Goal: Task Accomplishment & Management: Complete application form

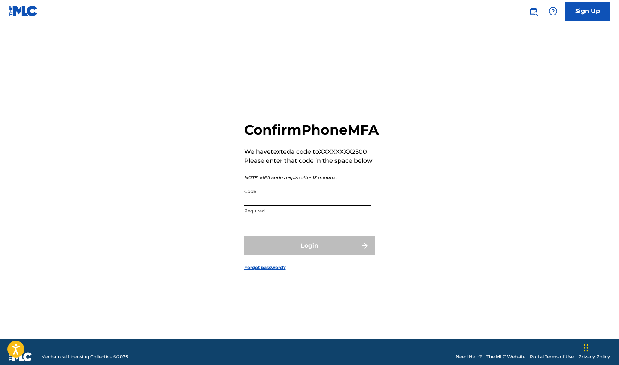
click at [304, 204] on input "Code" at bounding box center [307, 195] width 126 height 21
paste input "657869"
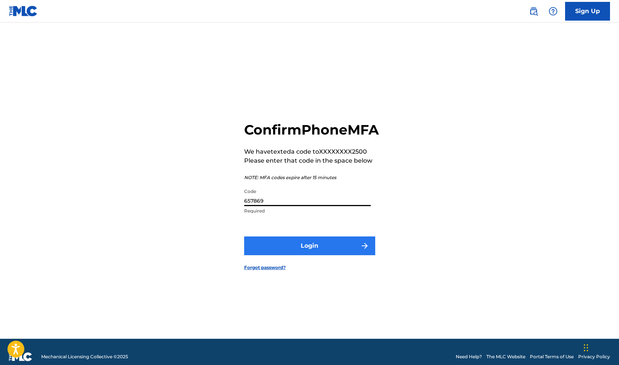
type input "657869"
click at [293, 255] on button "Login" at bounding box center [309, 245] width 131 height 19
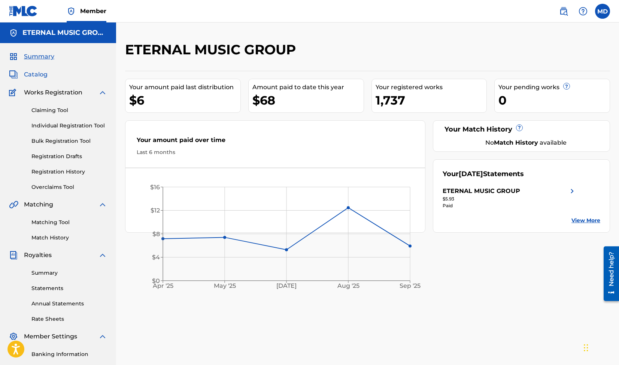
click at [30, 73] on span "Catalog" at bounding box center [36, 74] width 24 height 9
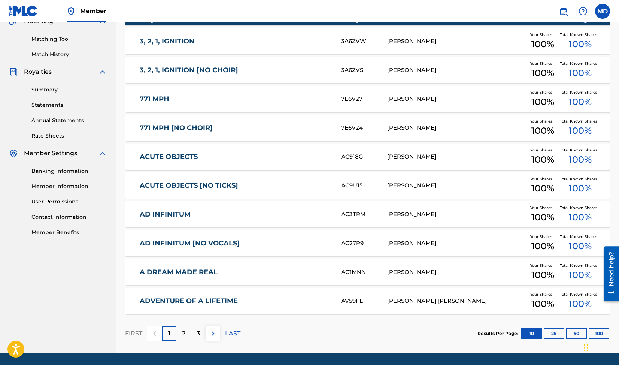
scroll to position [207, 0]
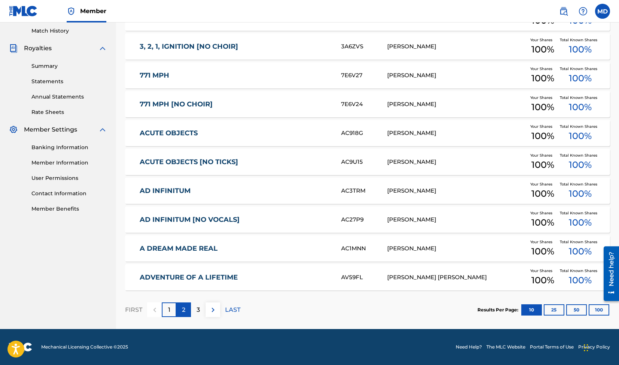
click at [180, 311] on div "2" at bounding box center [183, 309] width 15 height 15
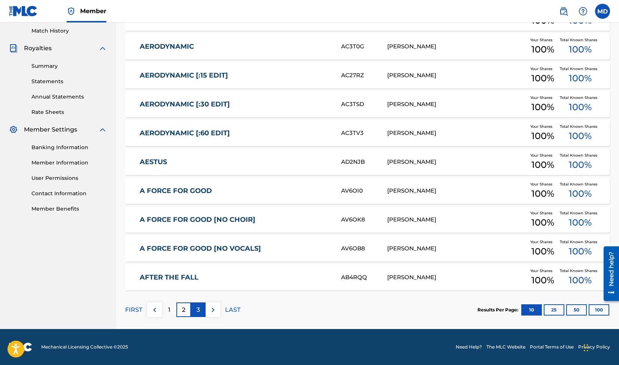
click at [195, 310] on div "3" at bounding box center [198, 309] width 15 height 15
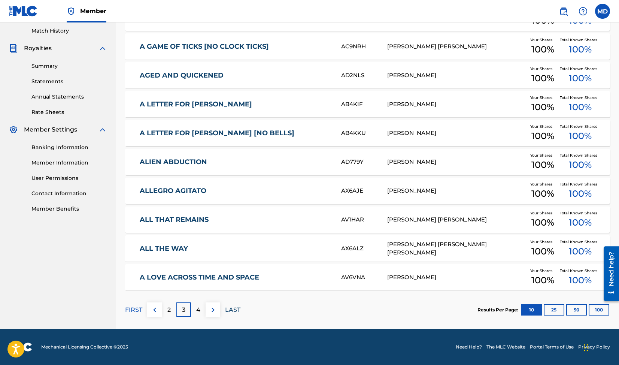
click at [234, 310] on p "LAST" at bounding box center [232, 309] width 15 height 9
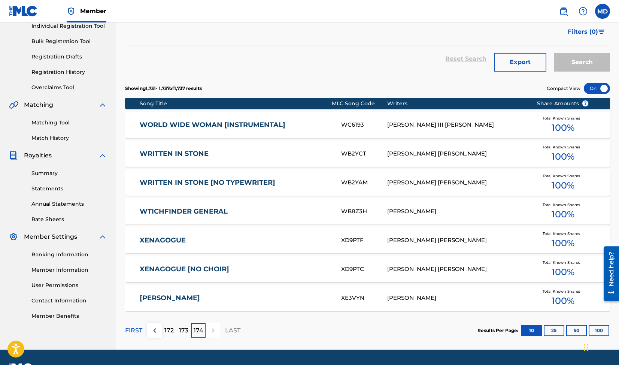
scroll to position [120, 0]
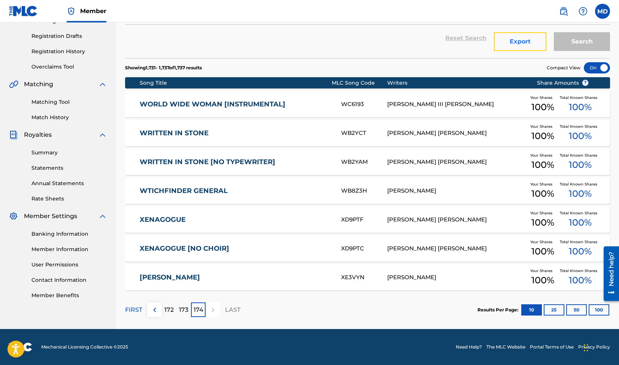
click at [521, 42] on button "Export" at bounding box center [520, 41] width 52 height 19
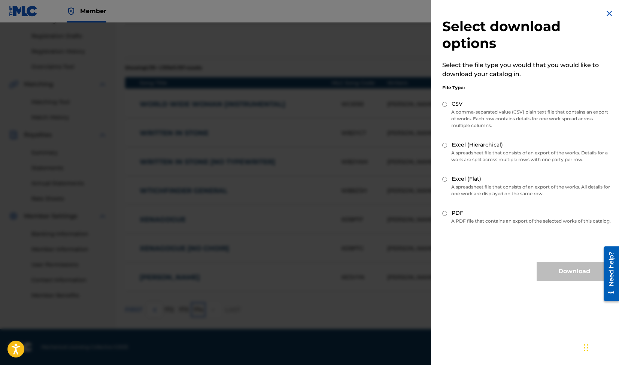
click at [451, 112] on p "A comma-separated value (CSV) plain text file that contains an export of works.…" at bounding box center [526, 119] width 169 height 20
click at [448, 146] on div "Excel (Hierarchical)" at bounding box center [526, 145] width 169 height 9
click at [459, 144] on label "Excel (Hierarchical)" at bounding box center [476, 145] width 51 height 8
click at [447, 144] on input "Excel (Hierarchical)" at bounding box center [444, 145] width 5 height 5
radio input "true"
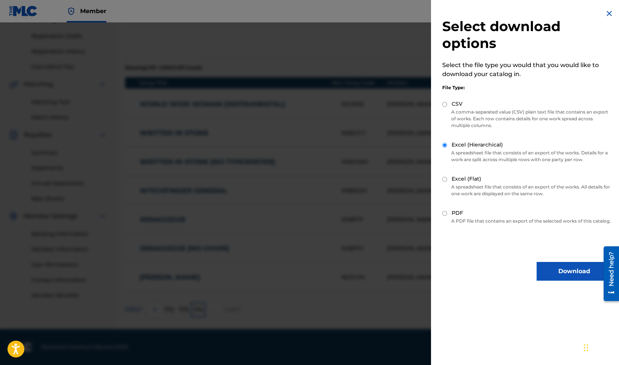
click at [452, 105] on label "CSV" at bounding box center [456, 104] width 11 height 8
click at [447, 105] on input "CSV" at bounding box center [444, 104] width 5 height 5
radio input "true"
click at [566, 274] on button "Download" at bounding box center [573, 271] width 75 height 19
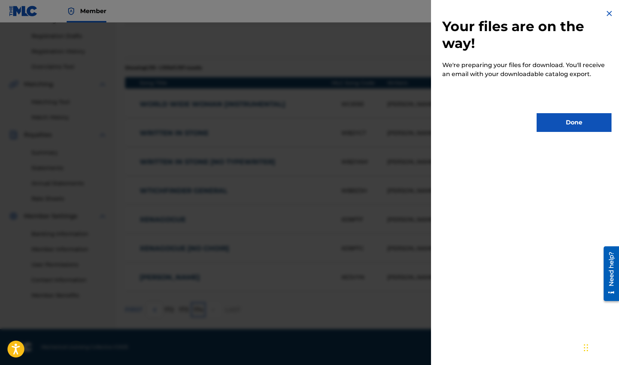
click at [341, 119] on div at bounding box center [309, 204] width 619 height 365
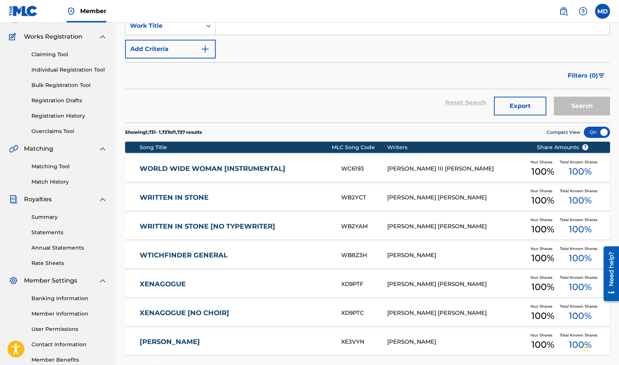
scroll to position [55, 0]
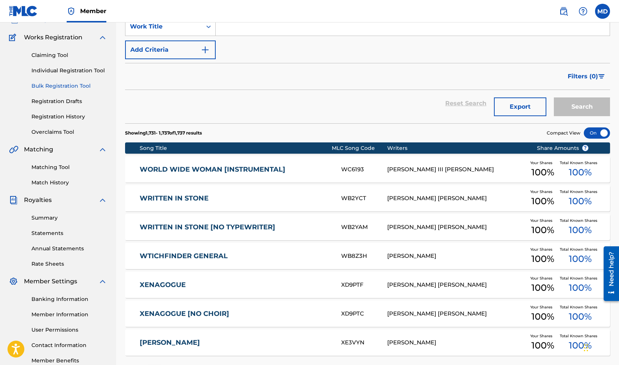
click at [79, 89] on link "Bulk Registration Tool" at bounding box center [69, 86] width 76 height 8
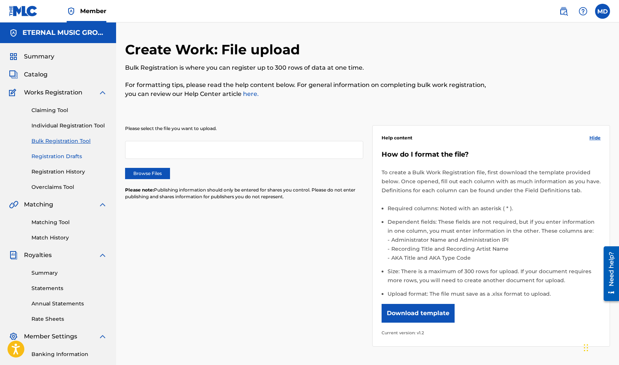
click at [70, 160] on link "Registration Drafts" at bounding box center [69, 156] width 76 height 8
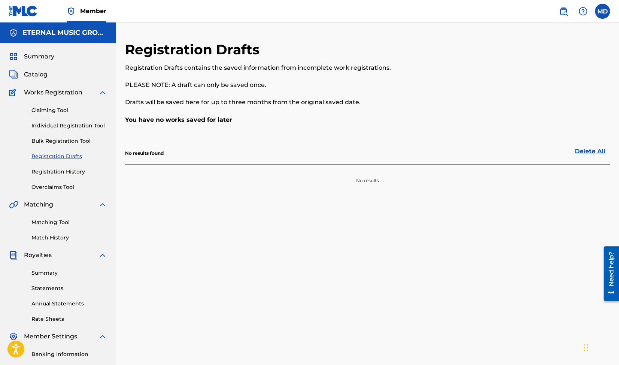
click at [70, 167] on div "Claiming Tool Individual Registration Tool Bulk Registration Tool Registration …" at bounding box center [58, 144] width 98 height 94
click at [70, 170] on link "Registration History" at bounding box center [69, 172] width 76 height 8
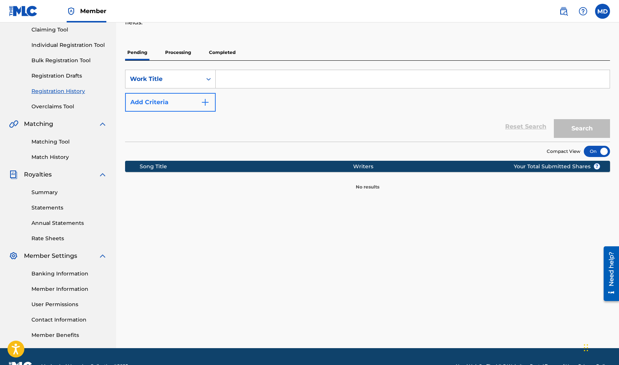
scroll to position [83, 0]
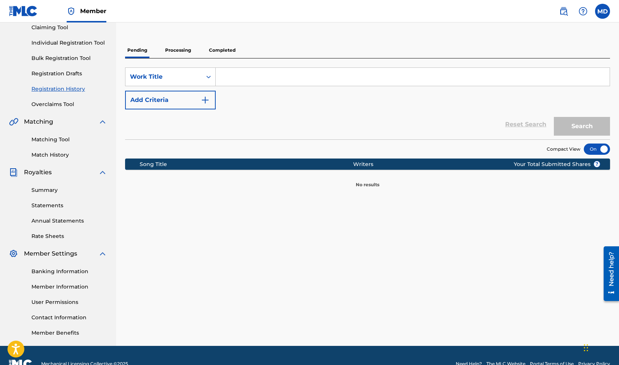
click at [188, 55] on p "Processing" at bounding box center [178, 50] width 30 height 16
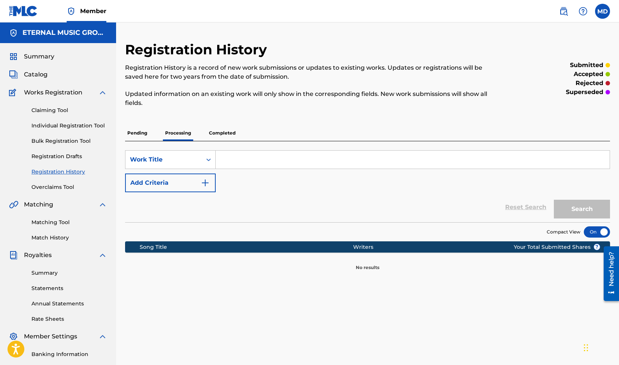
click at [224, 128] on p "Completed" at bounding box center [222, 133] width 31 height 16
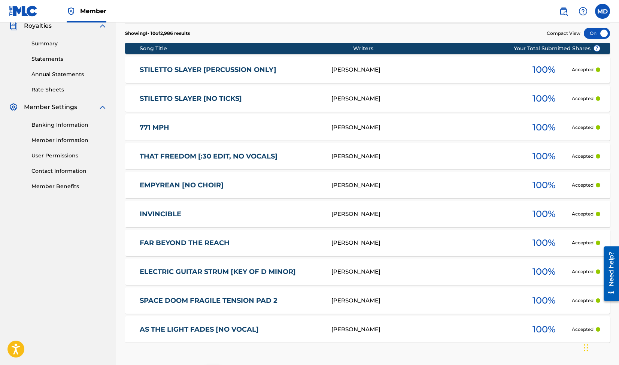
scroll to position [293, 0]
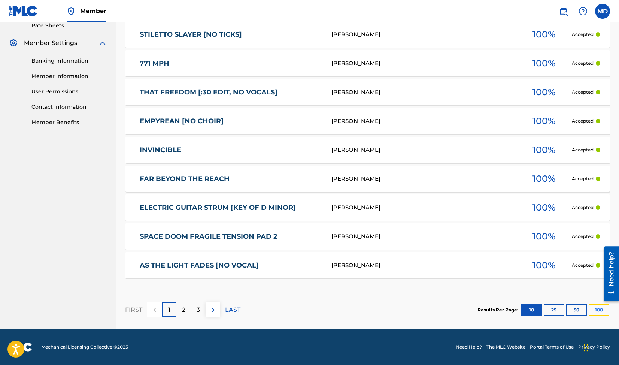
click at [596, 310] on button "100" at bounding box center [598, 309] width 21 height 11
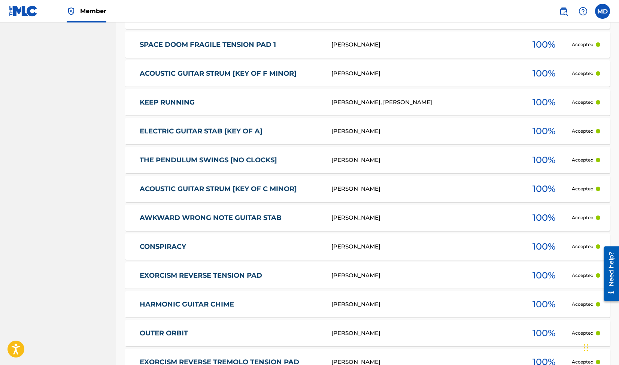
scroll to position [2887, 0]
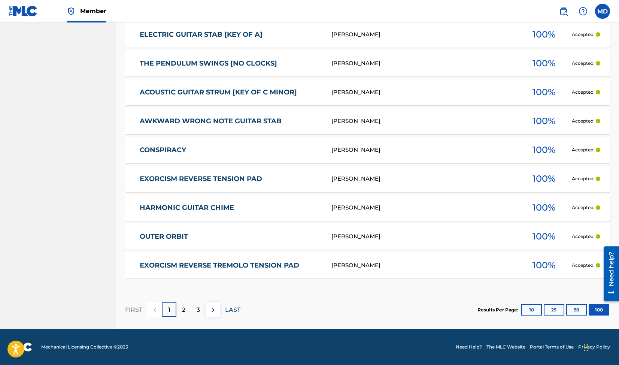
click at [232, 308] on p "LAST" at bounding box center [232, 309] width 15 height 9
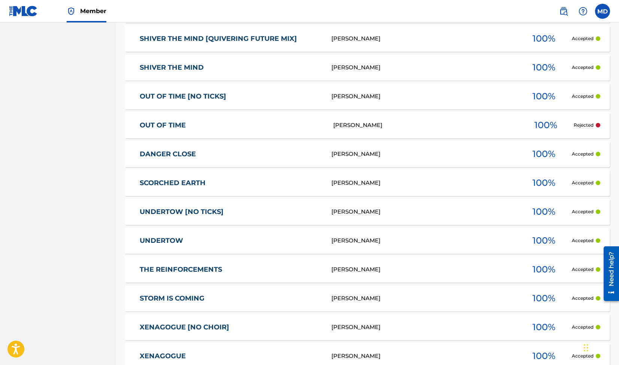
scroll to position [2387, 0]
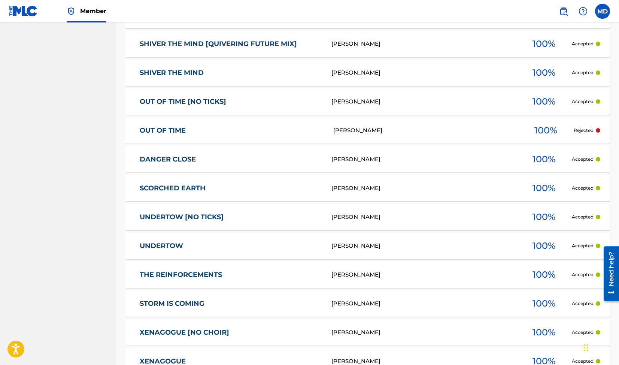
click at [179, 163] on div "DANGER CLOSE [PERSON_NAME] 100 % Accepted" at bounding box center [367, 159] width 485 height 26
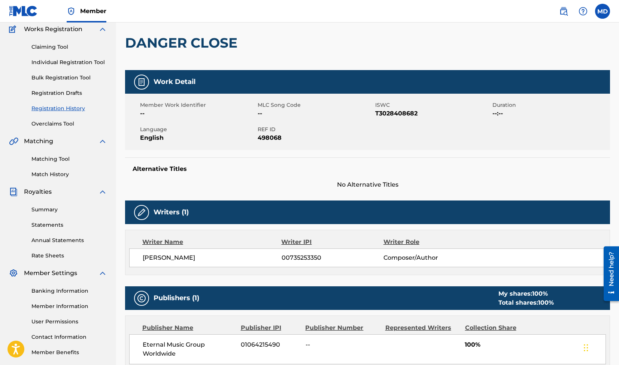
scroll to position [10, 0]
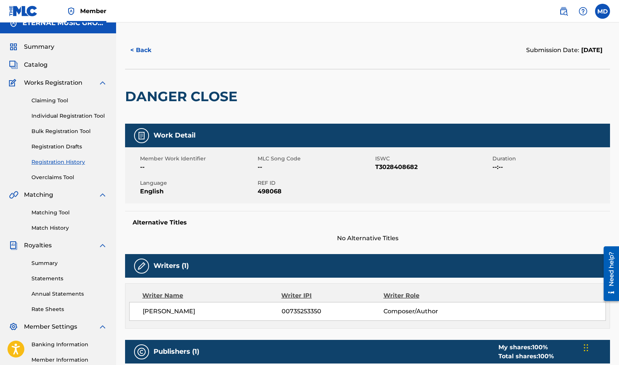
click at [67, 164] on link "Registration History" at bounding box center [69, 162] width 76 height 8
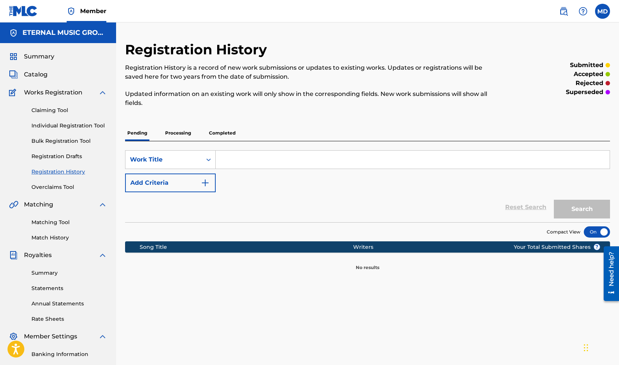
click at [222, 135] on p "Completed" at bounding box center [222, 133] width 31 height 16
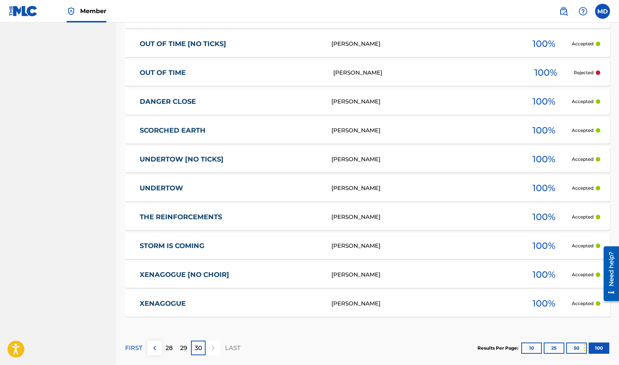
scroll to position [2483, 0]
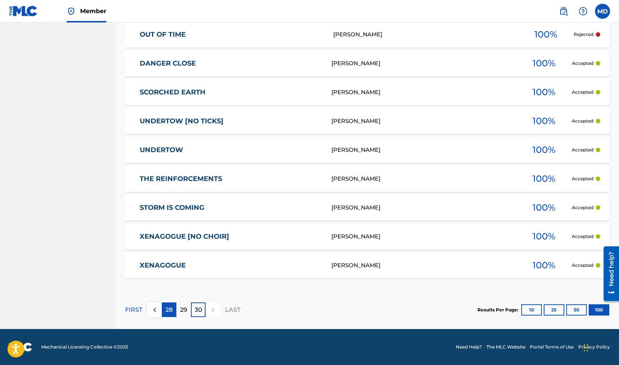
click at [170, 311] on p "28" at bounding box center [168, 309] width 7 height 9
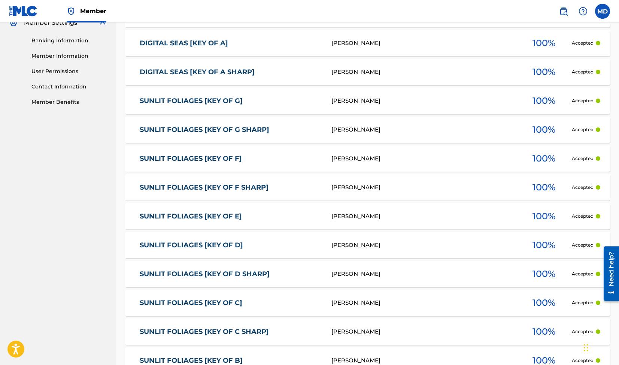
scroll to position [0, 0]
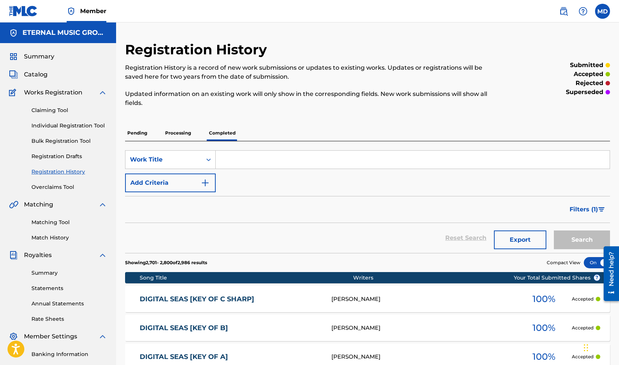
click at [241, 165] on input "Search Form" at bounding box center [413, 159] width 394 height 18
type input "Chronicles of a Hero"
click at [554, 230] on button "Search" at bounding box center [582, 239] width 56 height 19
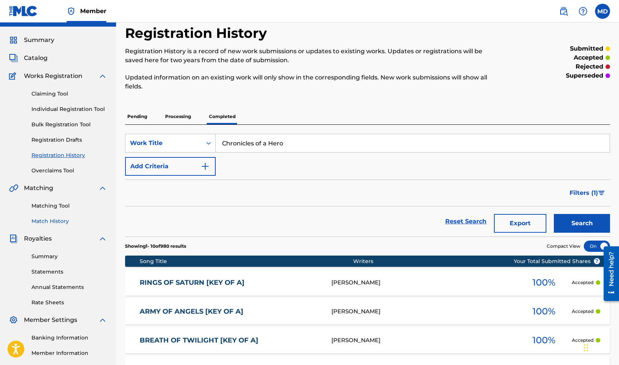
scroll to position [15, 0]
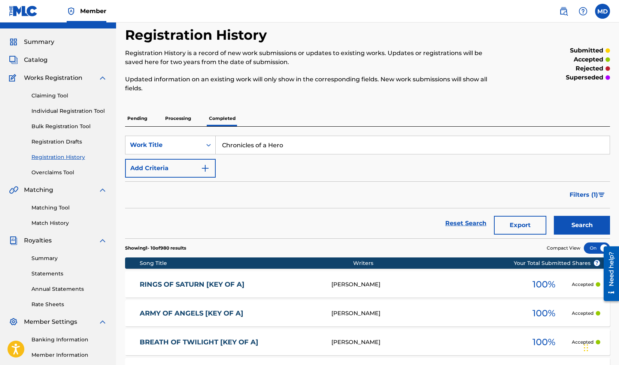
click at [73, 122] on div "Claiming Tool Individual Registration Tool Bulk Registration Tool Registration …" at bounding box center [58, 129] width 98 height 94
click at [73, 125] on link "Bulk Registration Tool" at bounding box center [69, 126] width 76 height 8
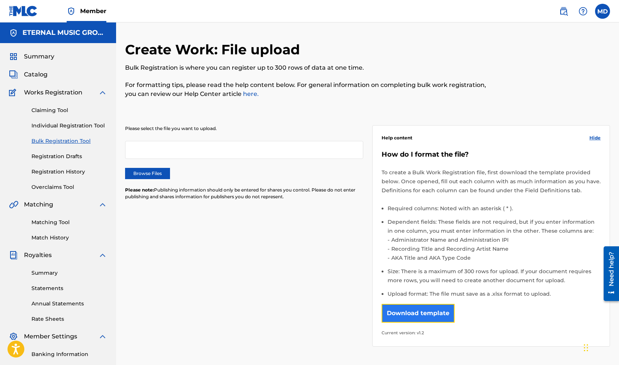
click at [420, 312] on button "Download template" at bounding box center [417, 313] width 73 height 19
click at [36, 73] on span "Catalog" at bounding box center [36, 74] width 24 height 9
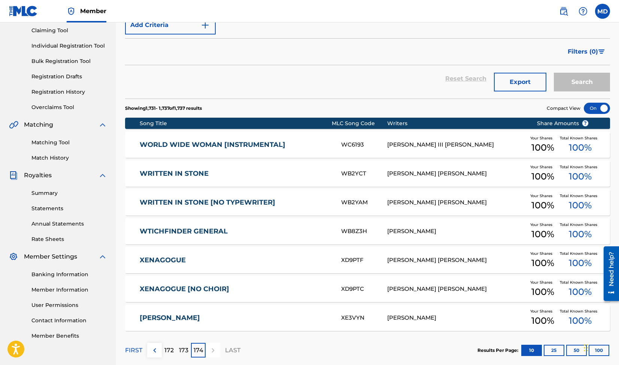
scroll to position [80, 0]
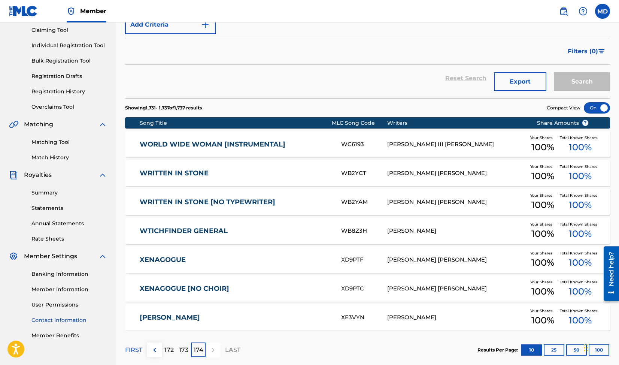
click at [74, 318] on link "Contact Information" at bounding box center [69, 320] width 76 height 8
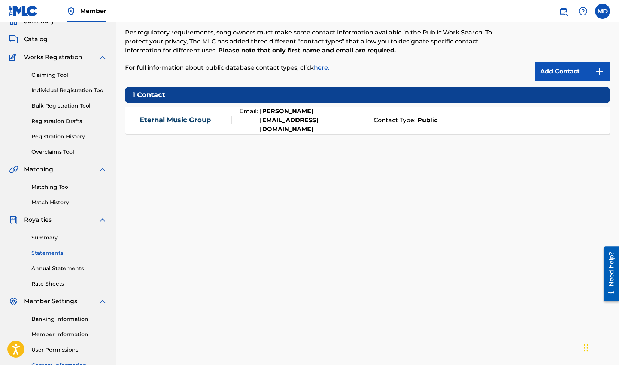
scroll to position [44, 0]
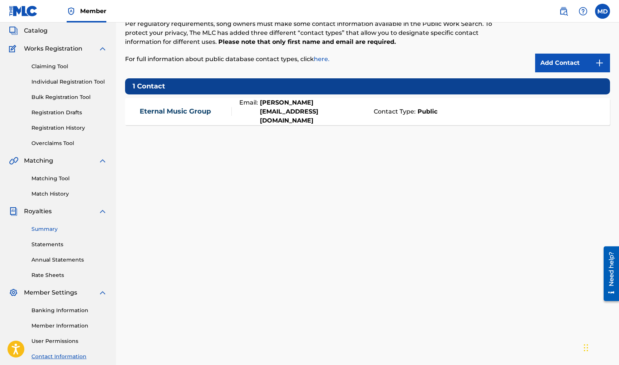
click at [45, 227] on link "Summary" at bounding box center [69, 229] width 76 height 8
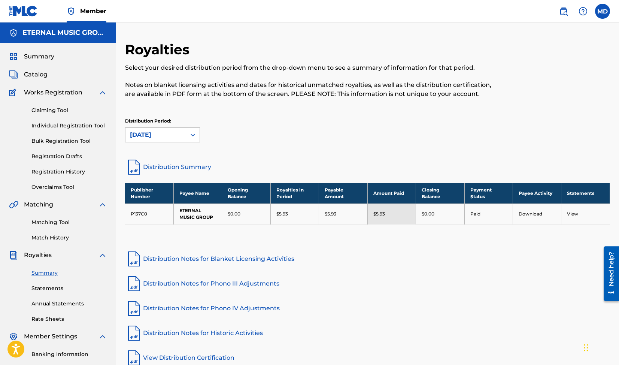
click at [48, 76] on div "Catalog" at bounding box center [58, 74] width 98 height 9
click at [39, 77] on span "Catalog" at bounding box center [36, 74] width 24 height 9
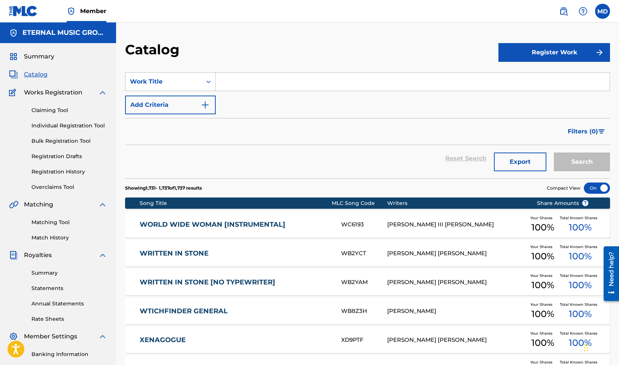
click at [236, 85] on input "Search Form" at bounding box center [413, 82] width 394 height 18
paste input "Ride of the Revenant"
type input "Ride of the Revenant"
click at [554, 152] on button "Search" at bounding box center [582, 161] width 56 height 19
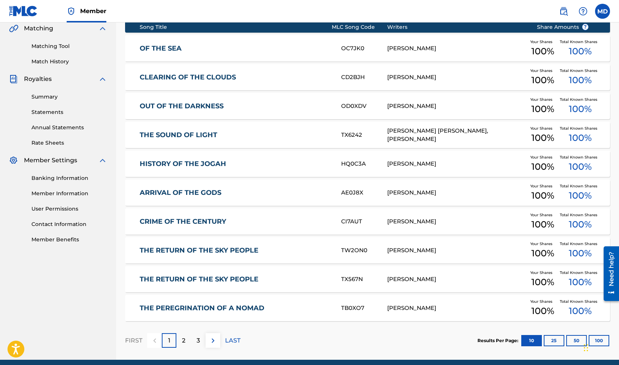
scroll to position [178, 0]
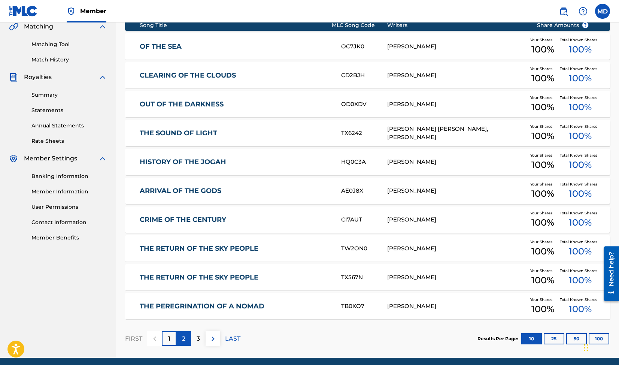
click at [183, 338] on p "2" at bounding box center [183, 338] width 3 height 9
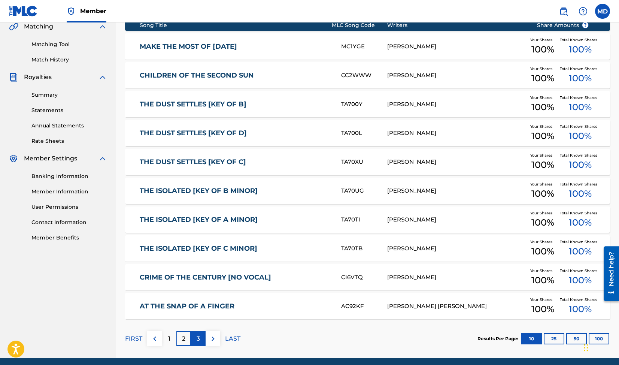
click at [198, 338] on p "3" at bounding box center [197, 338] width 3 height 9
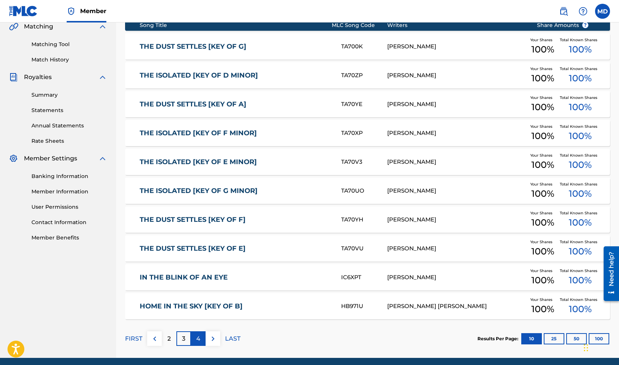
click at [197, 340] on p "4" at bounding box center [198, 338] width 4 height 9
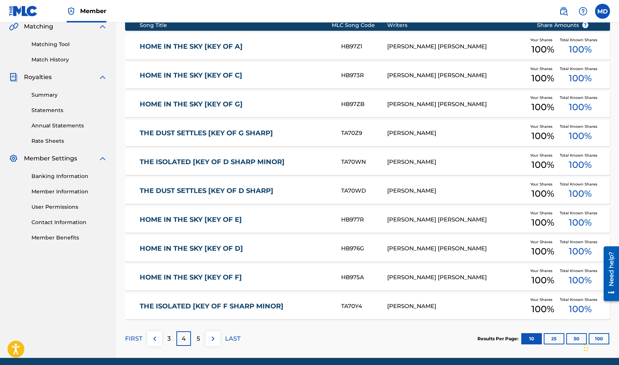
scroll to position [0, 0]
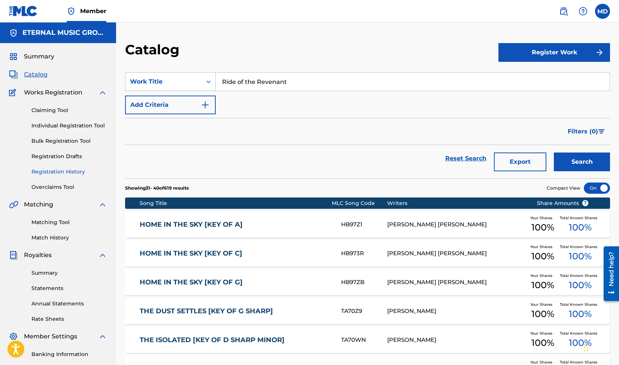
click at [61, 171] on link "Registration History" at bounding box center [69, 172] width 76 height 8
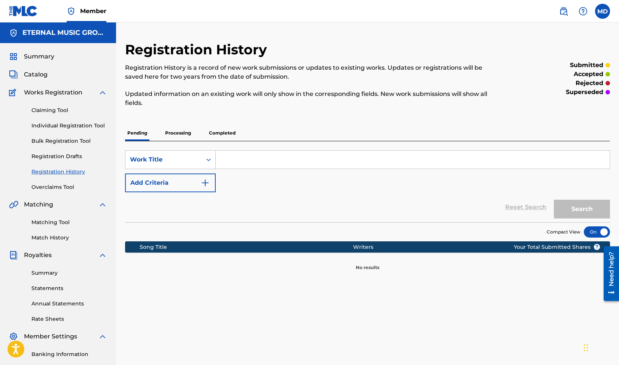
click at [225, 170] on div "SearchWithCriteria077fcd27-3167-4426-b7c7-8c3fe8971c18 Work Title Add Criteria" at bounding box center [367, 171] width 485 height 42
click at [232, 163] on input "Search Form" at bounding box center [413, 159] width 394 height 18
paste input "Birds of Prey"
click at [554, 199] on button "Search" at bounding box center [582, 208] width 56 height 19
click at [257, 156] on input "Birds of Prey" at bounding box center [413, 159] width 394 height 18
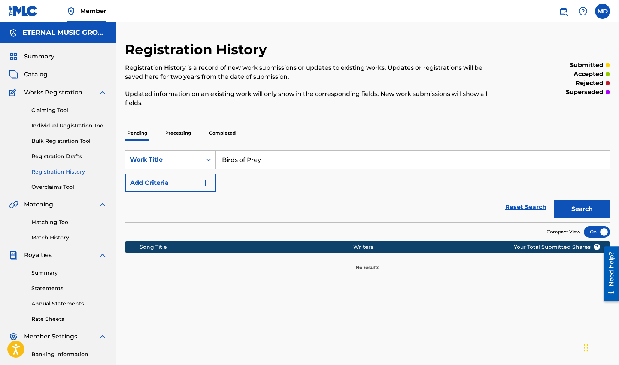
click at [257, 156] on input "Birds of Prey" at bounding box center [413, 159] width 394 height 18
paste input "Damnation [Key of A]"
click at [591, 203] on button "Search" at bounding box center [582, 208] width 56 height 19
click at [259, 162] on input "Damnation [Key of A]" at bounding box center [413, 159] width 394 height 18
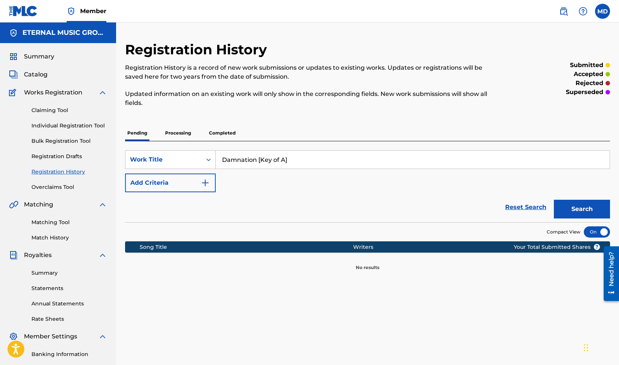
click at [259, 162] on input "Damnation [Key of A]" at bounding box center [413, 159] width 394 height 18
paste input "The Beat of Resistance"
click at [568, 204] on button "Search" at bounding box center [582, 208] width 56 height 19
click at [266, 167] on input "The Beat of Resistance" at bounding box center [413, 159] width 394 height 18
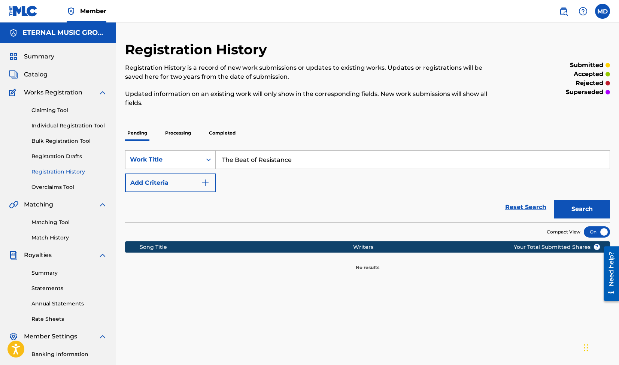
click at [266, 167] on input "The Beat of Resistance" at bounding box center [413, 159] width 394 height 18
paste input "Gathering of [DEMOGRAPHIC_DATA]"
type input "Gathering of [DEMOGRAPHIC_DATA]"
click at [574, 209] on button "Search" at bounding box center [582, 208] width 56 height 19
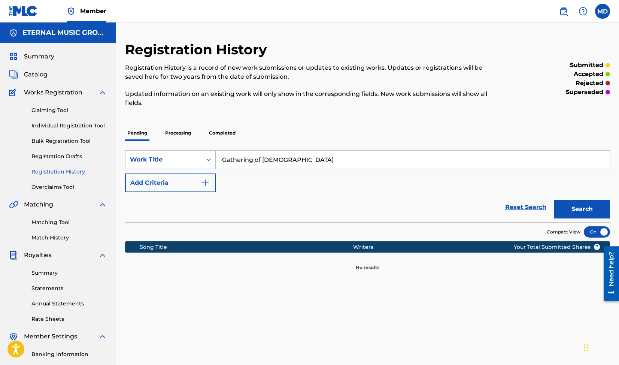
click at [219, 138] on p "Completed" at bounding box center [222, 133] width 31 height 16
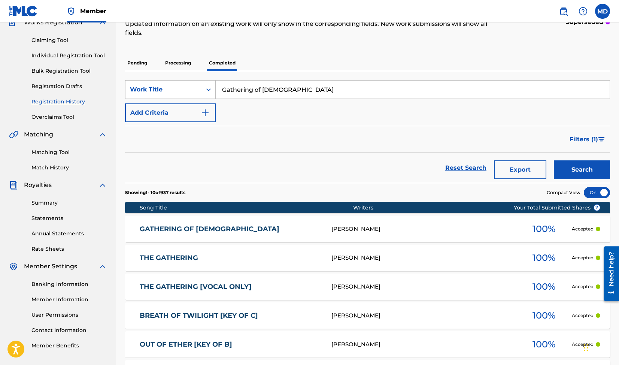
scroll to position [68, 0]
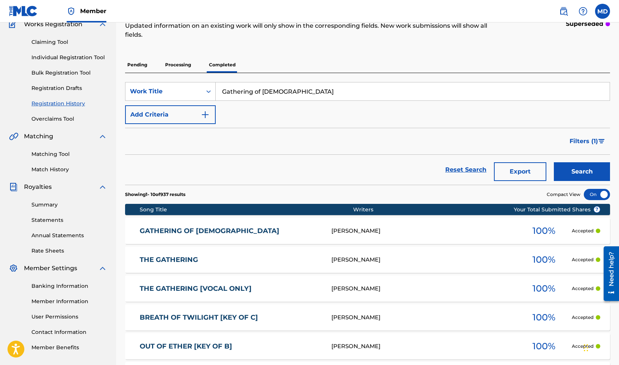
click at [249, 88] on input "Gathering of [DEMOGRAPHIC_DATA]" at bounding box center [413, 91] width 394 height 18
paste input "The Beat of Resistance"
click at [566, 169] on button "Search" at bounding box center [582, 171] width 56 height 19
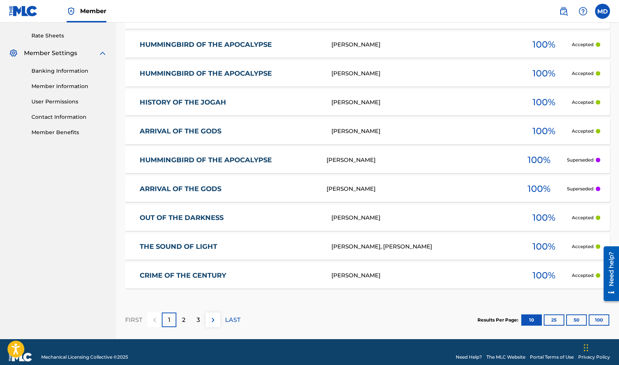
scroll to position [0, 0]
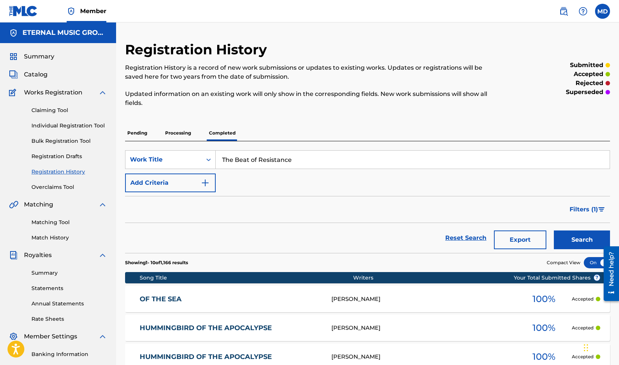
click at [274, 160] on input "The Beat of Resistance" at bounding box center [413, 159] width 394 height 18
paste input "Rival"
click at [579, 243] on button "Search" at bounding box center [582, 239] width 56 height 19
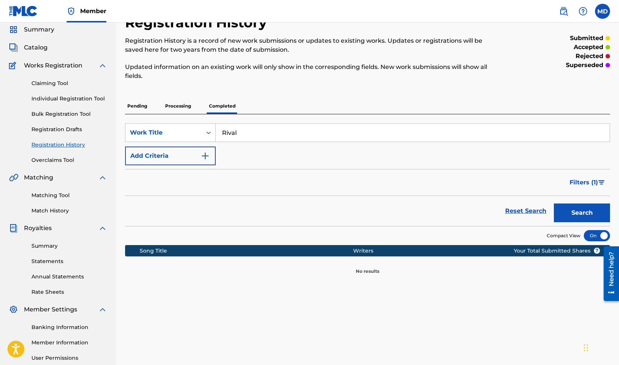
scroll to position [27, 0]
click at [287, 132] on input "Rival" at bounding box center [413, 133] width 394 height 18
paste input "Masquerade"
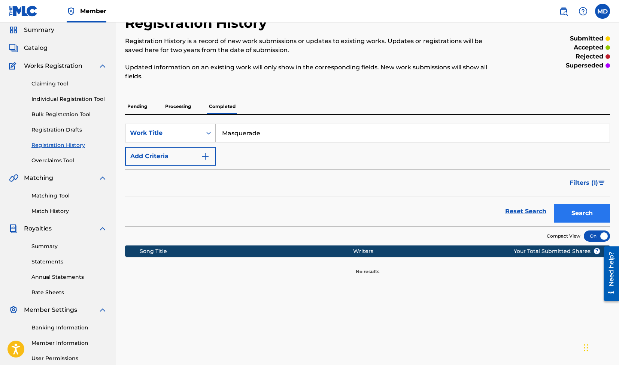
type input "Masquerade"
click at [567, 213] on button "Search" at bounding box center [582, 213] width 56 height 19
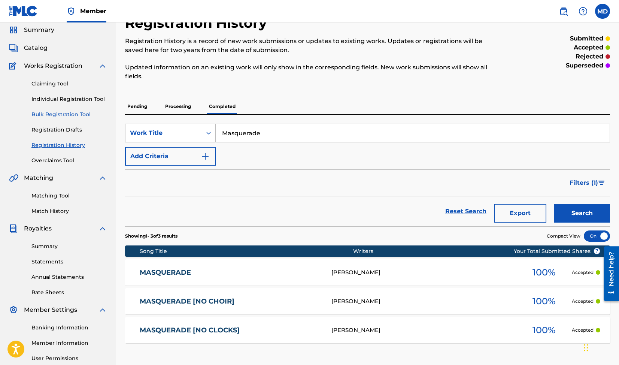
click at [60, 118] on link "Bulk Registration Tool" at bounding box center [69, 114] width 76 height 8
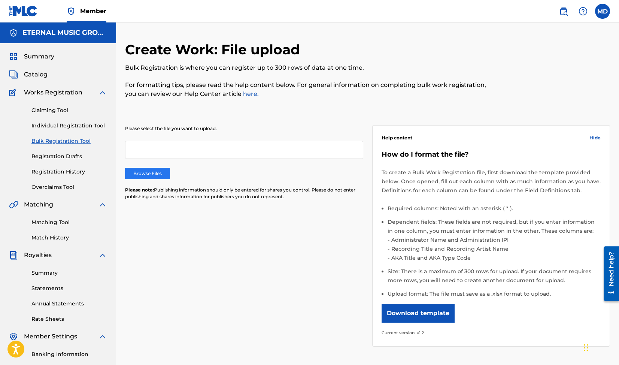
click at [160, 175] on label "Browse Files" at bounding box center [147, 173] width 45 height 11
click at [0, 0] on input "Browse Files" at bounding box center [0, 0] width 0 height 0
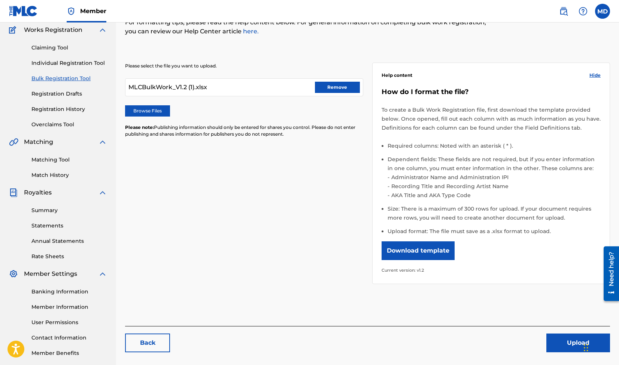
scroll to position [63, 0]
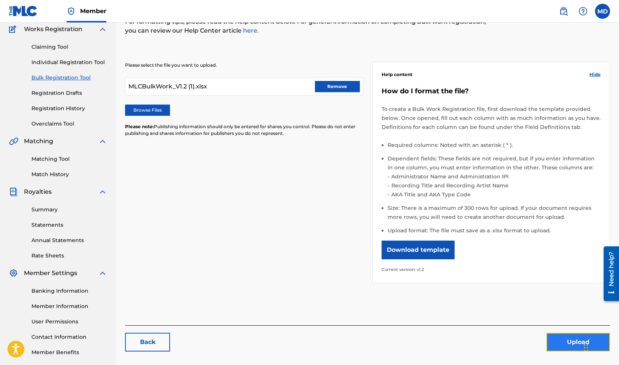
click at [556, 335] on button "Upload" at bounding box center [578, 341] width 64 height 19
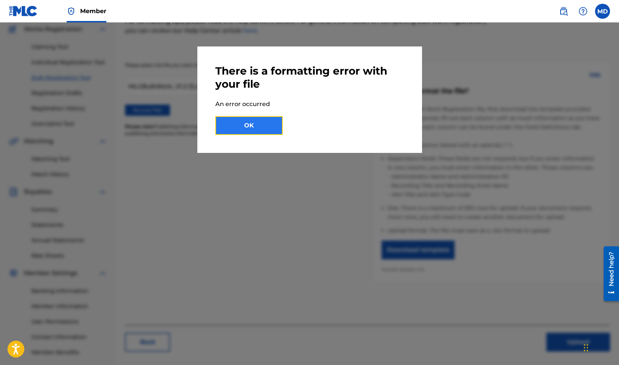
click at [262, 125] on button "OK" at bounding box center [248, 125] width 67 height 19
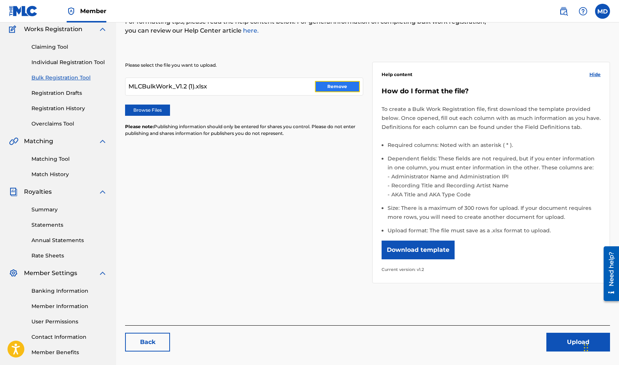
click at [331, 89] on button "Remove" at bounding box center [337, 86] width 45 height 11
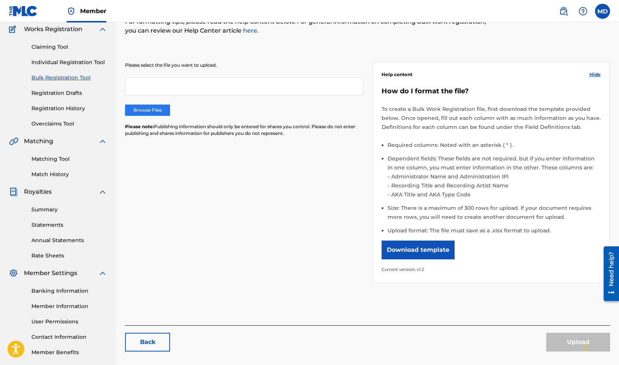
click at [148, 113] on label "Browse Files" at bounding box center [147, 109] width 45 height 11
click at [0, 0] on input "Browse Files" at bounding box center [0, 0] width 0 height 0
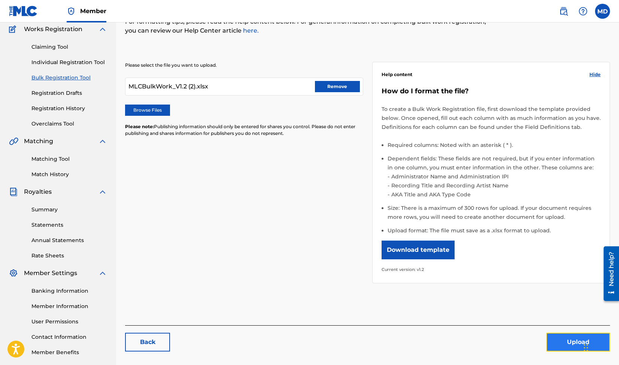
click at [554, 335] on button "Upload" at bounding box center [578, 341] width 64 height 19
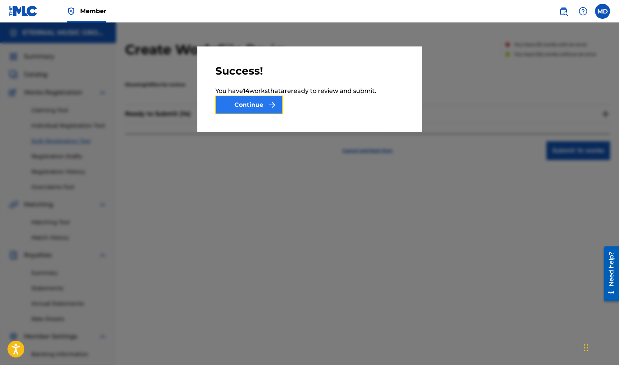
click at [261, 100] on button "Continue" at bounding box center [248, 104] width 67 height 19
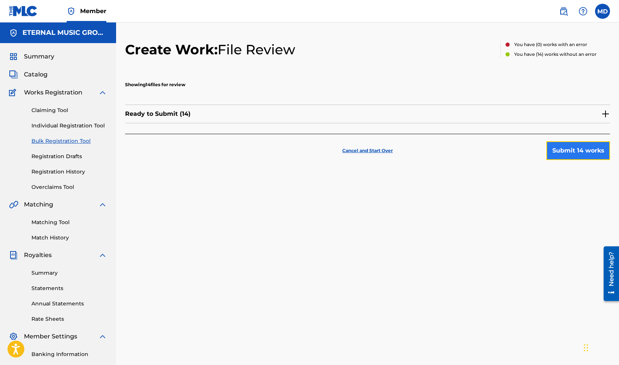
click at [575, 151] on button "Submit 14 works" at bounding box center [578, 150] width 64 height 19
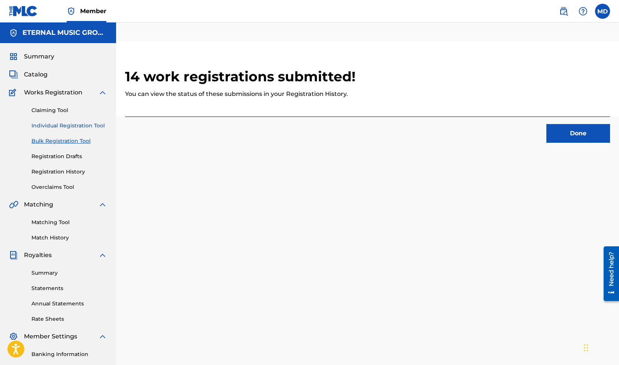
click at [68, 126] on link "Individual Registration Tool" at bounding box center [69, 126] width 76 height 8
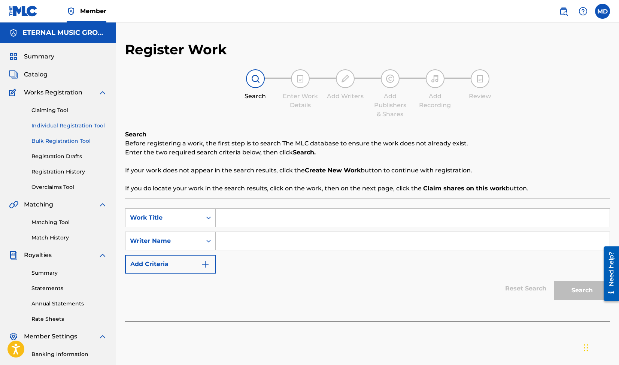
click at [80, 139] on link "Bulk Registration Tool" at bounding box center [69, 141] width 76 height 8
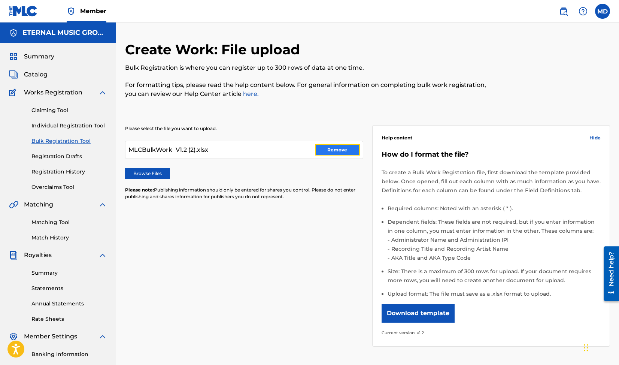
click at [357, 144] on button "Remove" at bounding box center [337, 149] width 45 height 11
click at [152, 167] on div "Please select the file you want to upload. Browse Files Please note: Publishing…" at bounding box center [244, 167] width 238 height 84
click at [152, 171] on label "Browse Files" at bounding box center [147, 173] width 45 height 11
click at [0, 0] on input "Browse Files" at bounding box center [0, 0] width 0 height 0
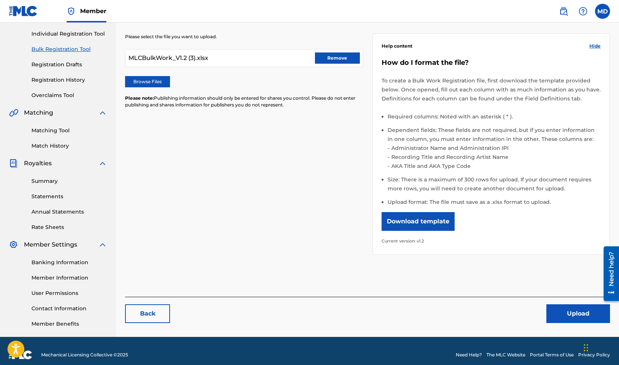
scroll to position [100, 0]
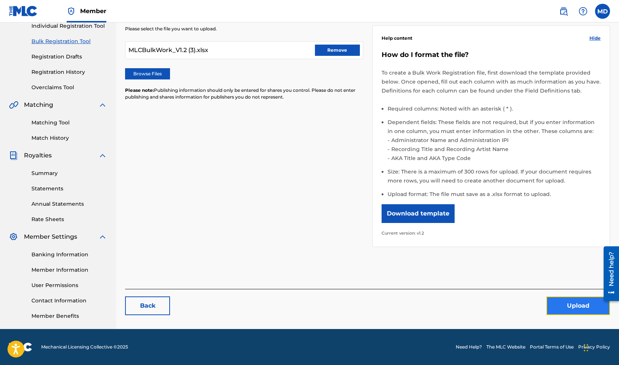
click at [563, 302] on button "Upload" at bounding box center [578, 305] width 64 height 19
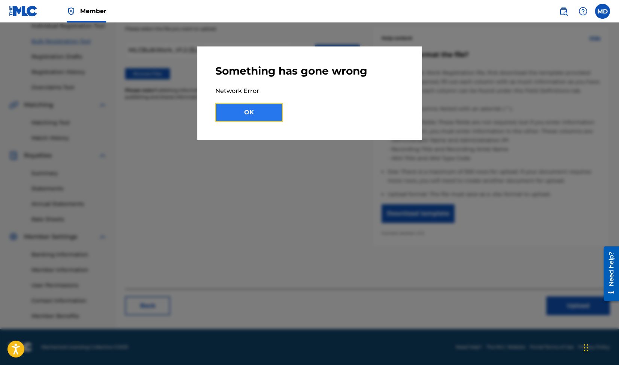
click at [242, 112] on button "OK" at bounding box center [248, 112] width 67 height 19
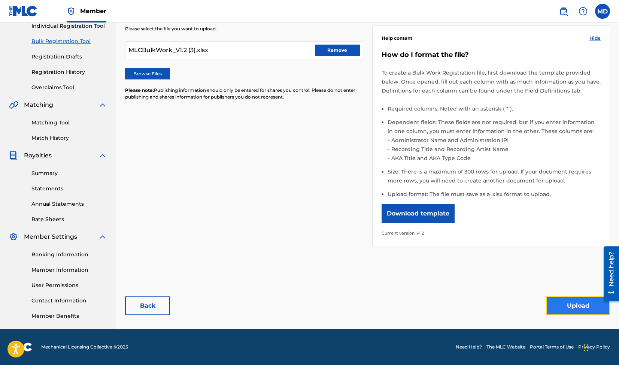
click at [576, 308] on button "Upload" at bounding box center [578, 305] width 64 height 19
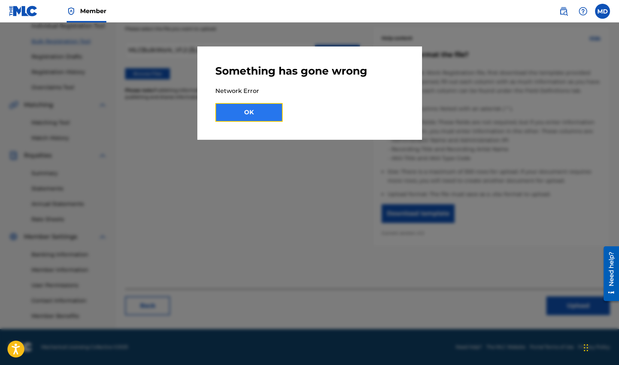
click at [268, 107] on button "OK" at bounding box center [248, 112] width 67 height 19
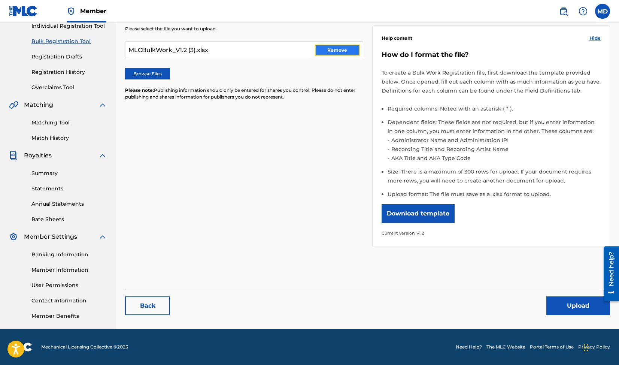
click at [345, 51] on button "Remove" at bounding box center [337, 50] width 45 height 11
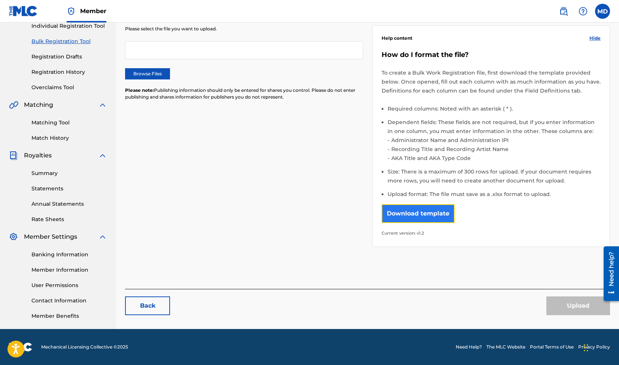
click at [415, 219] on button "Download template" at bounding box center [417, 213] width 73 height 19
click at [420, 213] on button "Download template" at bounding box center [417, 213] width 73 height 19
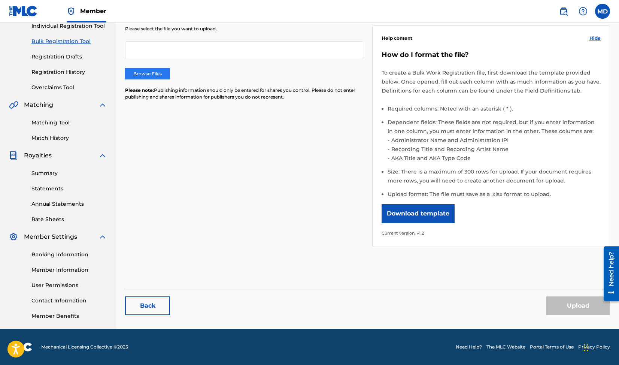
click at [155, 72] on label "Browse Files" at bounding box center [147, 73] width 45 height 11
click at [0, 0] on input "Browse Files" at bounding box center [0, 0] width 0 height 0
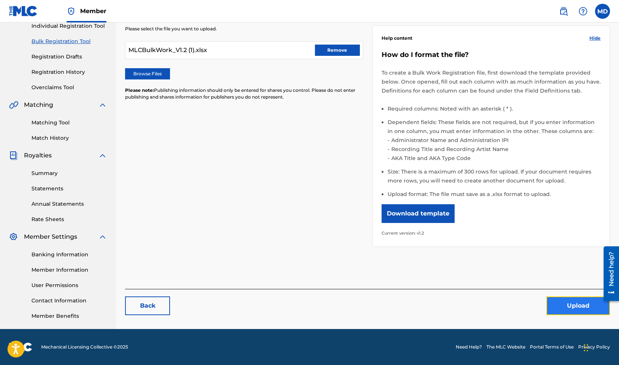
click at [579, 304] on button "Upload" at bounding box center [578, 305] width 64 height 19
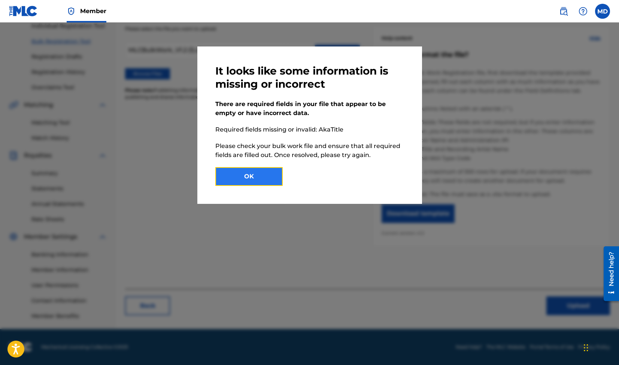
click at [250, 179] on button "OK" at bounding box center [248, 176] width 67 height 19
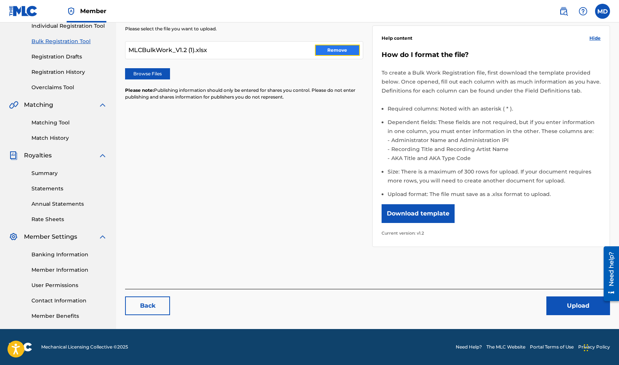
click at [334, 48] on button "Remove" at bounding box center [337, 50] width 45 height 11
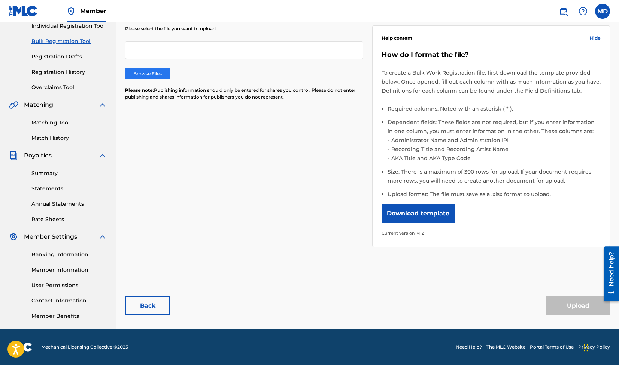
click at [159, 71] on label "Browse Files" at bounding box center [147, 73] width 45 height 11
click at [0, 0] on input "Browse Files" at bounding box center [0, 0] width 0 height 0
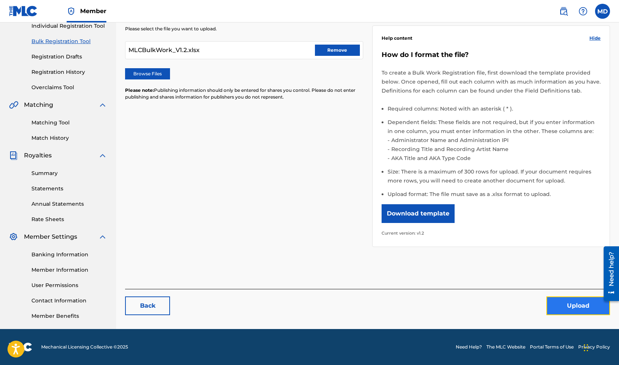
click at [565, 303] on button "Upload" at bounding box center [578, 305] width 64 height 19
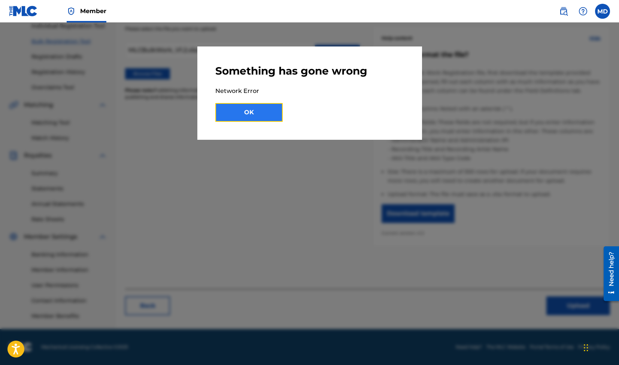
click at [245, 110] on button "OK" at bounding box center [248, 112] width 67 height 19
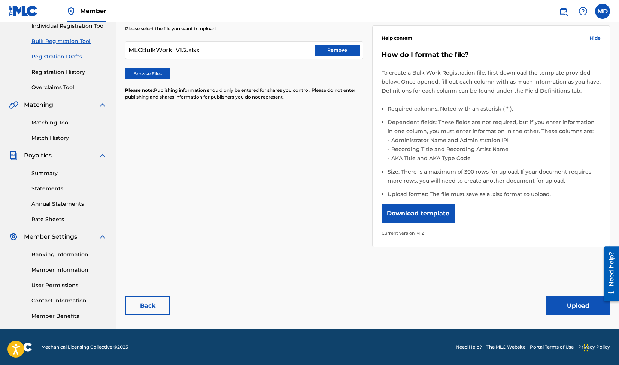
click at [49, 53] on link "Registration Drafts" at bounding box center [69, 57] width 76 height 8
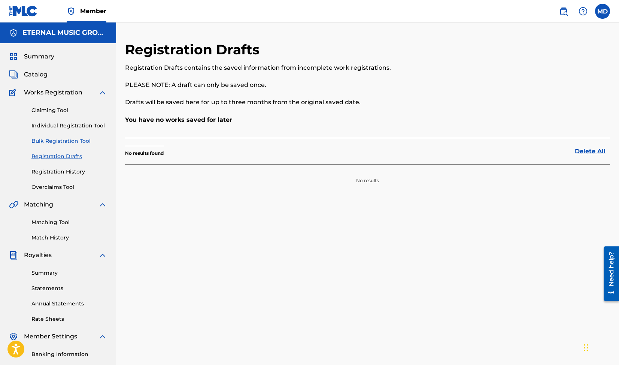
click at [61, 138] on link "Bulk Registration Tool" at bounding box center [69, 141] width 76 height 8
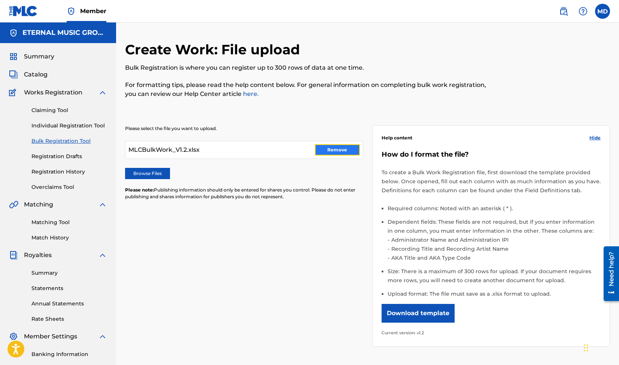
click at [338, 146] on button "Remove" at bounding box center [337, 149] width 45 height 11
click at [152, 169] on label "Browse Files" at bounding box center [147, 173] width 45 height 11
click at [0, 0] on input "Browse Files" at bounding box center [0, 0] width 0 height 0
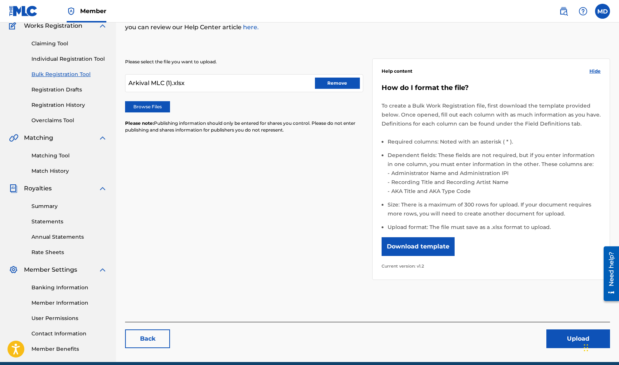
scroll to position [100, 0]
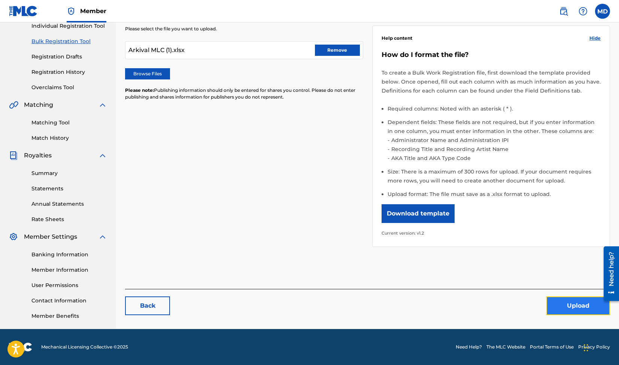
click at [590, 307] on button "Upload" at bounding box center [578, 305] width 64 height 19
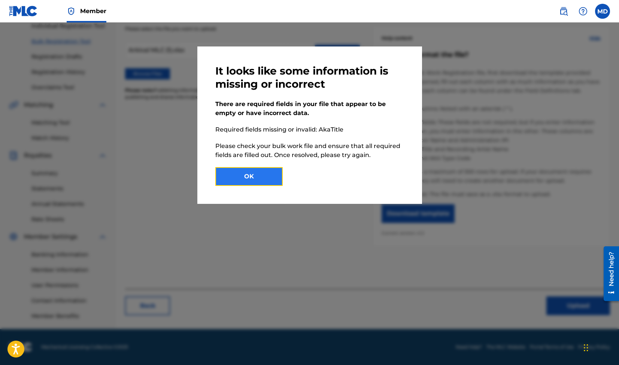
click at [269, 175] on button "OK" at bounding box center [248, 176] width 67 height 19
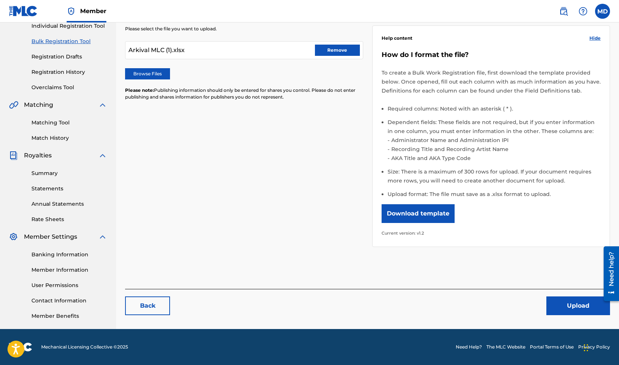
click at [335, 57] on div "Arkival MLC (1).xlsx Remove" at bounding box center [244, 50] width 238 height 18
click at [336, 54] on button "Remove" at bounding box center [337, 50] width 45 height 11
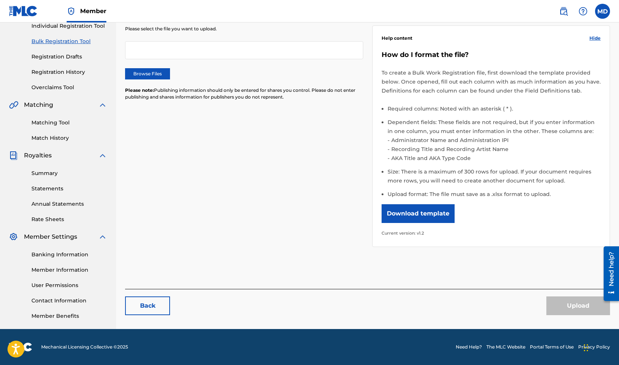
click at [153, 79] on div "Please select the file you want to upload. Browse Files Please note: Publishing…" at bounding box center [244, 67] width 238 height 84
click at [153, 75] on label "Browse Files" at bounding box center [147, 73] width 45 height 11
click at [0, 0] on input "Browse Files" at bounding box center [0, 0] width 0 height 0
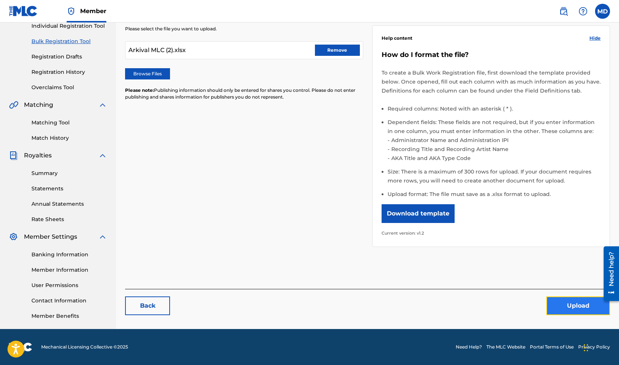
click at [569, 301] on button "Upload" at bounding box center [578, 305] width 64 height 19
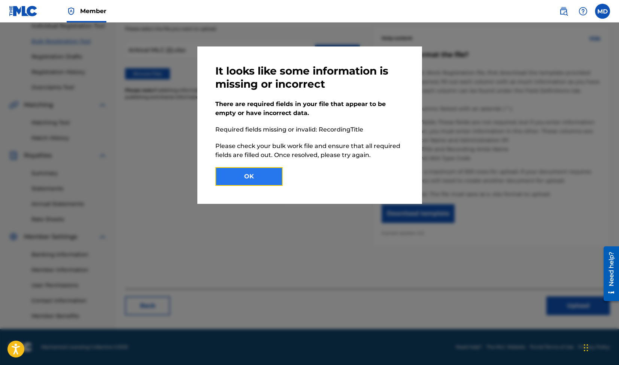
click at [253, 178] on button "OK" at bounding box center [248, 176] width 67 height 19
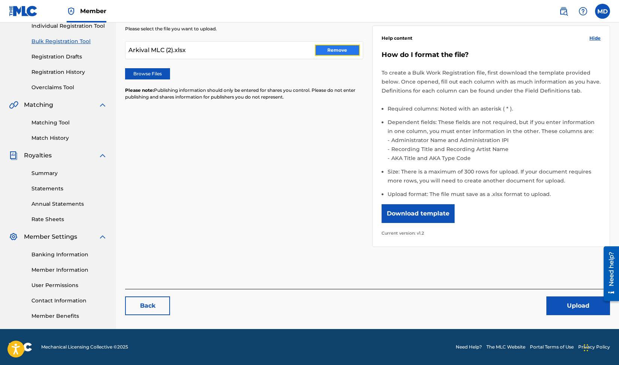
click at [328, 53] on button "Remove" at bounding box center [337, 50] width 45 height 11
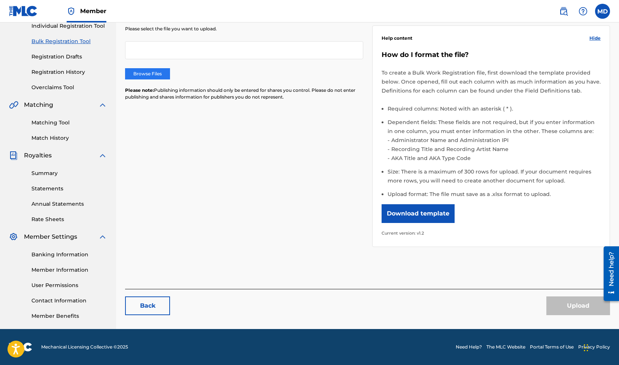
click at [151, 76] on label "Browse Files" at bounding box center [147, 73] width 45 height 11
click at [0, 0] on input "Browse Files" at bounding box center [0, 0] width 0 height 0
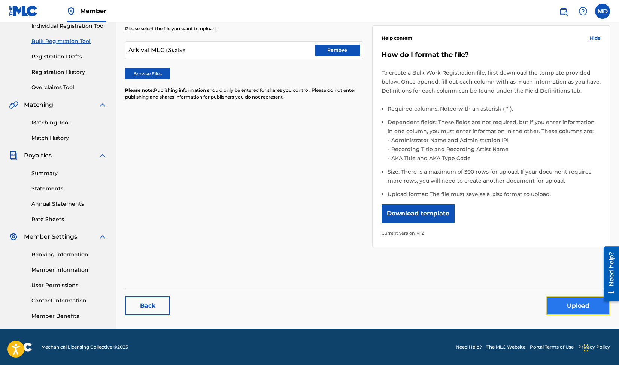
click at [565, 307] on button "Upload" at bounding box center [578, 305] width 64 height 19
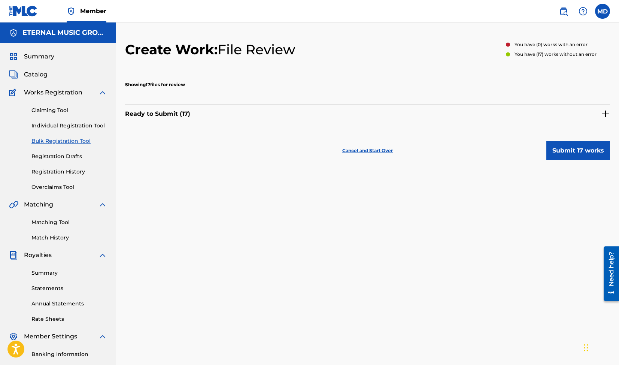
click at [605, 112] on img at bounding box center [605, 113] width 9 height 9
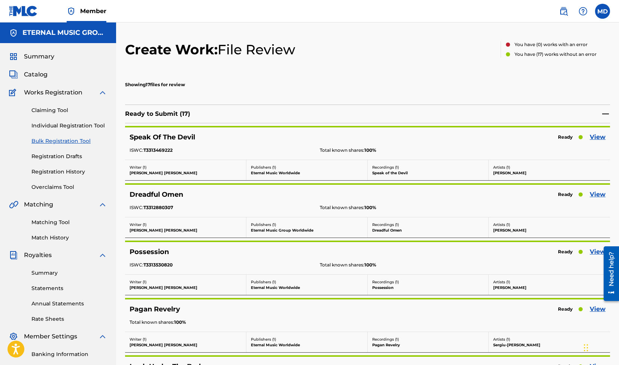
scroll to position [160, 0]
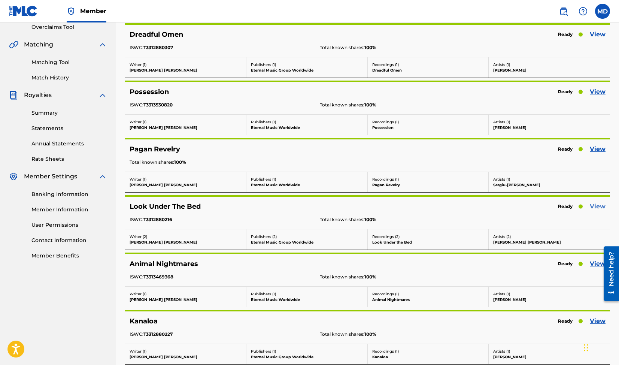
click at [600, 204] on link "View" at bounding box center [597, 206] width 16 height 9
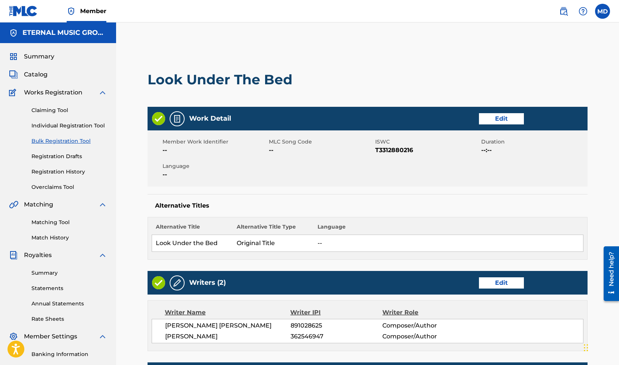
click at [61, 143] on link "Bulk Registration Tool" at bounding box center [69, 141] width 76 height 8
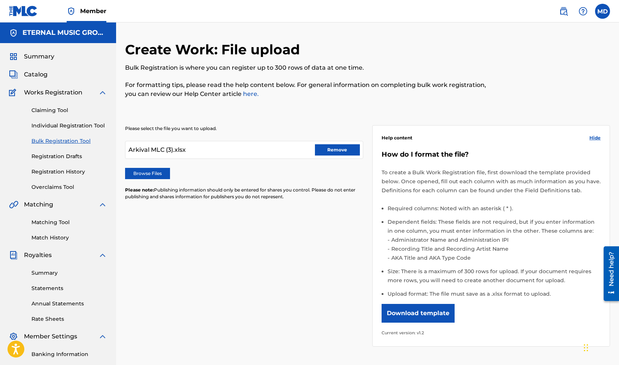
scroll to position [100, 0]
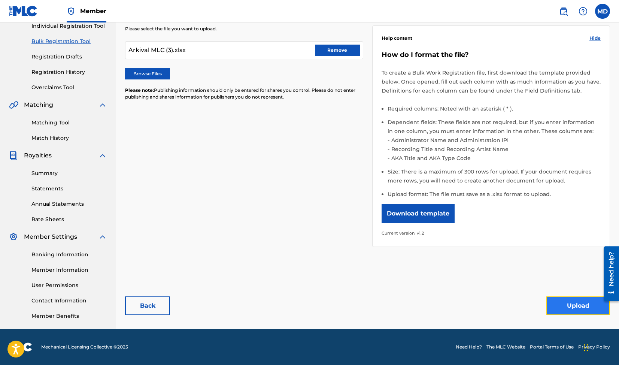
click at [563, 306] on button "Upload" at bounding box center [578, 305] width 64 height 19
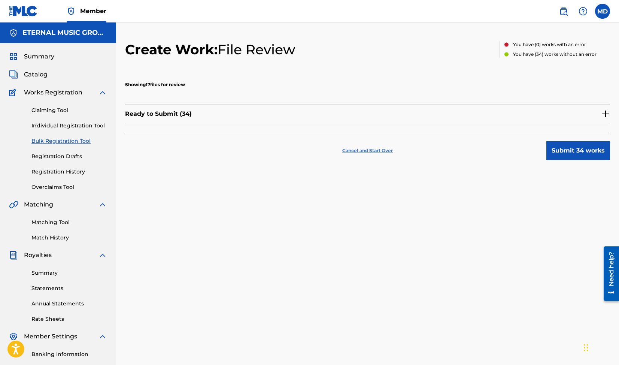
click at [373, 149] on p "Cancel and Start Over" at bounding box center [367, 150] width 51 height 7
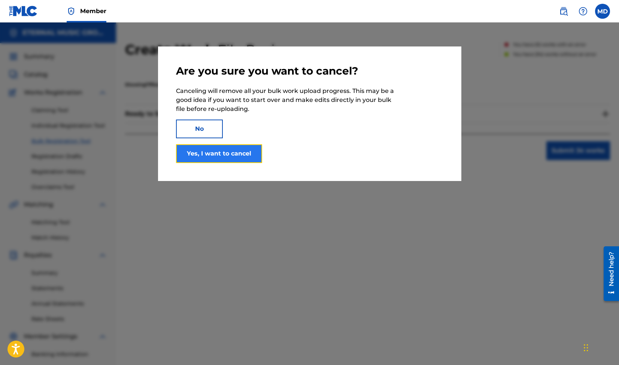
click at [227, 150] on button "Yes, I want to cancel" at bounding box center [219, 153] width 86 height 19
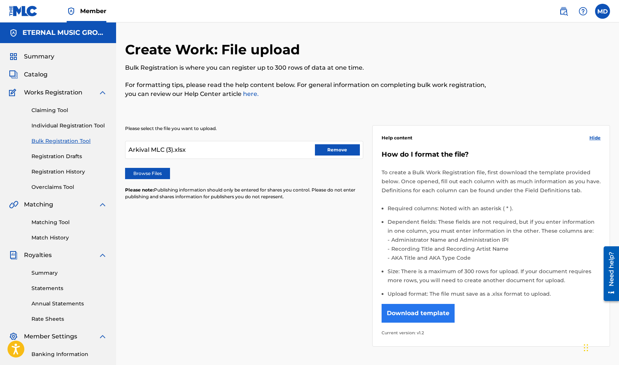
scroll to position [100, 0]
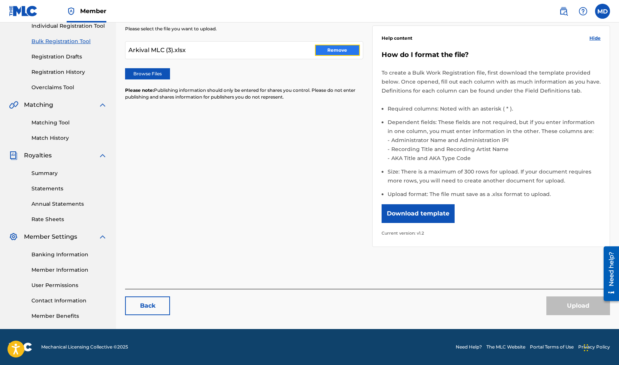
click at [328, 47] on button "Remove" at bounding box center [337, 50] width 45 height 11
click at [162, 69] on label "Browse Files" at bounding box center [147, 73] width 45 height 11
click at [0, 0] on input "Browse Files" at bounding box center [0, 0] width 0 height 0
click at [565, 300] on button "Upload" at bounding box center [578, 305] width 64 height 19
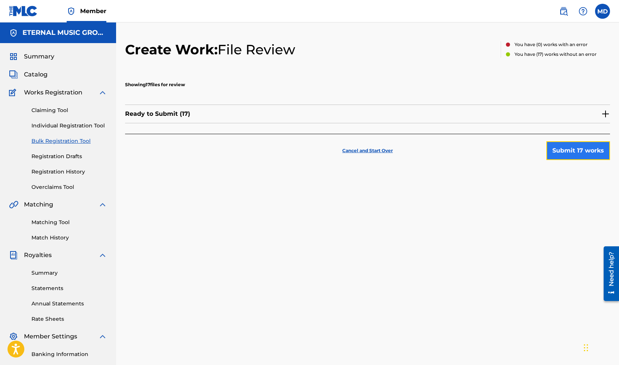
click at [560, 154] on button "Submit 17 works" at bounding box center [578, 150] width 64 height 19
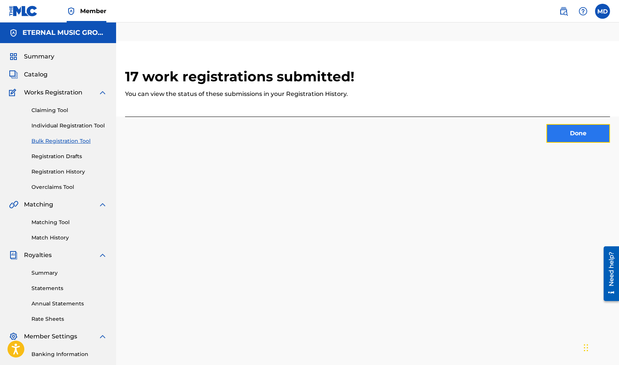
click at [568, 132] on button "Done" at bounding box center [578, 133] width 64 height 19
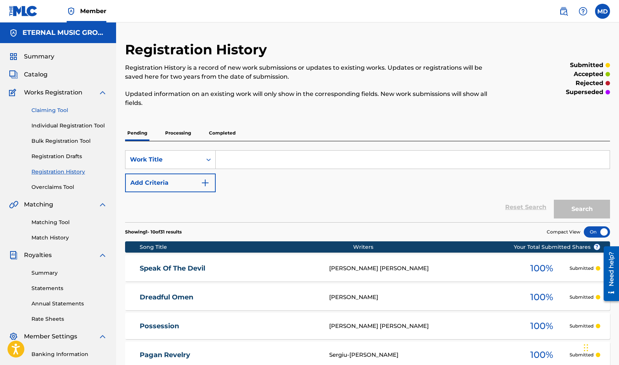
click at [67, 111] on link "Claiming Tool" at bounding box center [69, 110] width 76 height 8
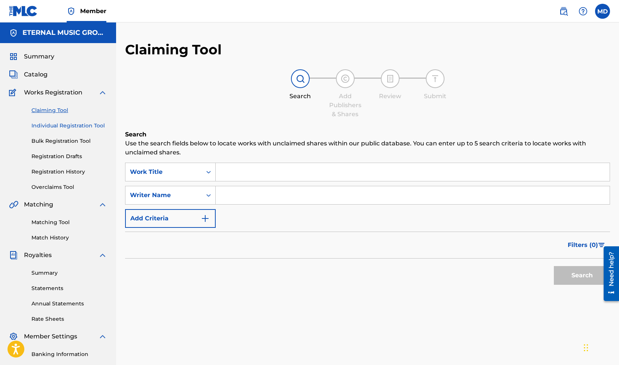
click at [42, 124] on link "Individual Registration Tool" at bounding box center [69, 126] width 76 height 8
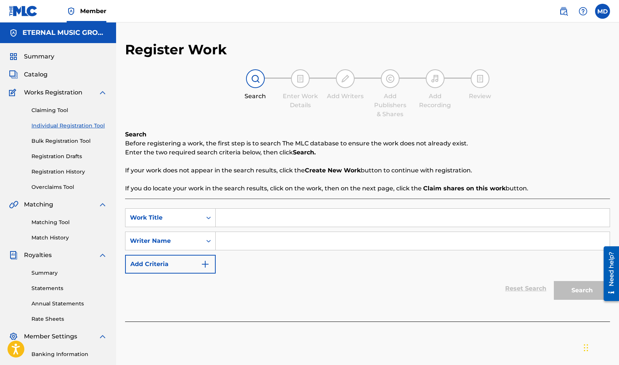
click at [64, 147] on div "Claiming Tool Individual Registration Tool Bulk Registration Tool Registration …" at bounding box center [58, 144] width 98 height 94
click at [64, 142] on link "Bulk Registration Tool" at bounding box center [69, 141] width 76 height 8
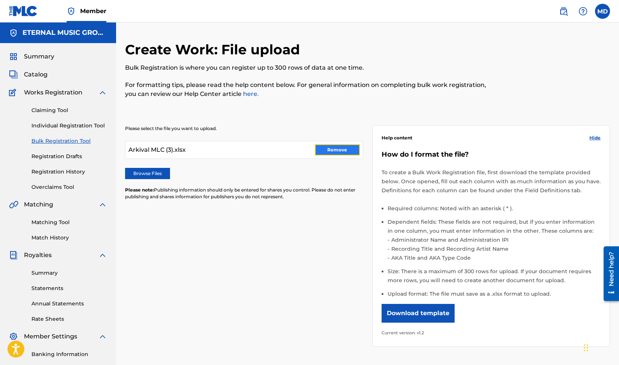
click at [345, 149] on button "Remove" at bounding box center [337, 149] width 45 height 11
click at [165, 177] on label "Browse Files" at bounding box center [147, 173] width 45 height 11
click at [0, 0] on input "Browse Files" at bounding box center [0, 0] width 0 height 0
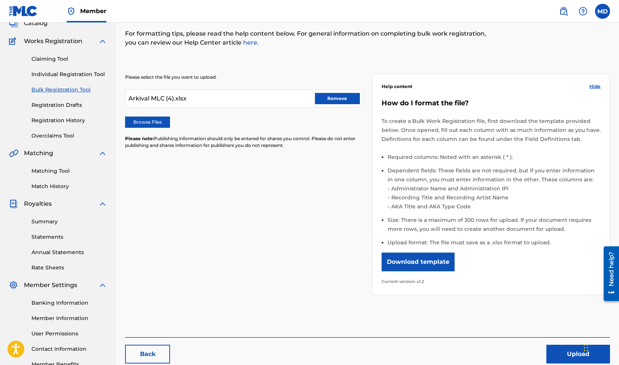
scroll to position [100, 0]
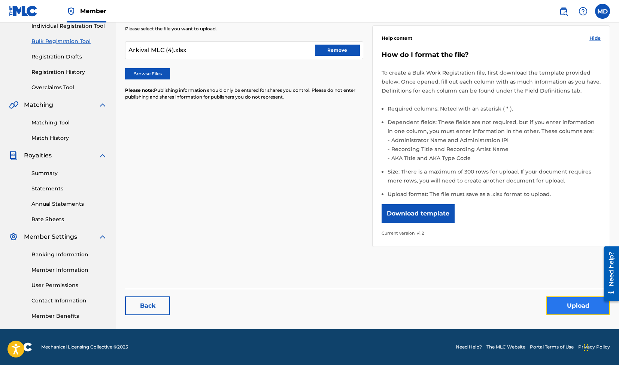
click at [560, 306] on button "Upload" at bounding box center [578, 305] width 64 height 19
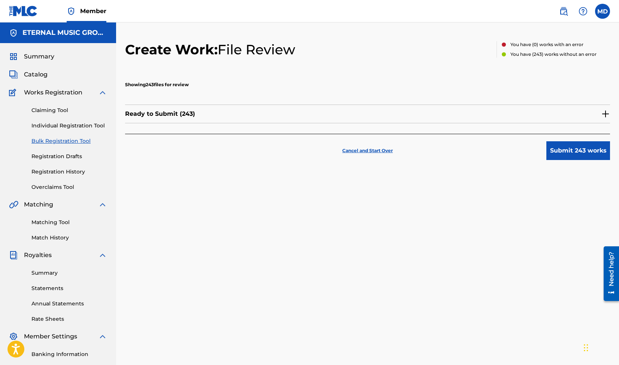
click at [598, 113] on div "Ready to Submit ( 243 )" at bounding box center [367, 113] width 485 height 19
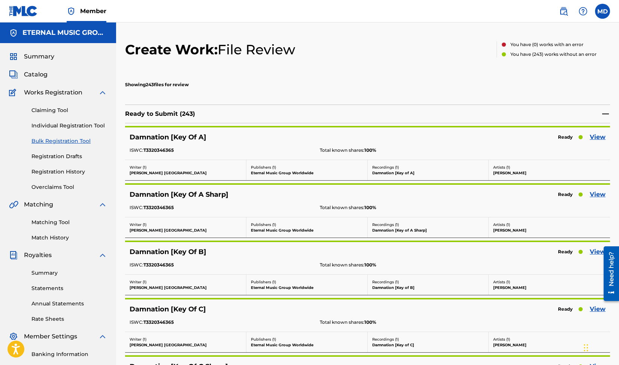
click at [602, 115] on img at bounding box center [605, 113] width 9 height 9
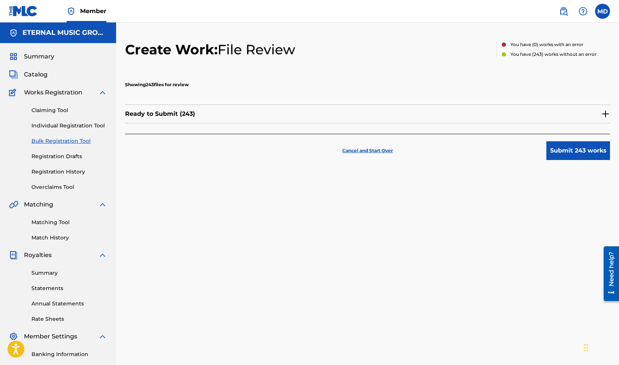
click at [602, 115] on img at bounding box center [605, 113] width 9 height 9
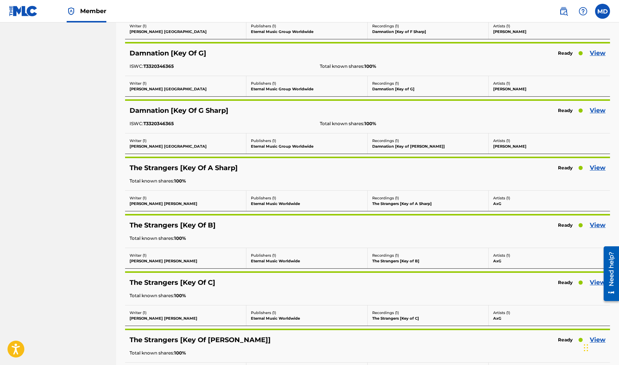
scroll to position [655, 0]
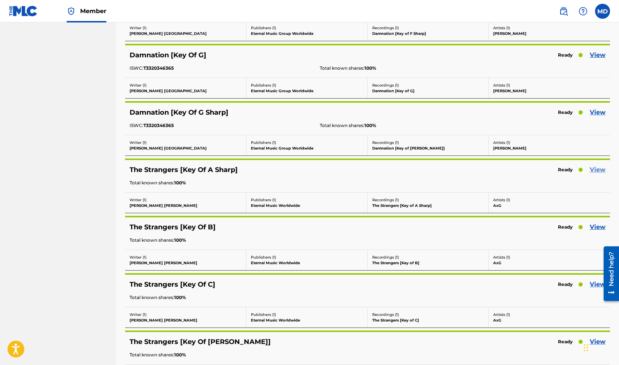
click at [593, 170] on link "View" at bounding box center [597, 169] width 16 height 9
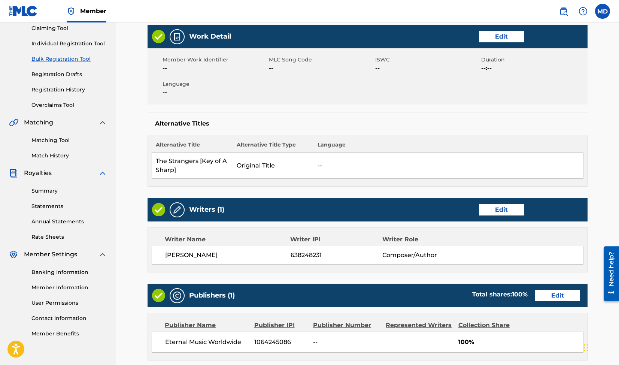
scroll to position [83, 0]
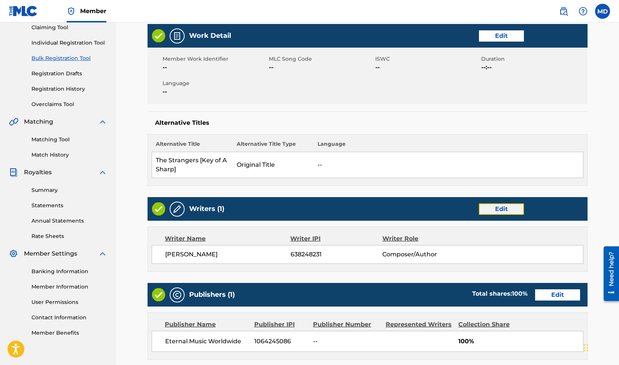
click at [499, 210] on link "Edit" at bounding box center [501, 208] width 45 height 11
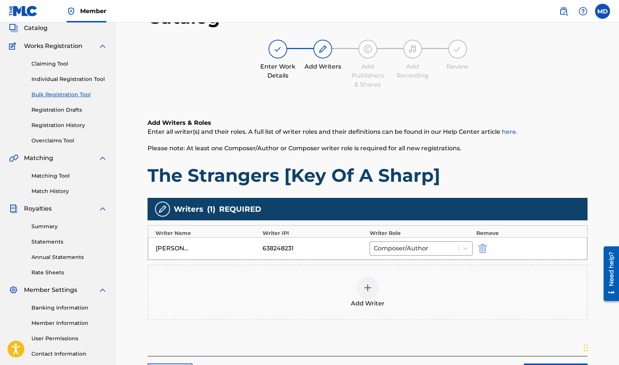
scroll to position [60, 0]
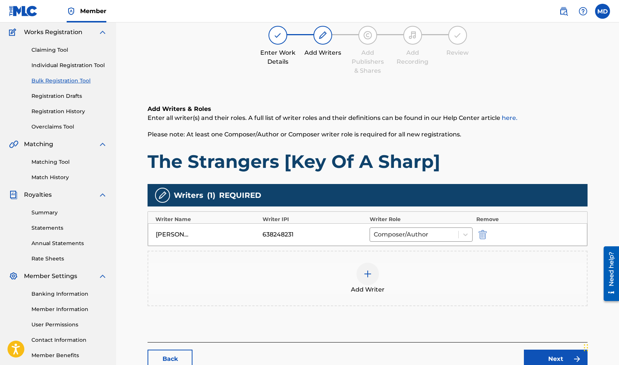
click at [357, 280] on div "Add Writer" at bounding box center [367, 277] width 438 height 31
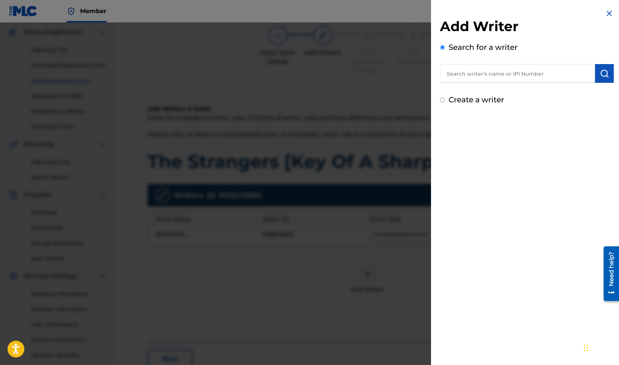
click at [470, 78] on input "text" at bounding box center [517, 73] width 155 height 19
paste input "[PERSON_NAME]"
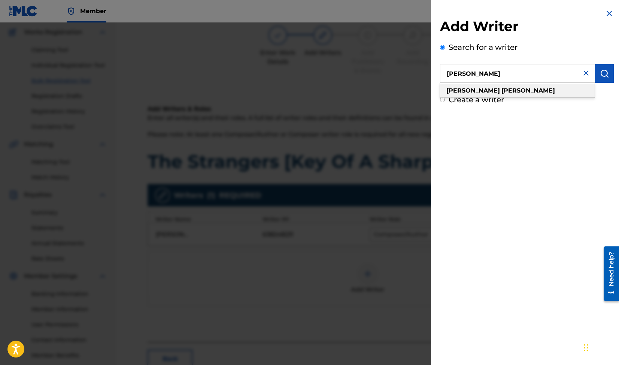
click at [469, 87] on strong "[PERSON_NAME]" at bounding box center [473, 90] width 54 height 7
type input "[PERSON_NAME]"
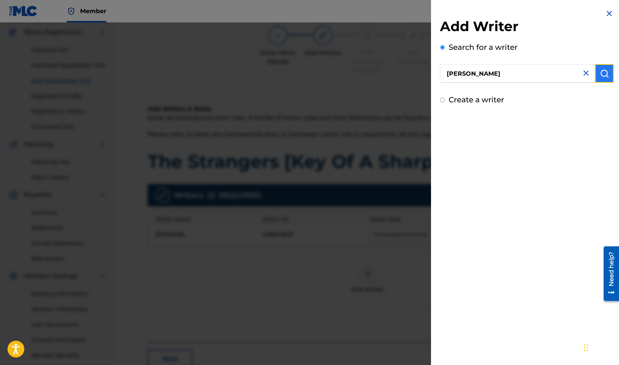
click at [600, 72] on img "submit" at bounding box center [604, 73] width 9 height 9
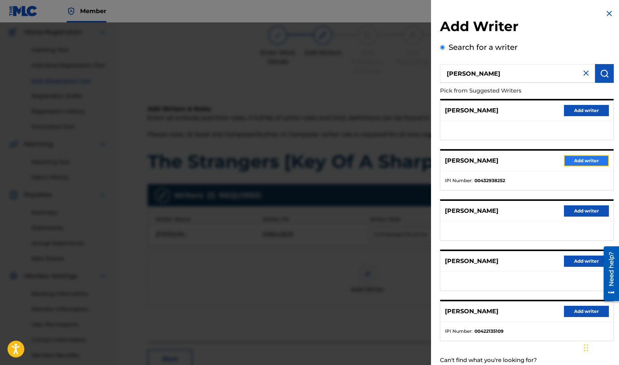
click at [574, 158] on button "Add writer" at bounding box center [586, 160] width 45 height 11
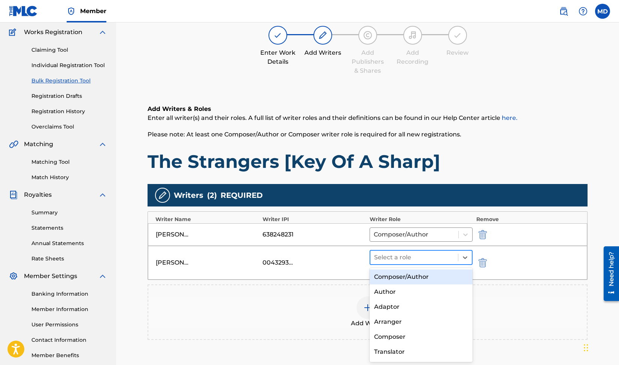
click at [424, 250] on div "Select a role" at bounding box center [414, 256] width 88 height 13
click at [409, 272] on div "Composer/Author" at bounding box center [420, 276] width 103 height 15
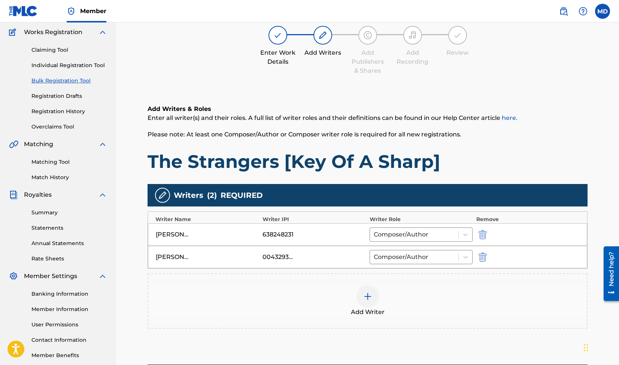
scroll to position [148, 0]
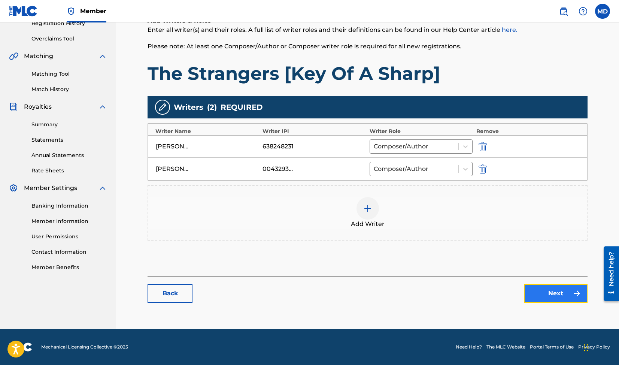
click at [533, 294] on link "Next" at bounding box center [556, 293] width 64 height 19
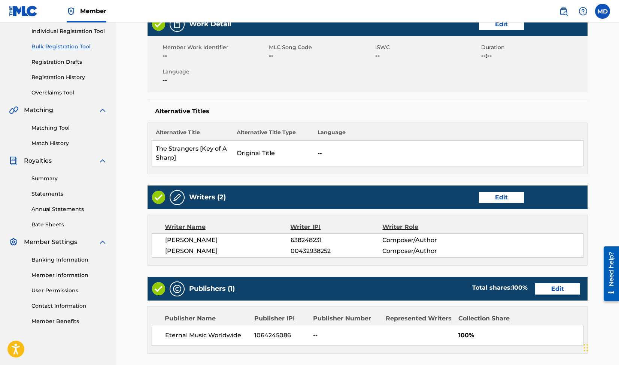
scroll to position [265, 0]
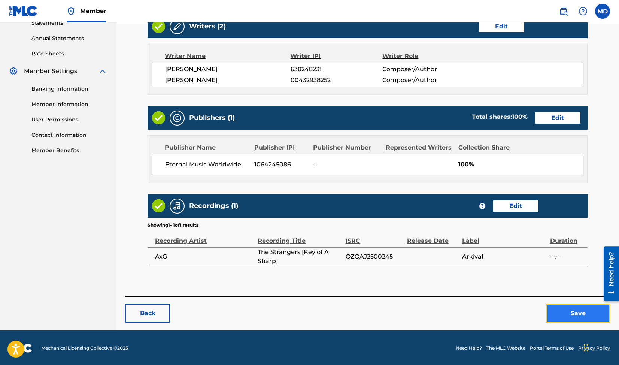
click at [568, 309] on button "Save" at bounding box center [578, 313] width 64 height 19
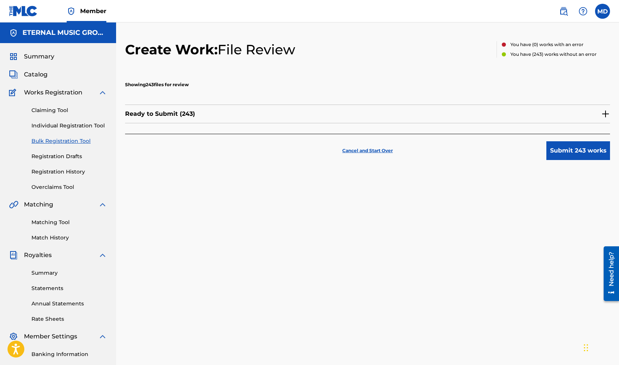
click at [603, 116] on img at bounding box center [605, 113] width 9 height 9
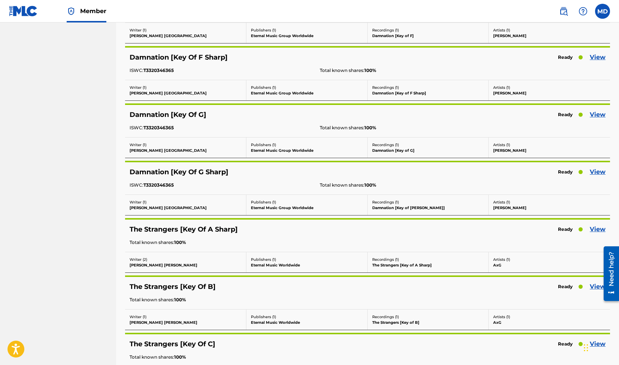
scroll to position [726, 0]
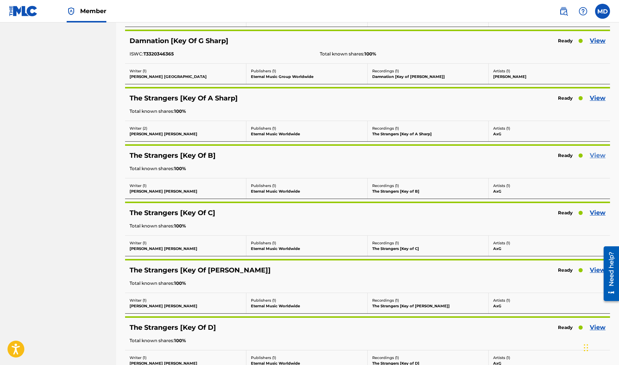
click at [600, 155] on link "View" at bounding box center [597, 155] width 16 height 9
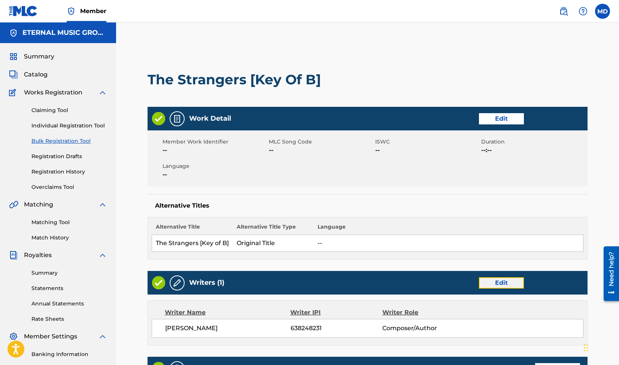
click at [504, 284] on link "Edit" at bounding box center [501, 282] width 45 height 11
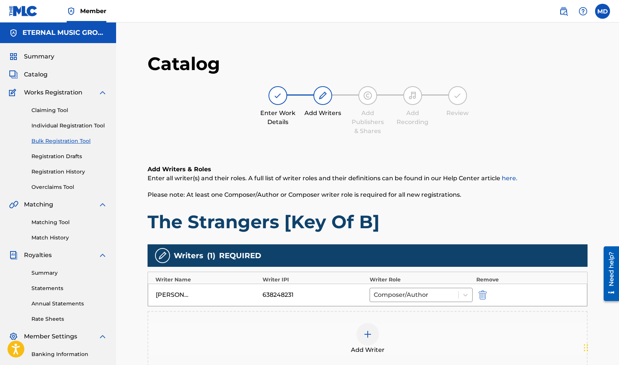
click at [371, 332] on img at bounding box center [367, 333] width 9 height 9
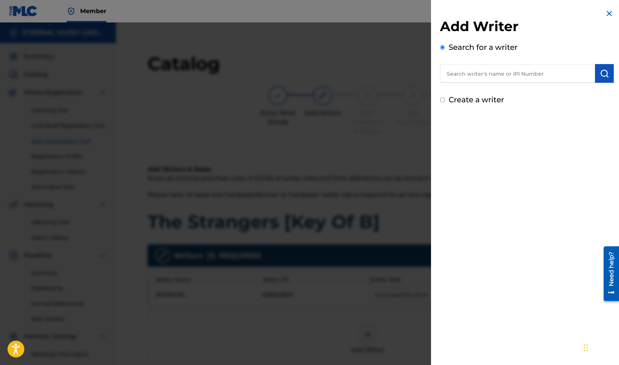
click at [480, 80] on input "text" at bounding box center [517, 73] width 155 height 19
paste input "[PERSON_NAME]"
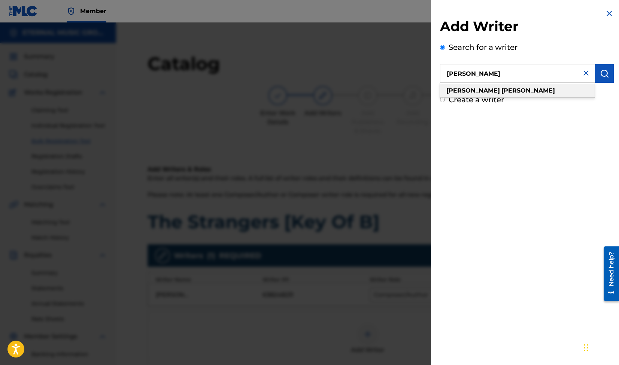
click at [501, 88] on strong "[PERSON_NAME]" at bounding box center [528, 90] width 54 height 7
type input "[PERSON_NAME]"
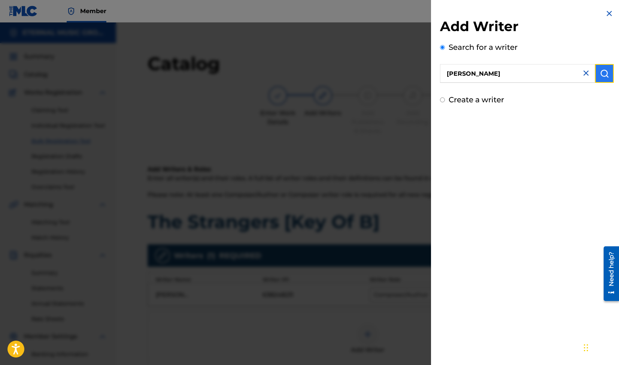
click at [604, 79] on button "submit" at bounding box center [604, 73] width 19 height 19
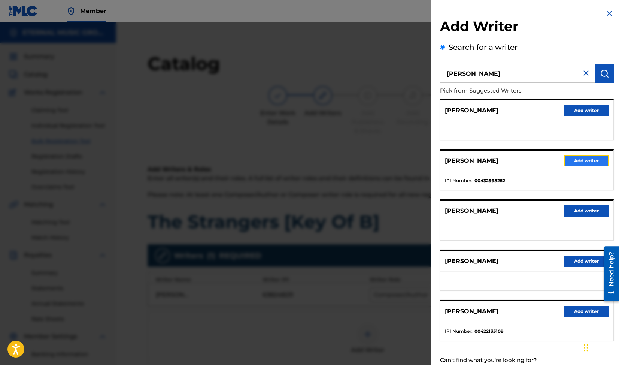
click at [590, 157] on button "Add writer" at bounding box center [586, 160] width 45 height 11
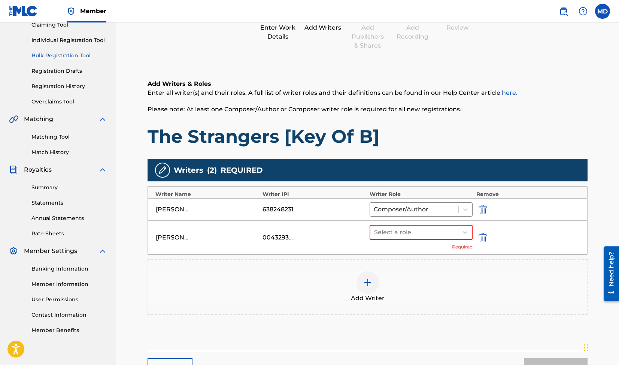
scroll to position [100, 0]
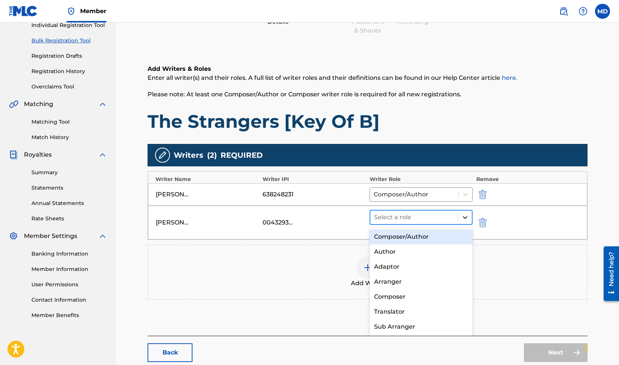
click at [462, 217] on icon at bounding box center [464, 216] width 7 height 7
click at [443, 232] on div "Composer/Author" at bounding box center [420, 236] width 103 height 15
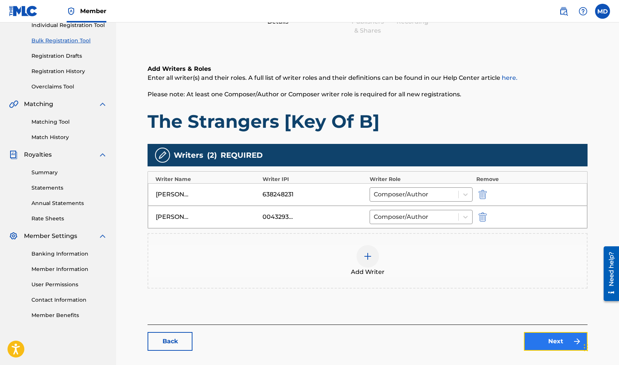
click at [554, 334] on link "Next" at bounding box center [556, 341] width 64 height 19
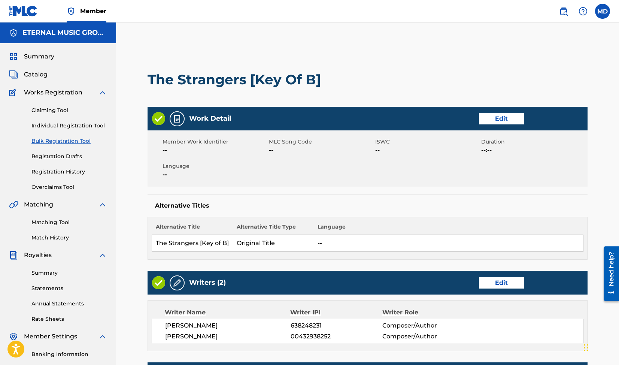
click at [71, 142] on link "Bulk Registration Tool" at bounding box center [69, 141] width 76 height 8
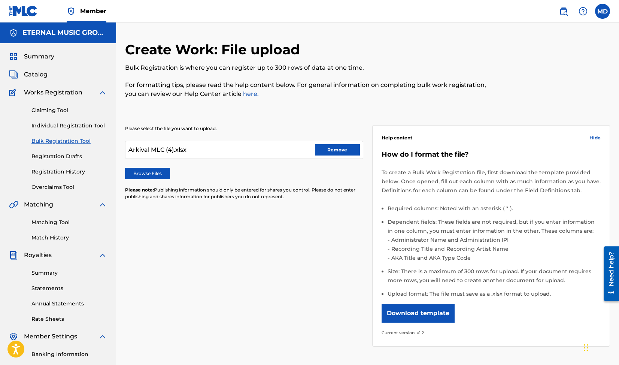
click at [351, 156] on div "Arkival MLC (4).xlsx Remove" at bounding box center [244, 150] width 238 height 18
click at [344, 152] on button "Remove" at bounding box center [337, 149] width 45 height 11
click at [155, 174] on label "Browse Files" at bounding box center [147, 173] width 45 height 11
click at [0, 0] on input "Browse Files" at bounding box center [0, 0] width 0 height 0
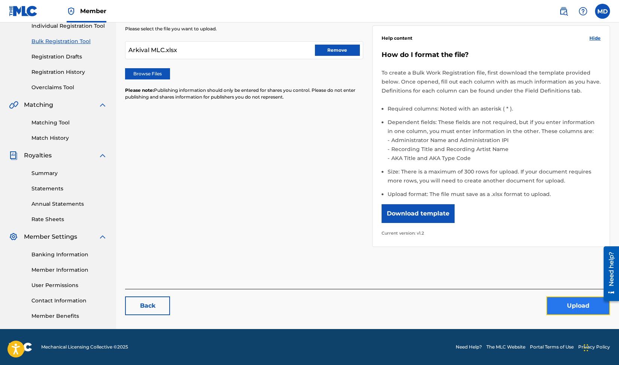
click at [570, 303] on button "Upload" at bounding box center [578, 305] width 64 height 19
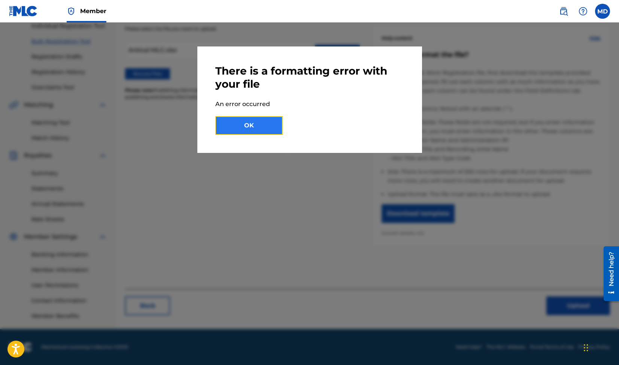
click at [236, 121] on button "OK" at bounding box center [248, 125] width 67 height 19
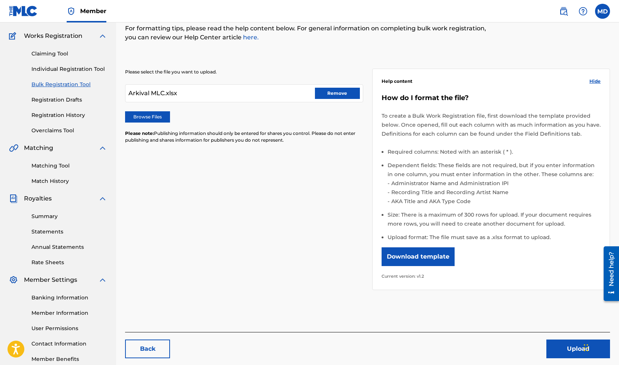
scroll to position [53, 0]
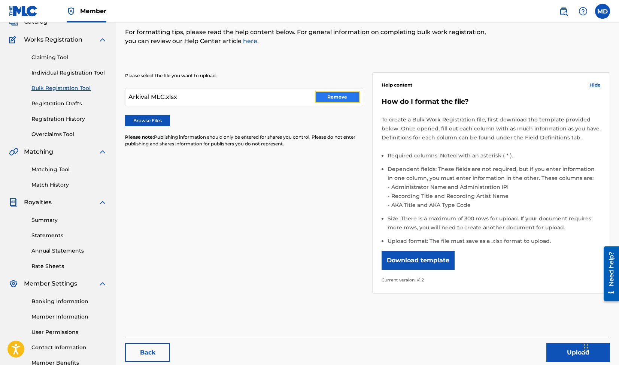
click at [331, 95] on button "Remove" at bounding box center [337, 96] width 45 height 11
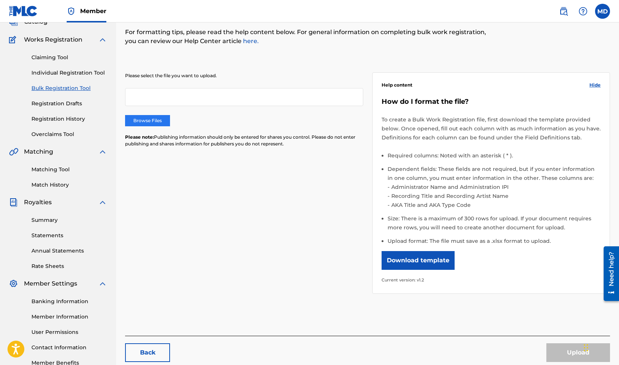
click at [157, 120] on label "Browse Files" at bounding box center [147, 120] width 45 height 11
click at [0, 0] on input "Browse Files" at bounding box center [0, 0] width 0 height 0
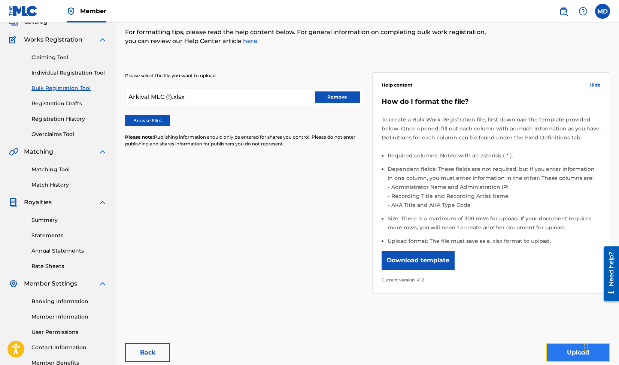
click at [568, 349] on button "Upload" at bounding box center [578, 352] width 64 height 19
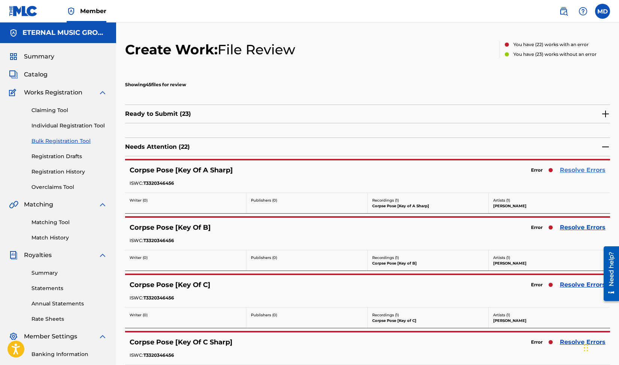
click at [574, 169] on link "Resolve Errors" at bounding box center [582, 169] width 46 height 9
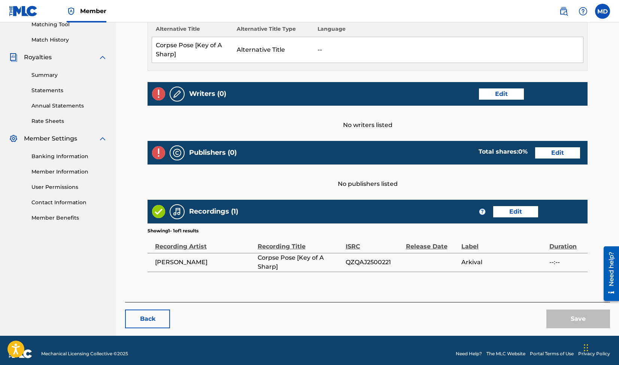
scroll to position [204, 0]
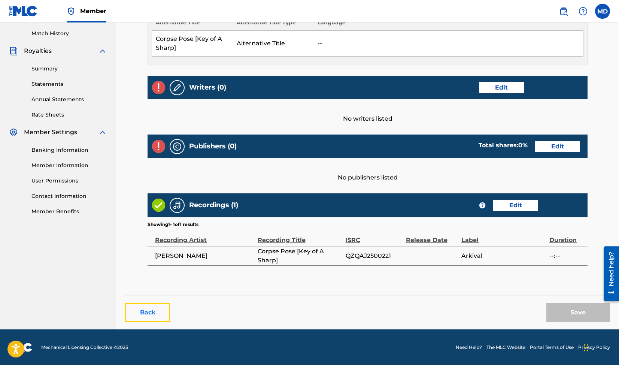
click at [144, 303] on button "Back" at bounding box center [147, 312] width 45 height 19
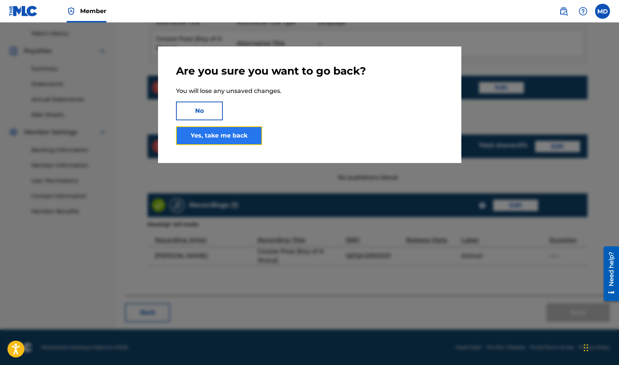
click at [230, 138] on link "Yes, take me back" at bounding box center [219, 135] width 86 height 19
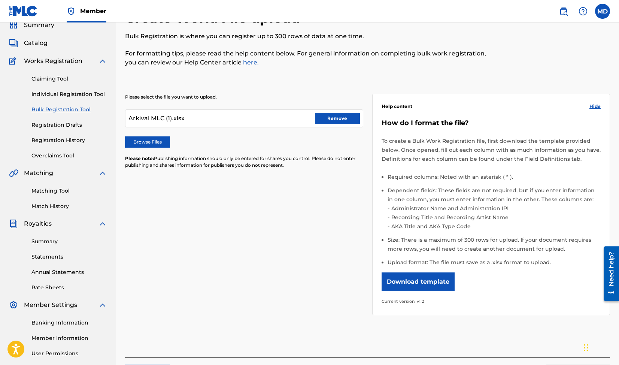
scroll to position [22, 0]
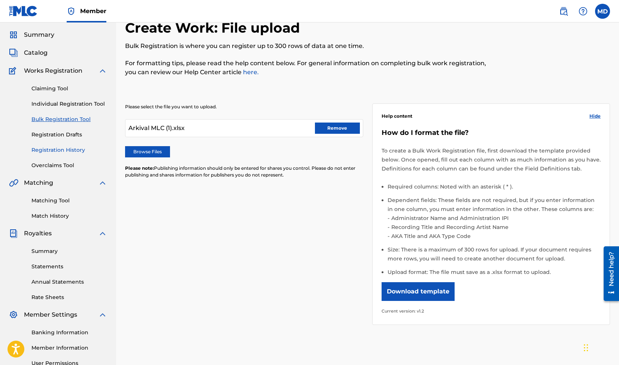
click at [66, 148] on link "Registration History" at bounding box center [69, 150] width 76 height 8
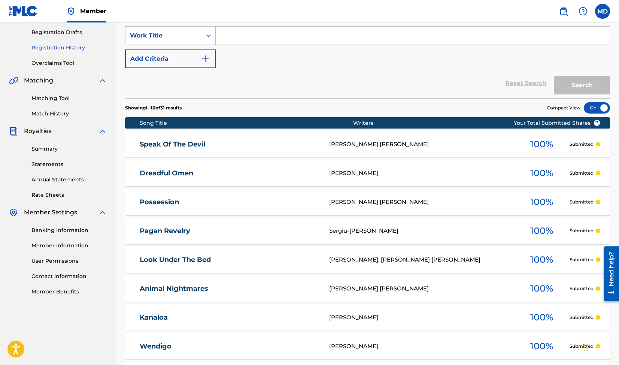
scroll to position [39, 0]
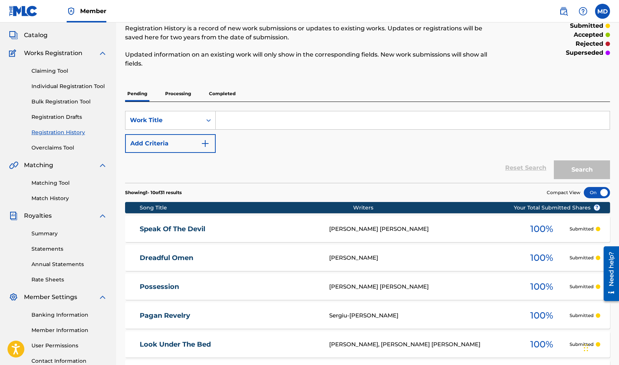
click at [180, 89] on p "Processing" at bounding box center [178, 94] width 30 height 16
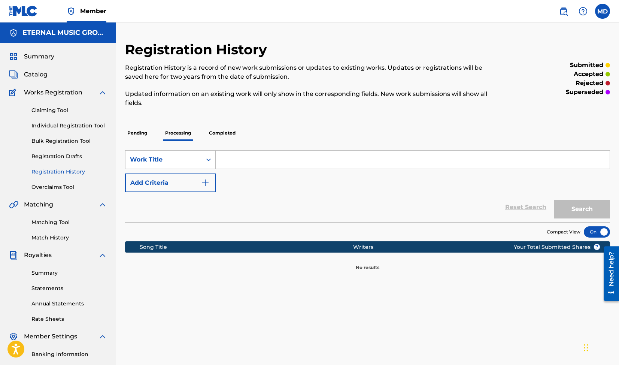
click at [143, 130] on p "Pending" at bounding box center [137, 133] width 24 height 16
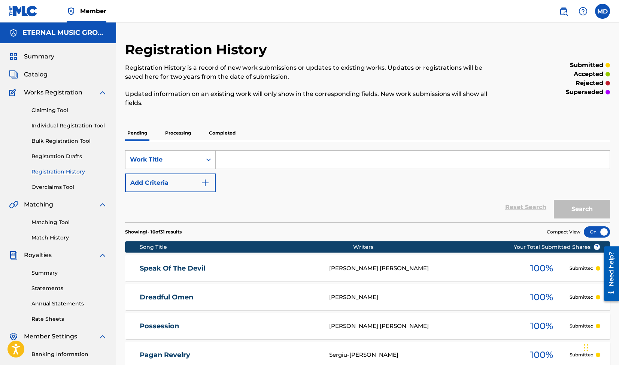
click at [68, 129] on div "Claiming Tool Individual Registration Tool Bulk Registration Tool Registration …" at bounding box center [58, 144] width 98 height 94
click at [68, 141] on link "Bulk Registration Tool" at bounding box center [69, 141] width 76 height 8
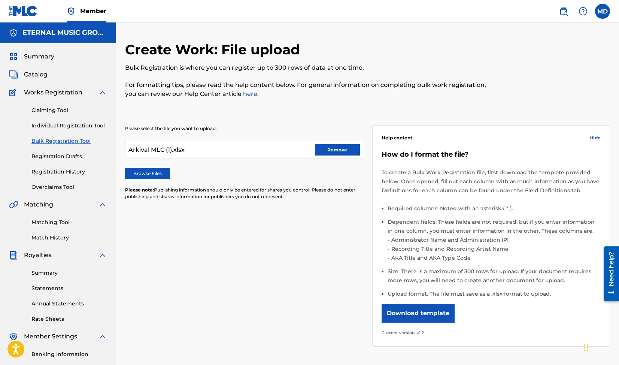
scroll to position [100, 0]
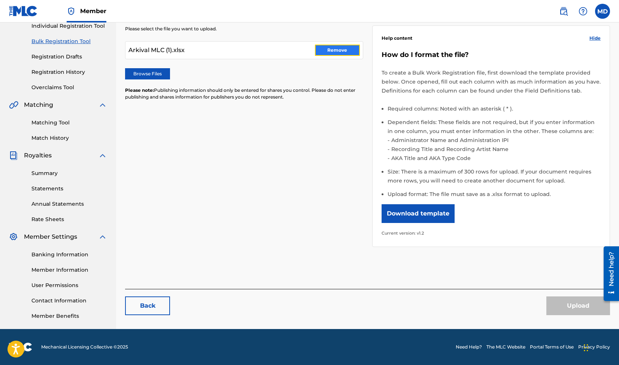
click at [329, 51] on button "Remove" at bounding box center [337, 50] width 45 height 11
click at [159, 72] on label "Browse Files" at bounding box center [147, 73] width 45 height 11
click at [0, 0] on input "Browse Files" at bounding box center [0, 0] width 0 height 0
click at [567, 305] on button "Upload" at bounding box center [578, 305] width 64 height 19
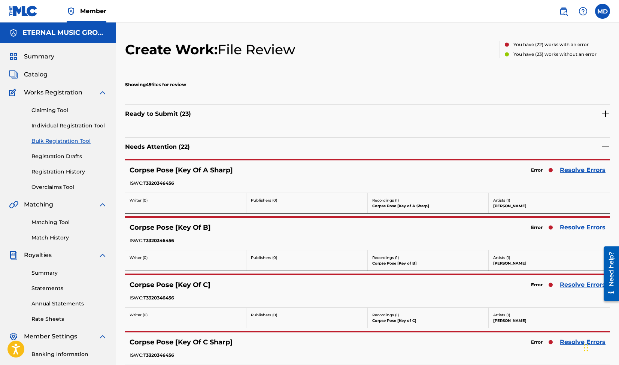
click at [605, 114] on img at bounding box center [605, 113] width 9 height 9
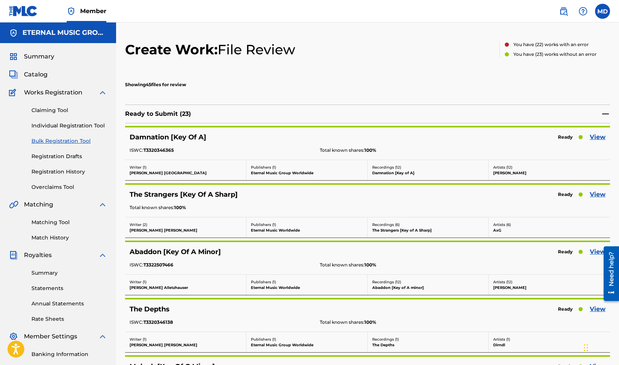
click at [604, 115] on img at bounding box center [605, 113] width 9 height 9
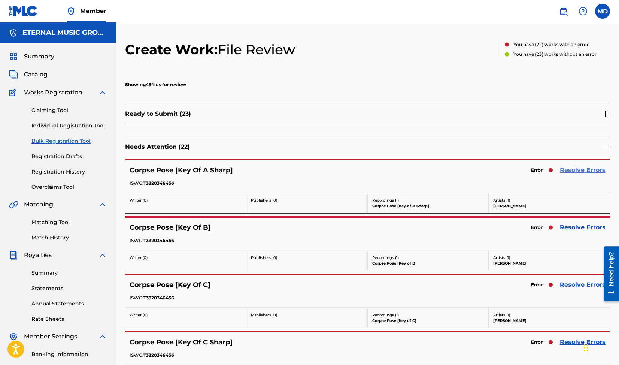
click at [585, 172] on link "Resolve Errors" at bounding box center [582, 169] width 46 height 9
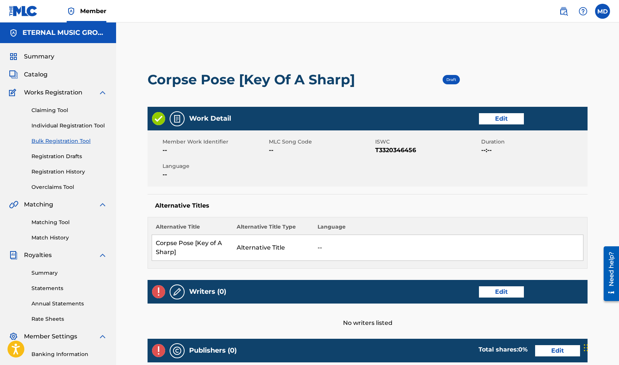
click at [60, 144] on link "Bulk Registration Tool" at bounding box center [69, 141] width 76 height 8
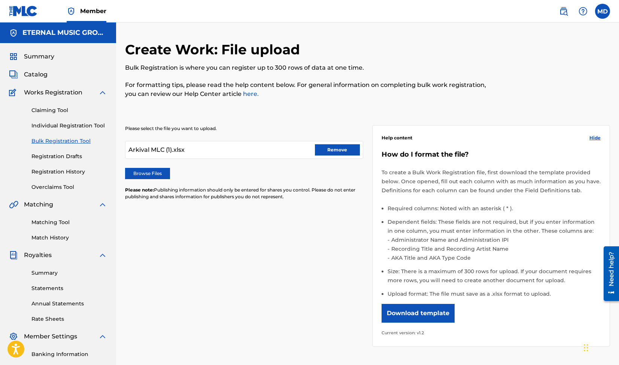
scroll to position [70, 0]
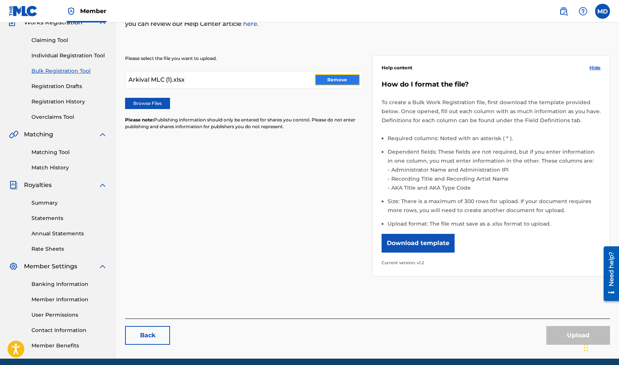
click at [336, 77] on button "Remove" at bounding box center [337, 79] width 45 height 11
click at [134, 102] on label "Browse Files" at bounding box center [147, 103] width 45 height 11
click at [0, 0] on input "Browse Files" at bounding box center [0, 0] width 0 height 0
click at [573, 337] on button "Upload" at bounding box center [578, 335] width 64 height 19
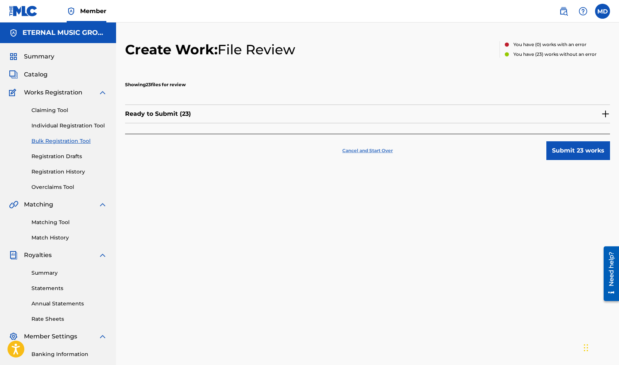
click at [384, 149] on p "Cancel and Start Over" at bounding box center [367, 150] width 51 height 7
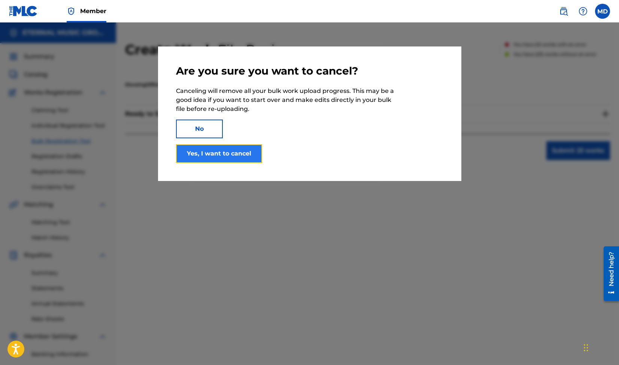
click at [219, 149] on button "Yes, I want to cancel" at bounding box center [219, 153] width 86 height 19
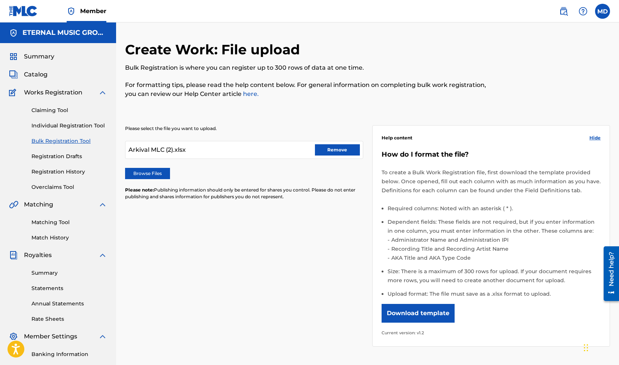
click at [55, 139] on link "Bulk Registration Tool" at bounding box center [69, 141] width 76 height 8
click at [334, 150] on button "Remove" at bounding box center [337, 149] width 45 height 11
click at [157, 177] on label "Browse Files" at bounding box center [147, 173] width 45 height 11
click at [0, 0] on input "Browse Files" at bounding box center [0, 0] width 0 height 0
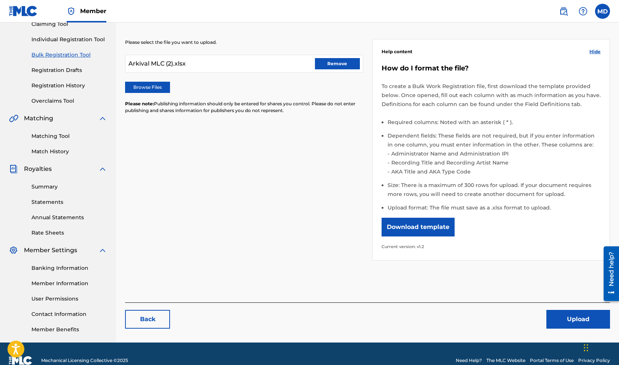
scroll to position [100, 0]
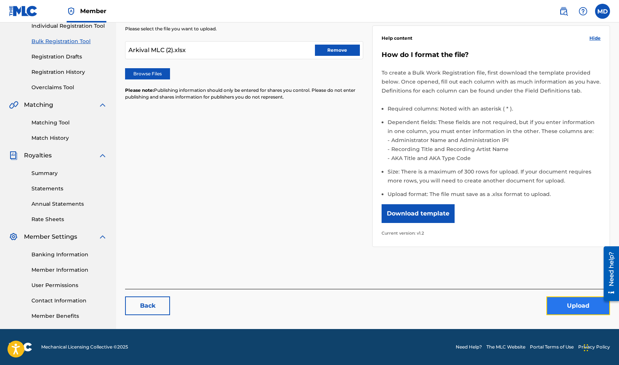
click at [572, 298] on button "Upload" at bounding box center [578, 305] width 64 height 19
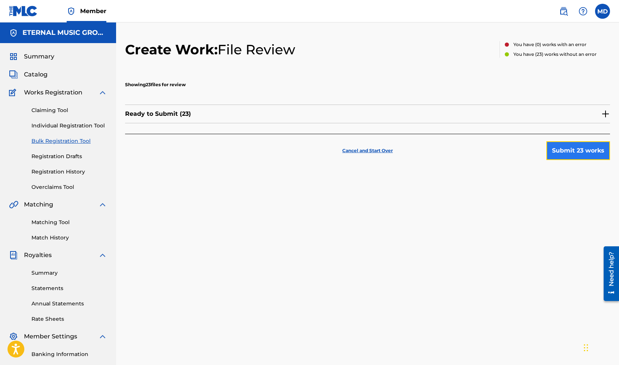
click at [582, 149] on button "Submit 23 works" at bounding box center [578, 150] width 64 height 19
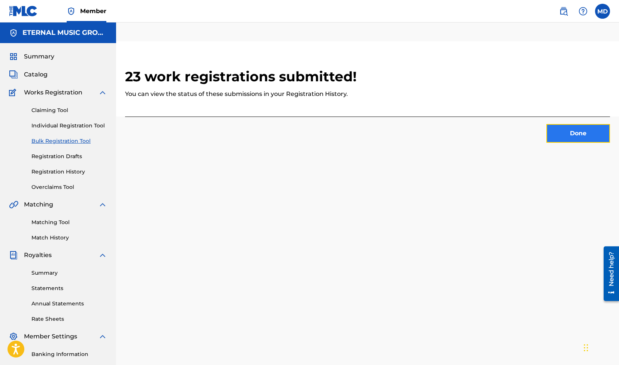
click at [577, 130] on button "Done" at bounding box center [578, 133] width 64 height 19
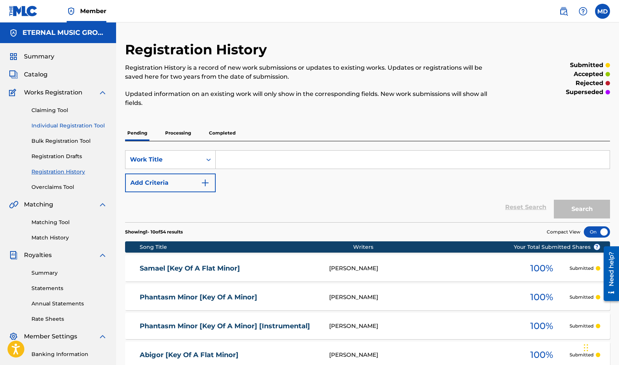
click at [71, 124] on link "Individual Registration Tool" at bounding box center [69, 126] width 76 height 8
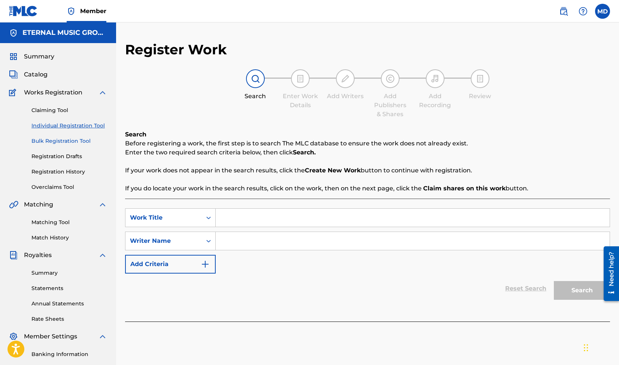
click at [71, 140] on link "Bulk Registration Tool" at bounding box center [69, 141] width 76 height 8
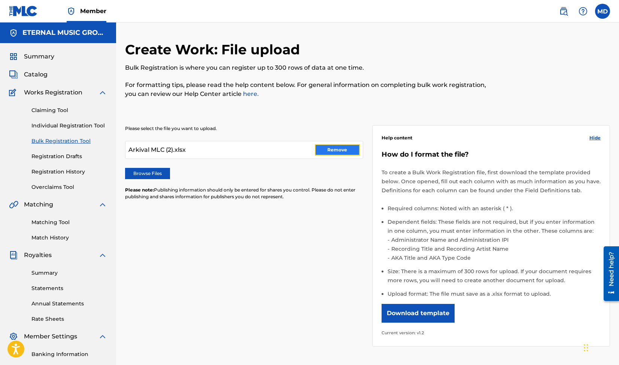
click at [339, 150] on button "Remove" at bounding box center [337, 149] width 45 height 11
click at [159, 173] on label "Browse Files" at bounding box center [147, 173] width 45 height 11
click at [0, 0] on input "Browse Files" at bounding box center [0, 0] width 0 height 0
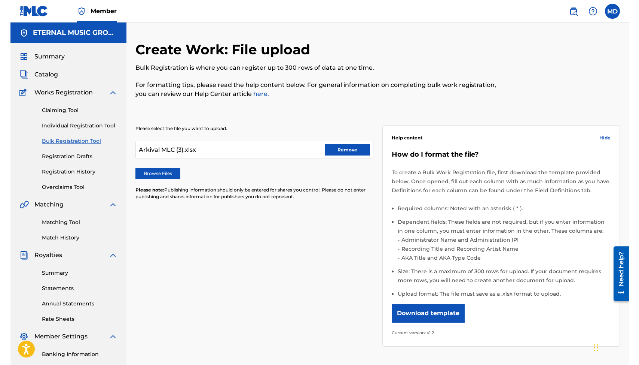
scroll to position [100, 0]
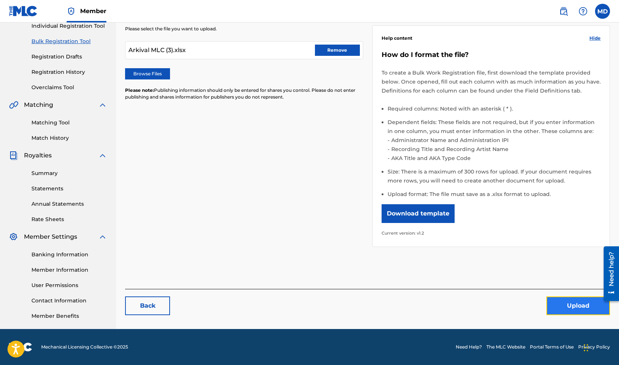
click at [572, 305] on button "Upload" at bounding box center [578, 305] width 64 height 19
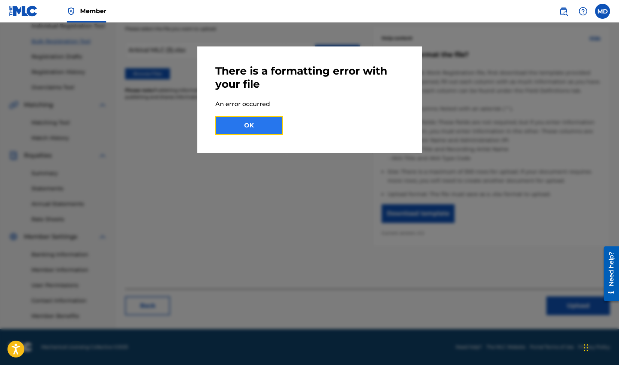
click at [241, 128] on button "OK" at bounding box center [248, 125] width 67 height 19
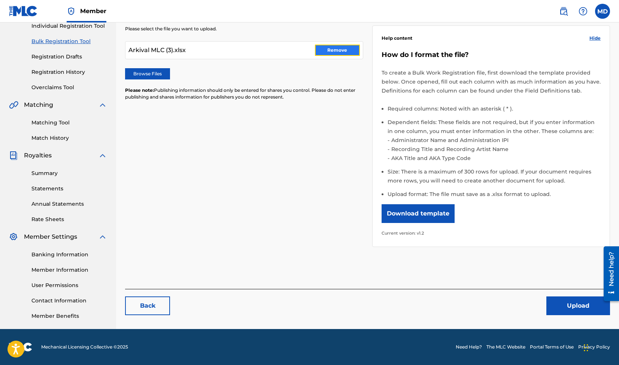
click at [330, 51] on button "Remove" at bounding box center [337, 50] width 45 height 11
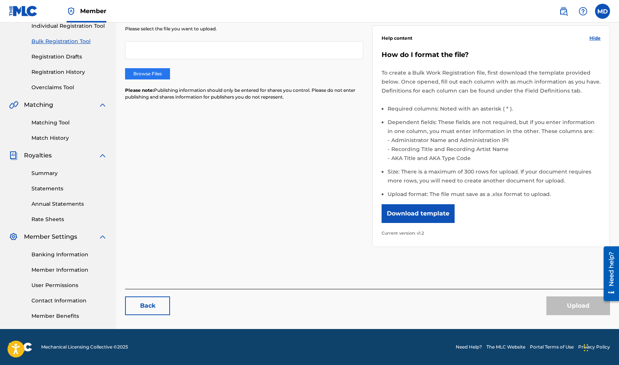
click at [147, 76] on label "Browse Files" at bounding box center [147, 73] width 45 height 11
click at [0, 0] on input "Browse Files" at bounding box center [0, 0] width 0 height 0
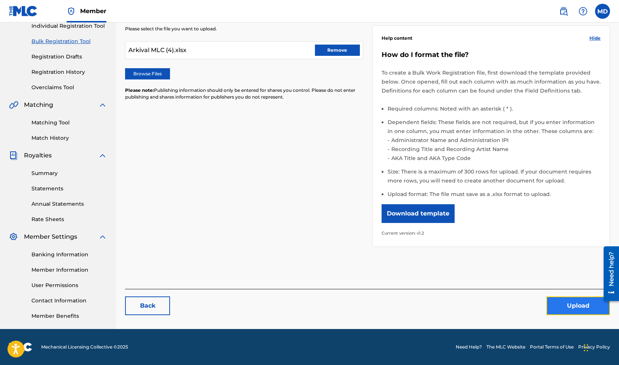
click at [581, 306] on button "Upload" at bounding box center [578, 305] width 64 height 19
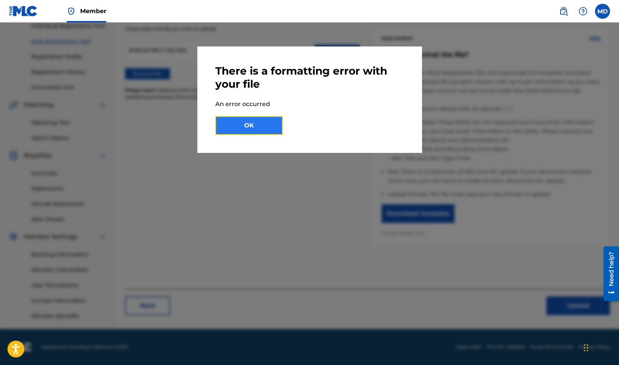
click at [256, 126] on button "OK" at bounding box center [248, 125] width 67 height 19
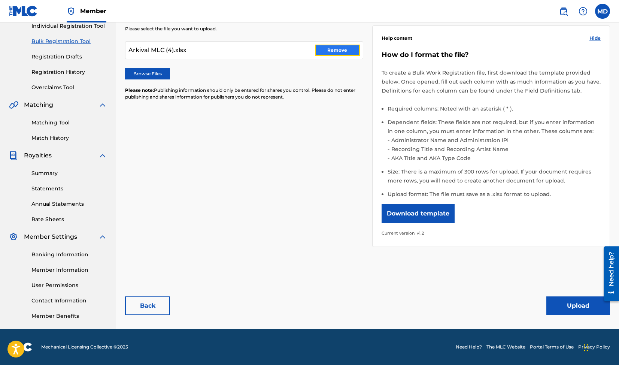
click at [325, 49] on button "Remove" at bounding box center [337, 50] width 45 height 11
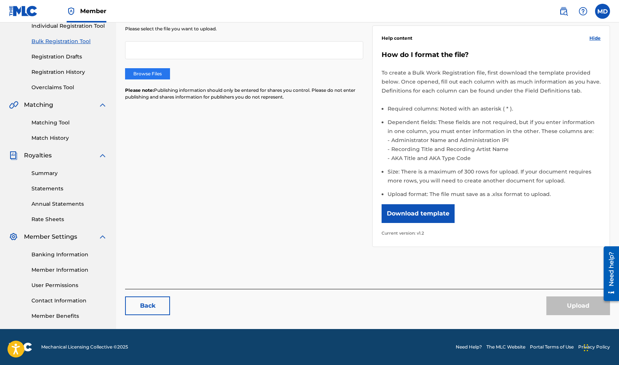
click at [161, 69] on label "Browse Files" at bounding box center [147, 73] width 45 height 11
click at [0, 0] on input "Browse Files" at bounding box center [0, 0] width 0 height 0
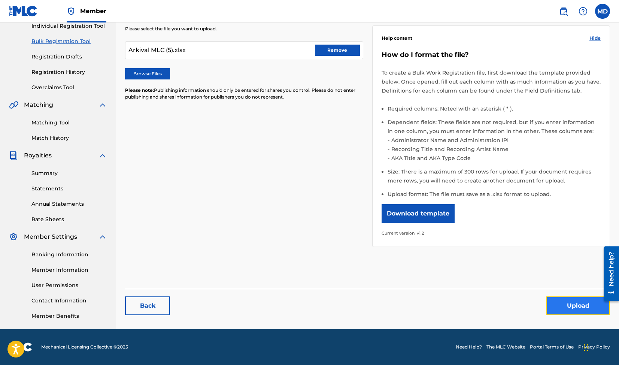
click at [573, 302] on button "Upload" at bounding box center [578, 305] width 64 height 19
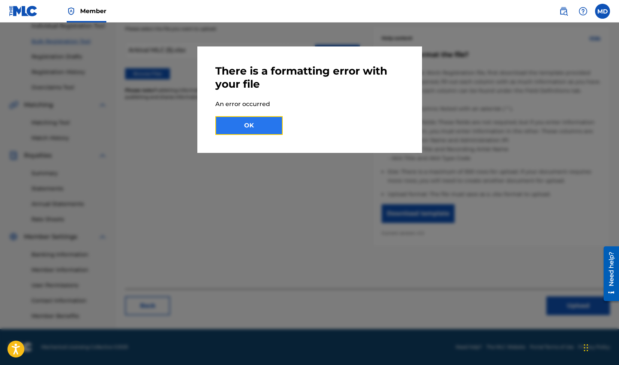
click at [271, 130] on button "OK" at bounding box center [248, 125] width 67 height 19
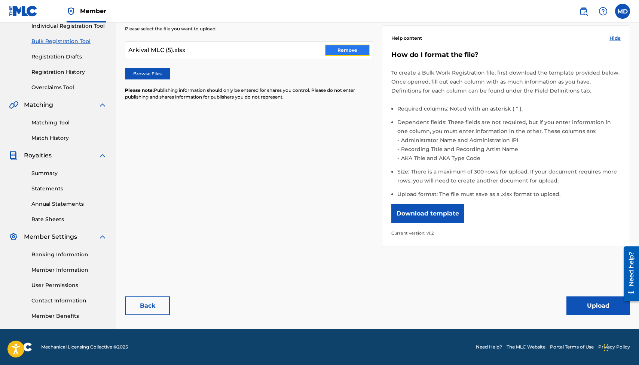
click at [332, 50] on button "Remove" at bounding box center [347, 50] width 45 height 11
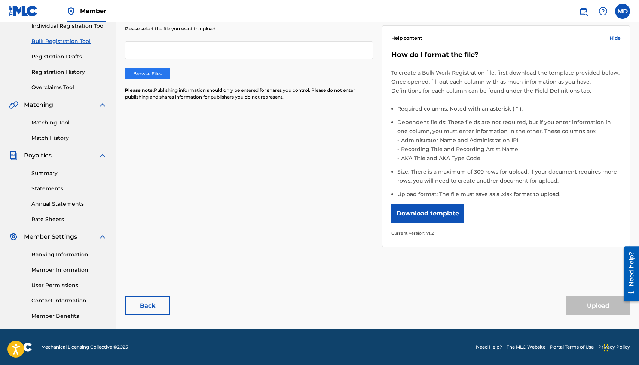
click at [162, 79] on label "Browse Files" at bounding box center [147, 73] width 45 height 11
click at [0, 0] on input "Browse Files" at bounding box center [0, 0] width 0 height 0
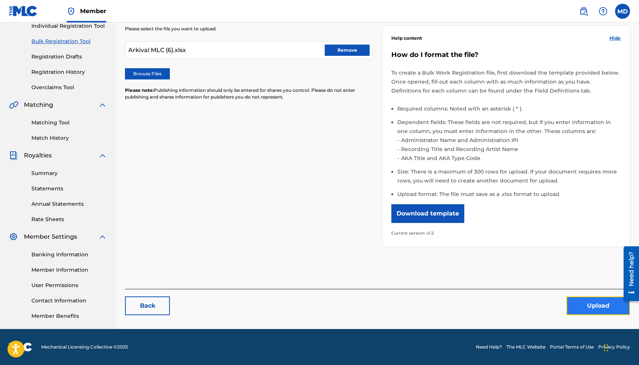
click at [593, 308] on button "Upload" at bounding box center [599, 305] width 64 height 19
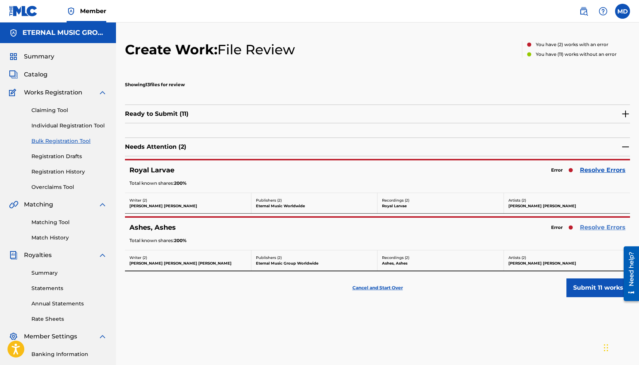
click at [590, 225] on link "Resolve Errors" at bounding box center [603, 227] width 46 height 9
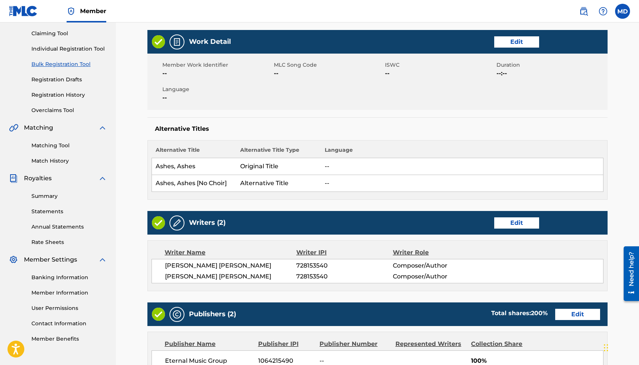
scroll to position [78, 0]
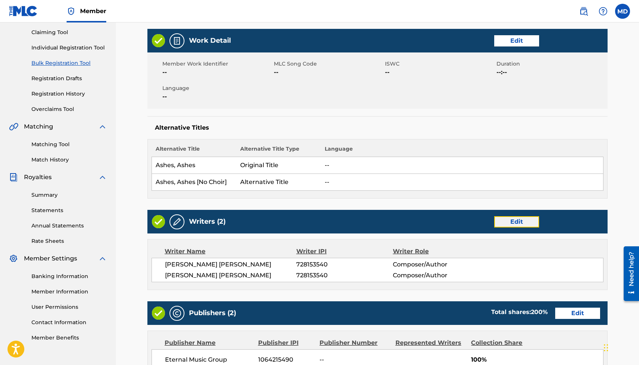
click at [515, 219] on link "Edit" at bounding box center [516, 221] width 45 height 11
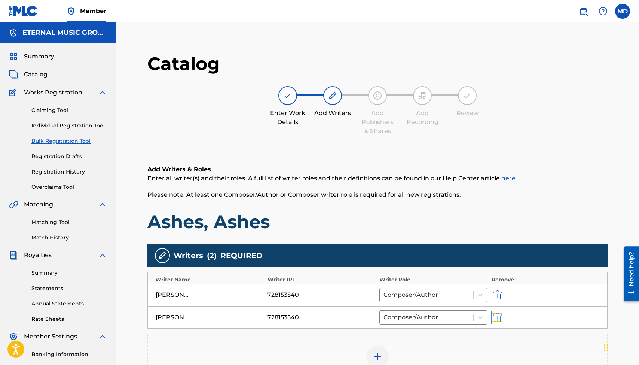
click at [497, 317] on img "submit" at bounding box center [498, 316] width 8 height 9
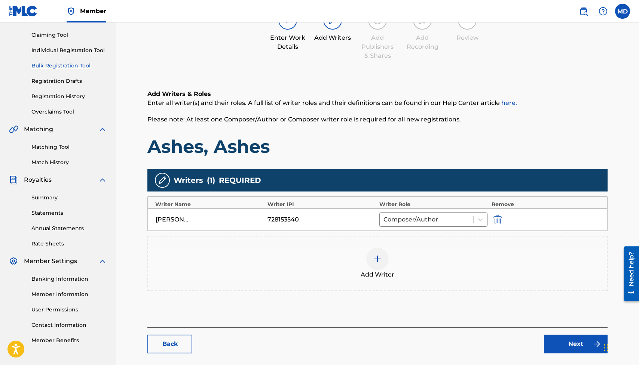
scroll to position [126, 0]
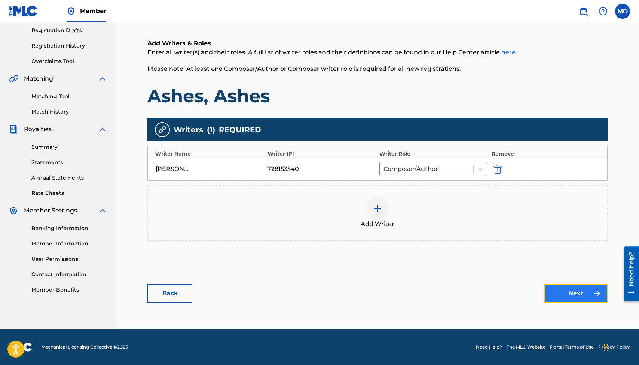
click at [577, 290] on button "Next" at bounding box center [576, 293] width 64 height 19
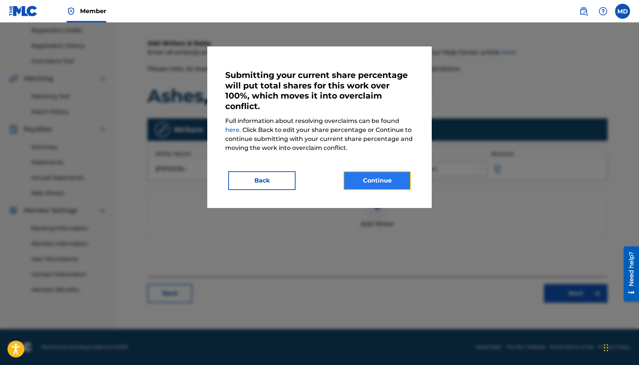
click at [385, 178] on button "Continue" at bounding box center [377, 180] width 67 height 19
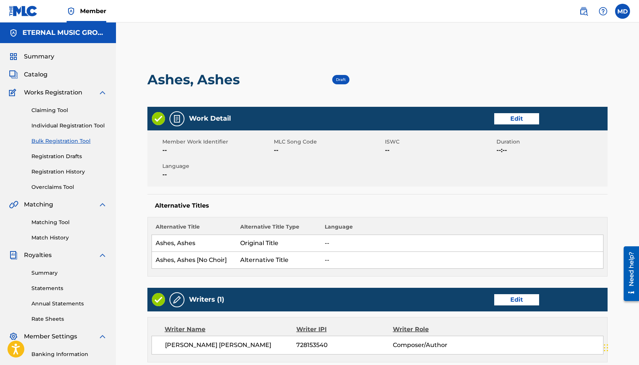
scroll to position [251, 0]
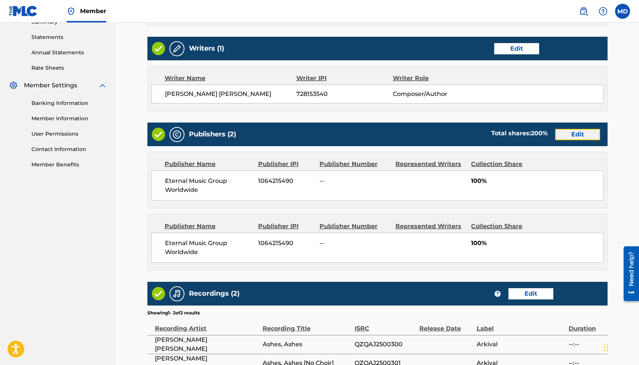
click at [576, 137] on link "Edit" at bounding box center [577, 134] width 45 height 11
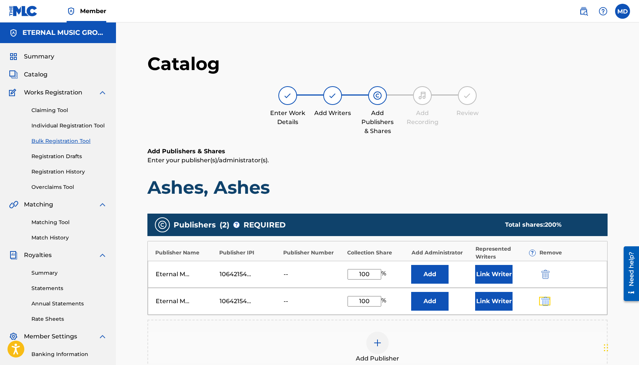
click at [550, 298] on button "submit" at bounding box center [544, 300] width 11 height 9
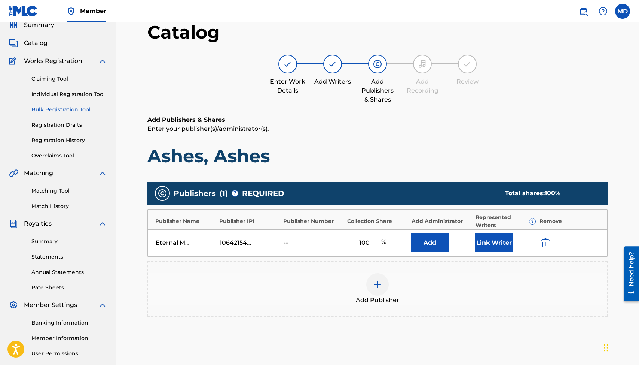
scroll to position [130, 0]
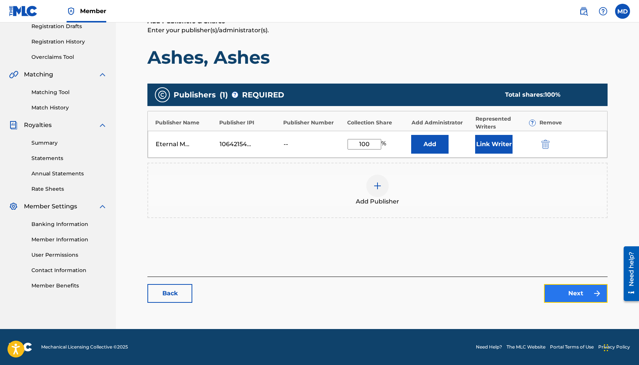
click at [581, 287] on link "Next" at bounding box center [576, 293] width 64 height 19
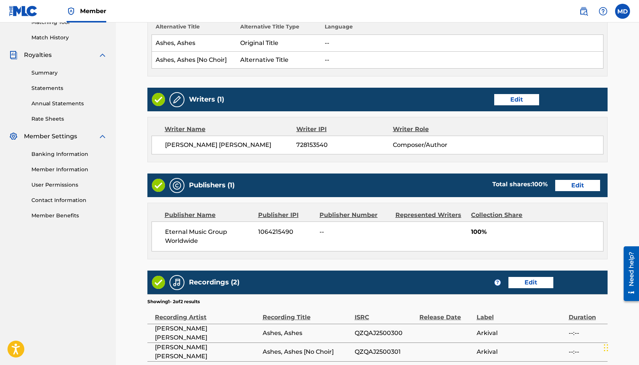
scroll to position [295, 0]
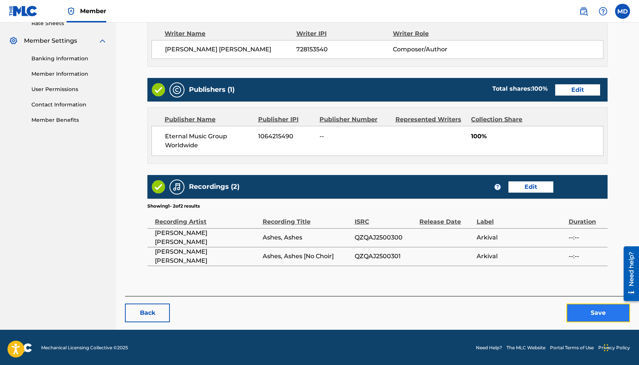
click at [589, 312] on button "Save" at bounding box center [599, 312] width 64 height 19
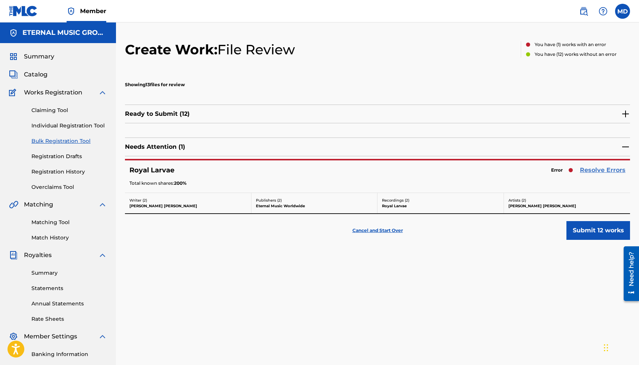
click at [601, 170] on link "Resolve Errors" at bounding box center [603, 169] width 46 height 9
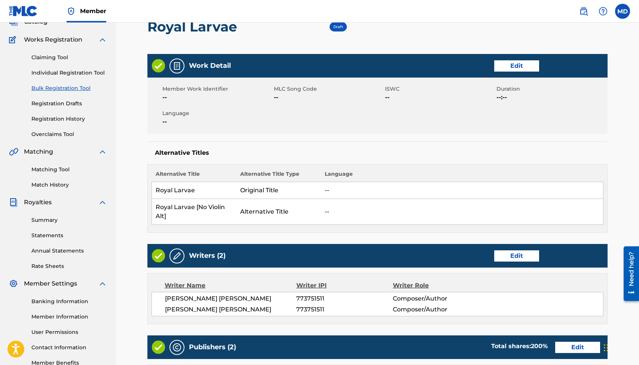
scroll to position [53, 0]
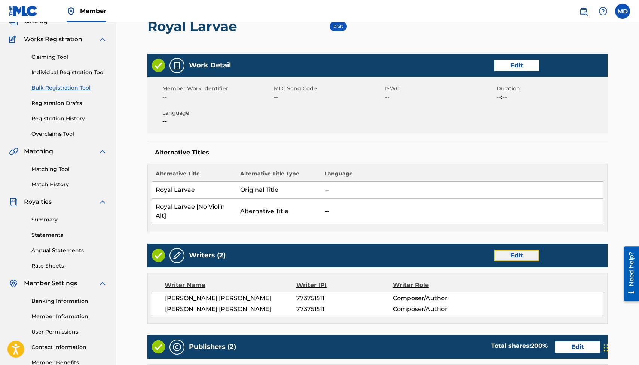
click at [519, 254] on link "Edit" at bounding box center [516, 255] width 45 height 11
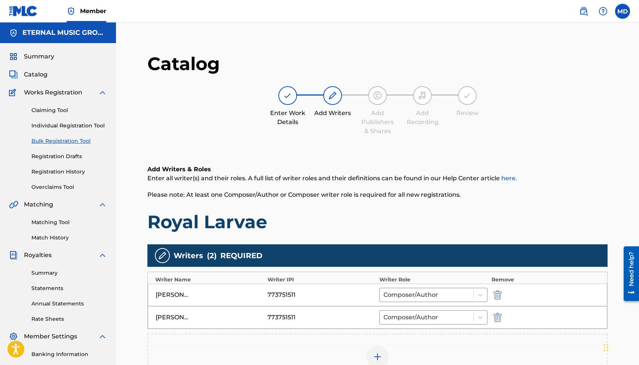
click at [499, 311] on div "[PERSON_NAME] [PERSON_NAME] 773751511 Composer/Author" at bounding box center [378, 317] width 460 height 22
click at [497, 315] on img "submit" at bounding box center [498, 316] width 8 height 9
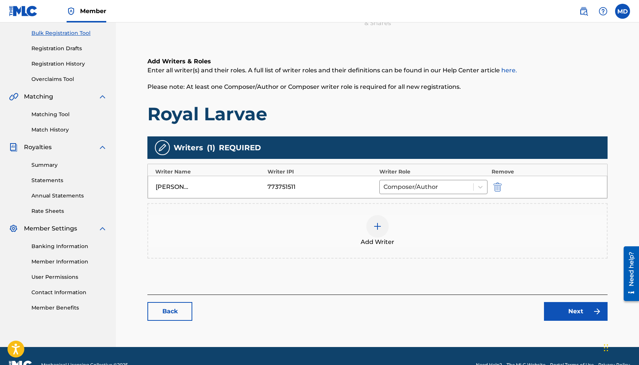
scroll to position [113, 0]
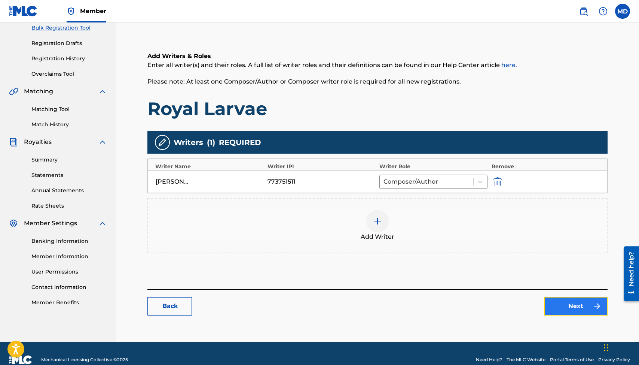
click at [564, 300] on button "Next" at bounding box center [576, 305] width 64 height 19
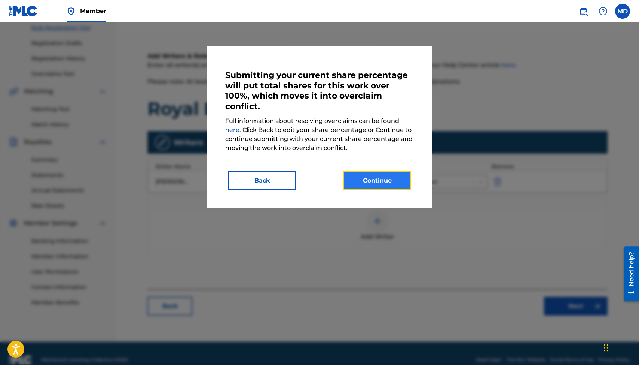
click at [391, 180] on button "Continue" at bounding box center [377, 180] width 67 height 19
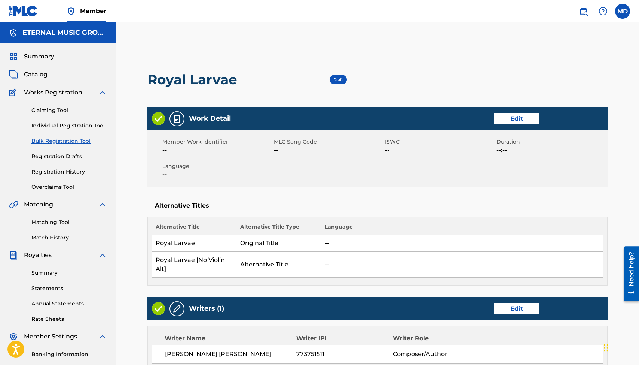
scroll to position [219, 0]
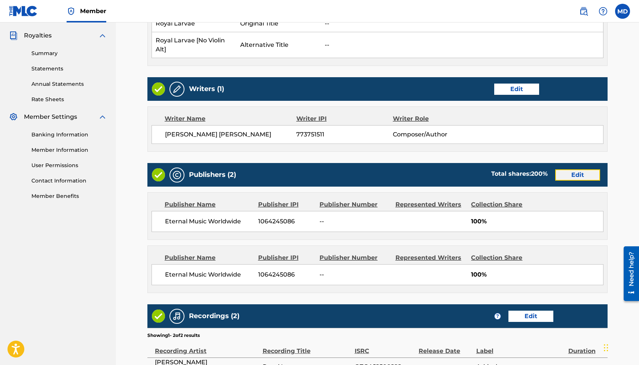
click at [567, 176] on link "Edit" at bounding box center [577, 174] width 45 height 11
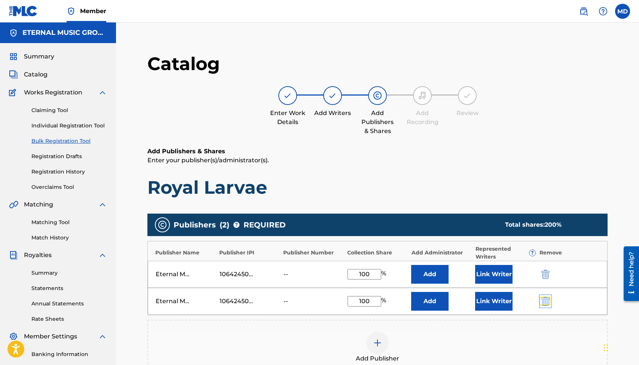
click at [547, 298] on img "submit" at bounding box center [546, 300] width 8 height 9
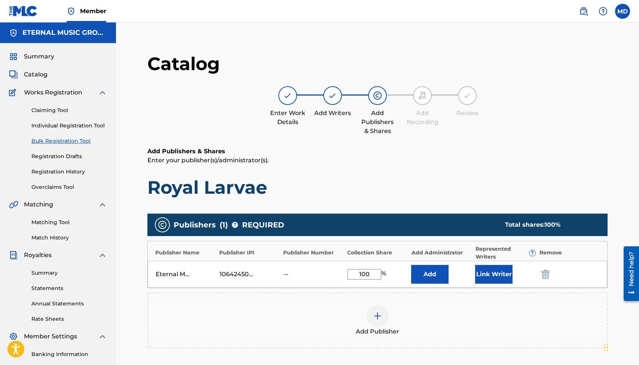
scroll to position [130, 0]
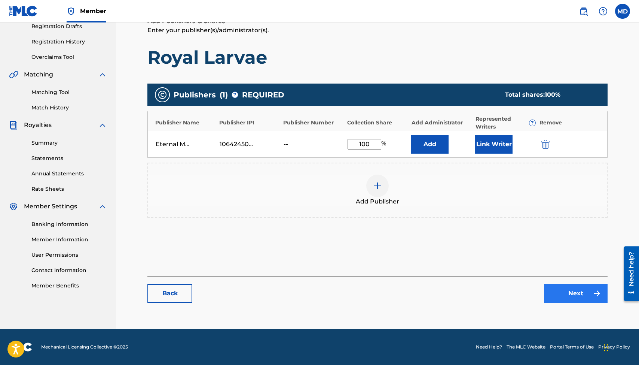
click at [571, 283] on div "Back Next" at bounding box center [377, 289] width 460 height 26
click at [571, 288] on link "Next" at bounding box center [576, 293] width 64 height 19
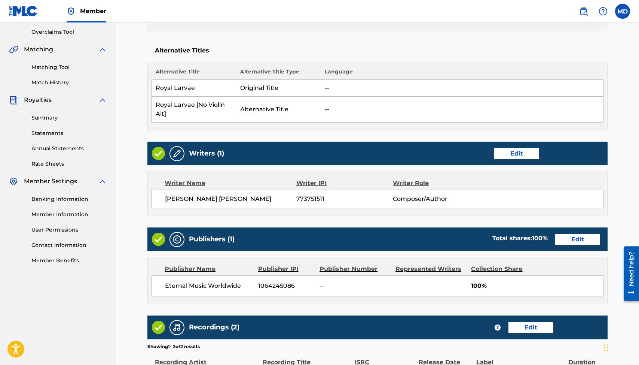
scroll to position [295, 0]
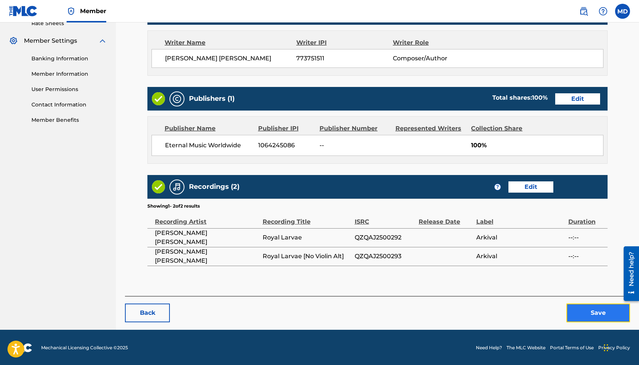
click at [587, 311] on button "Save" at bounding box center [599, 312] width 64 height 19
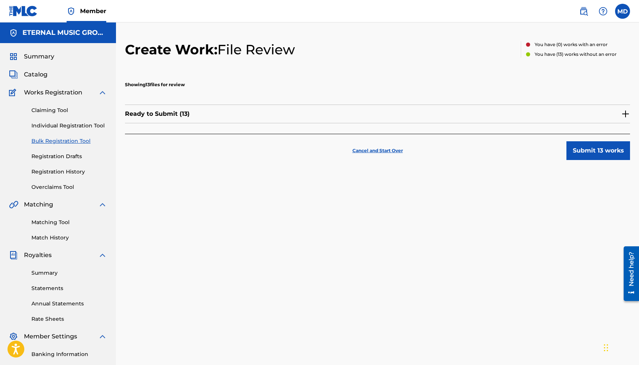
click at [618, 110] on img at bounding box center [625, 113] width 9 height 9
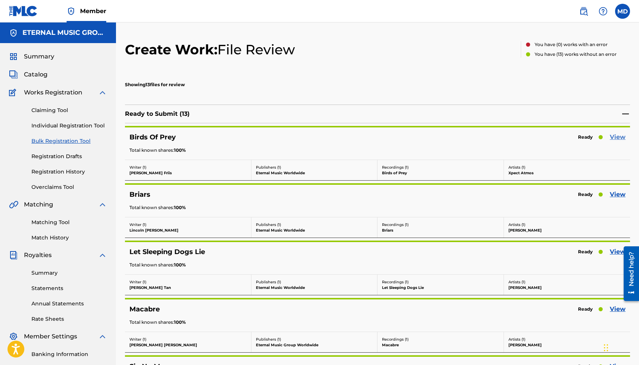
click at [618, 137] on link "View" at bounding box center [618, 136] width 16 height 9
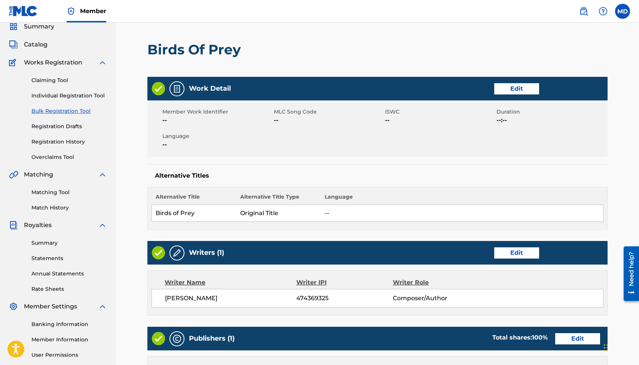
scroll to position [36, 0]
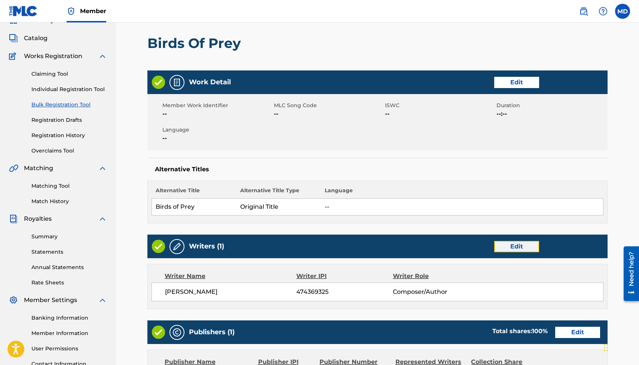
click at [516, 246] on link "Edit" at bounding box center [516, 246] width 45 height 11
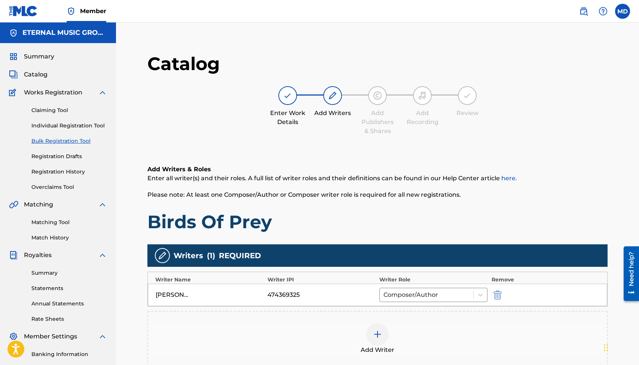
click at [379, 326] on div at bounding box center [377, 334] width 22 height 22
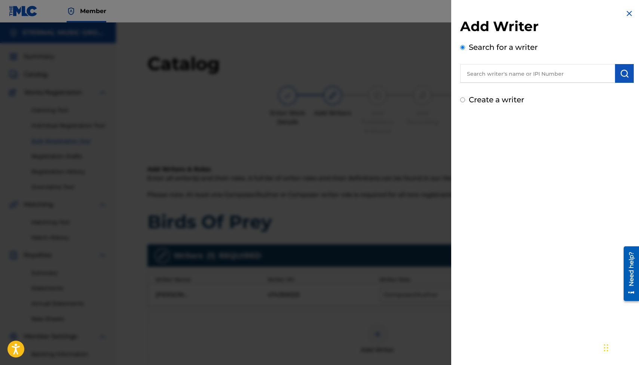
click at [496, 68] on input "text" at bounding box center [537, 73] width 155 height 19
paste input "[PERSON_NAME] [PERSON_NAME]"
click at [522, 75] on input "[PERSON_NAME] [PERSON_NAME]" at bounding box center [537, 73] width 155 height 19
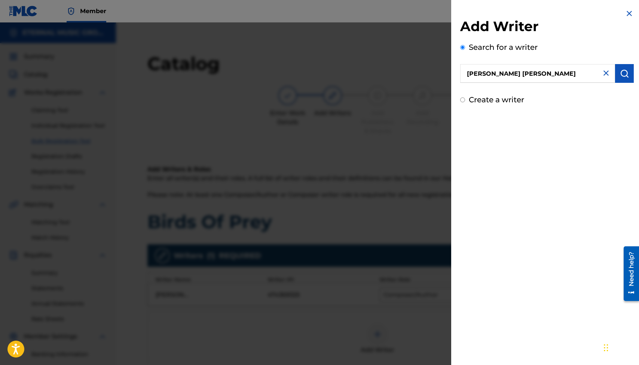
paste input "471833740"
type input "471833740"
click at [618, 72] on button "submit" at bounding box center [624, 73] width 19 height 19
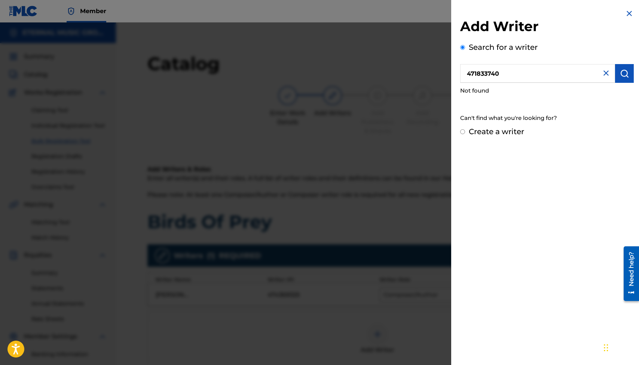
click at [507, 136] on div "Create a writer" at bounding box center [547, 131] width 174 height 11
click at [500, 131] on label "Create a writer" at bounding box center [496, 131] width 55 height 9
radio input "true"
click at [465, 131] on input "Create a writer" at bounding box center [462, 131] width 5 height 5
radio input "false"
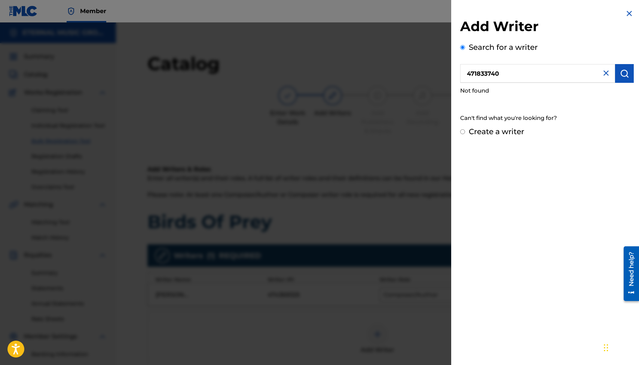
radio input "true"
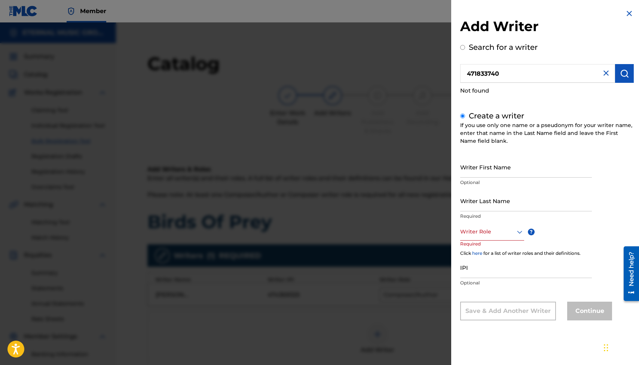
click at [484, 229] on div at bounding box center [492, 231] width 64 height 9
click at [486, 248] on div "Composer/Author" at bounding box center [492, 248] width 63 height 17
click at [490, 276] on input "IPI" at bounding box center [526, 267] width 132 height 21
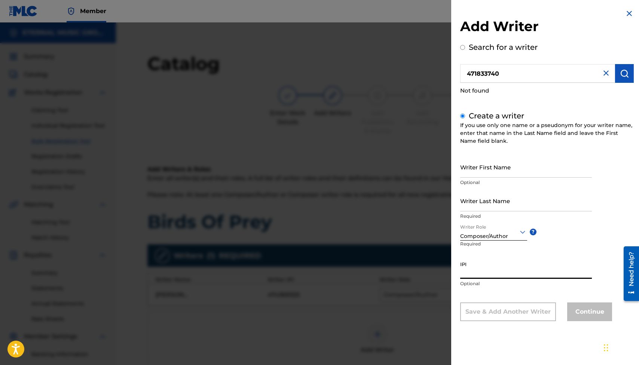
paste input "471833740"
type input "471833740"
click at [485, 193] on input "Writer Last Name" at bounding box center [526, 200] width 132 height 21
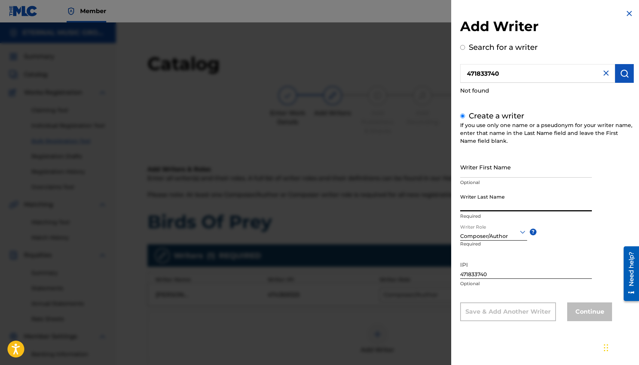
paste input "[PERSON_NAME] [PERSON_NAME]"
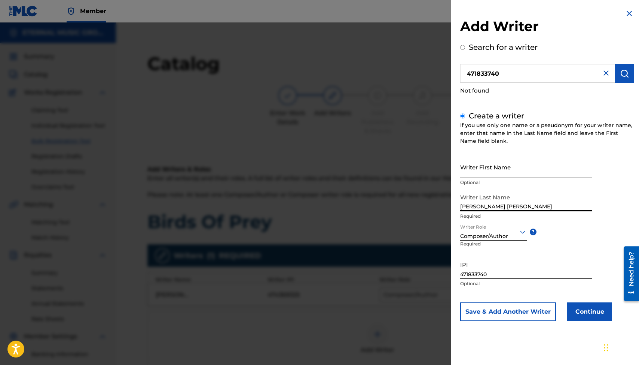
type input "[PERSON_NAME] [PERSON_NAME]"
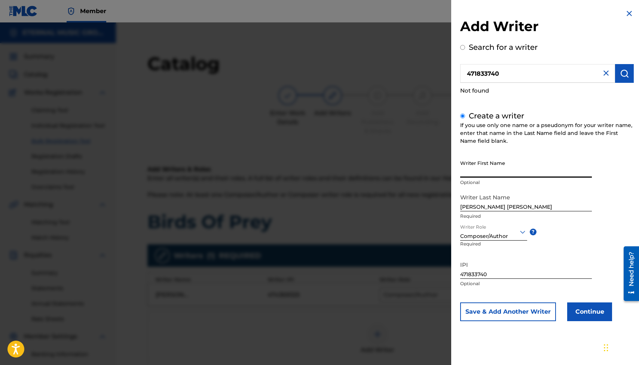
click at [493, 173] on input "Writer First Name" at bounding box center [526, 166] width 132 height 21
paste input "[PERSON_NAME]"
type input "[PERSON_NAME]"
click at [579, 317] on button "Continue" at bounding box center [589, 311] width 45 height 19
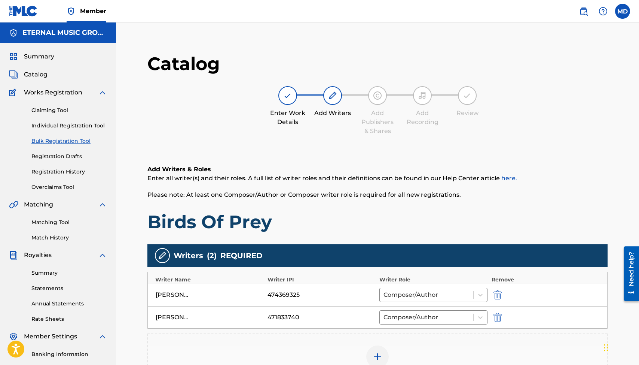
scroll to position [148, 0]
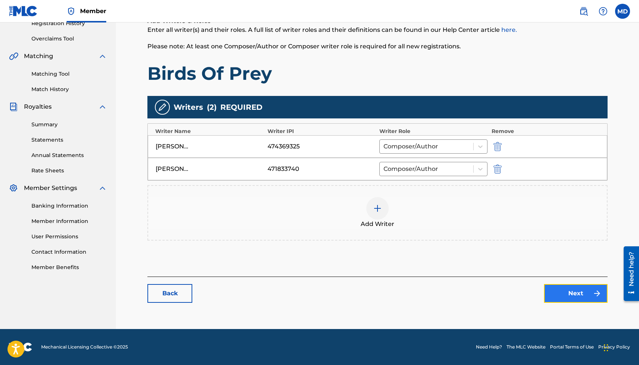
click at [564, 293] on link "Next" at bounding box center [576, 293] width 64 height 19
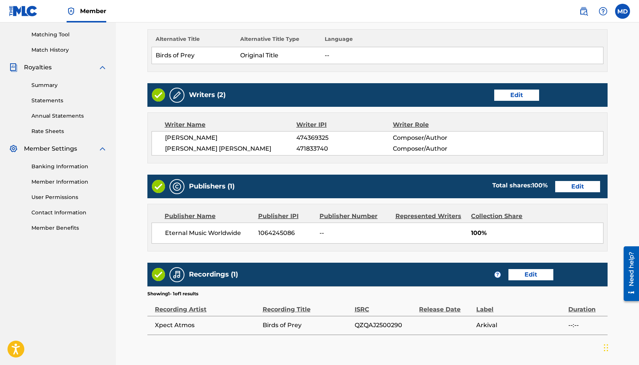
scroll to position [238, 0]
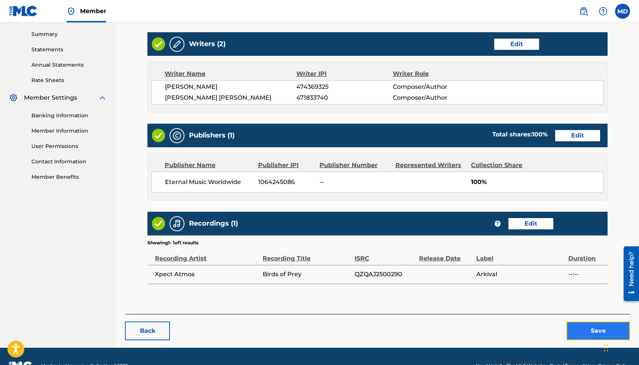
click at [583, 326] on button "Save" at bounding box center [599, 330] width 64 height 19
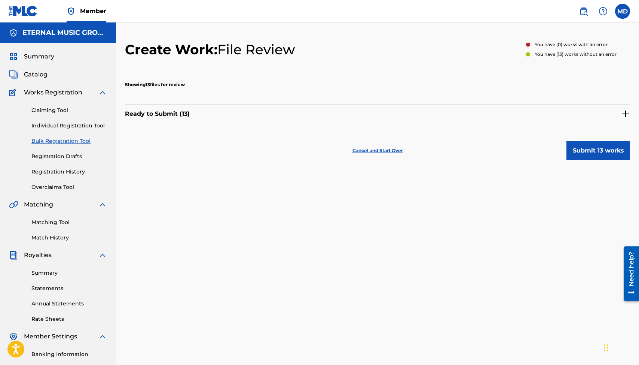
click at [618, 110] on img at bounding box center [625, 113] width 9 height 9
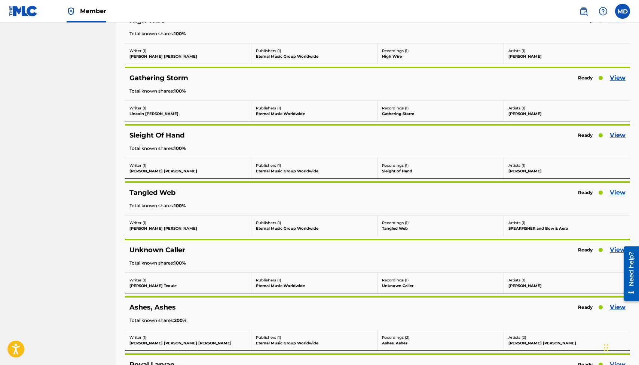
scroll to position [583, 0]
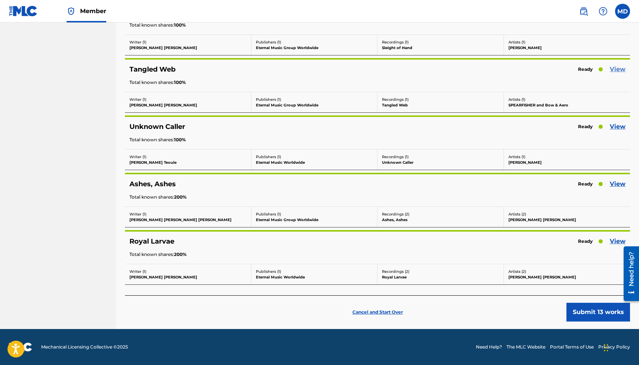
click at [618, 68] on link "View" at bounding box center [618, 69] width 16 height 9
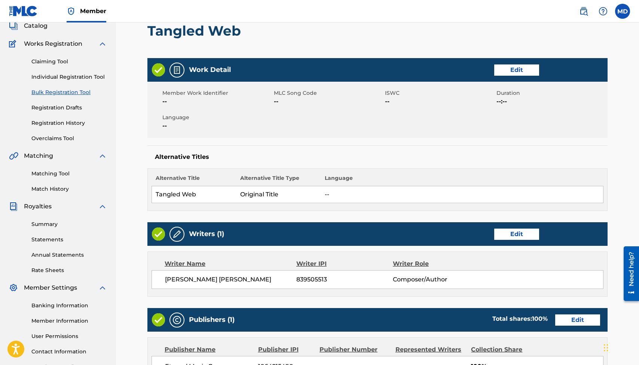
scroll to position [50, 0]
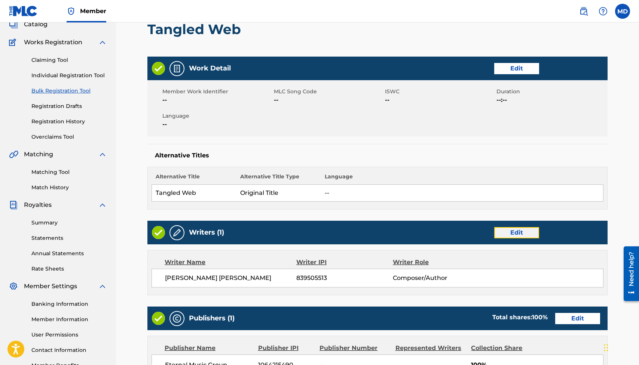
click at [510, 227] on link "Edit" at bounding box center [516, 232] width 45 height 11
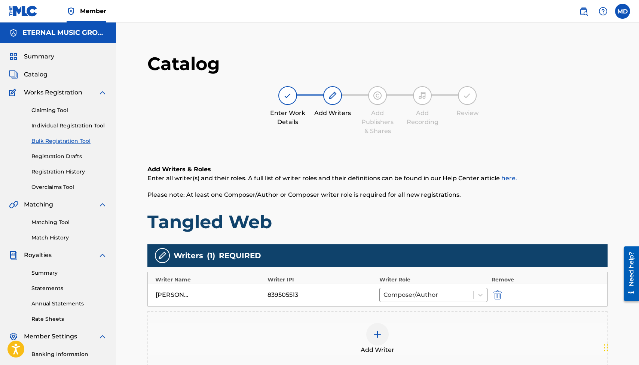
click at [370, 329] on div at bounding box center [377, 334] width 22 height 22
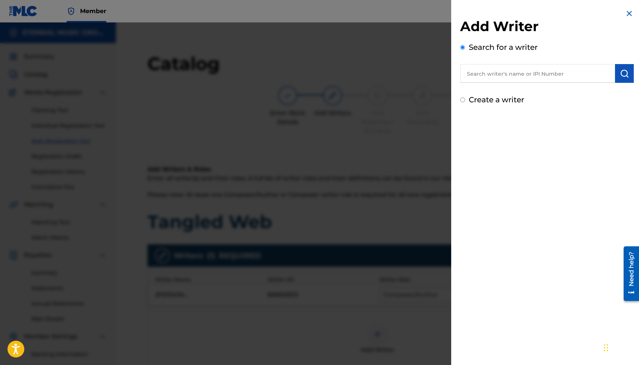
click at [485, 79] on input "text" at bounding box center [537, 73] width 155 height 19
paste input "[PERSON_NAME]"
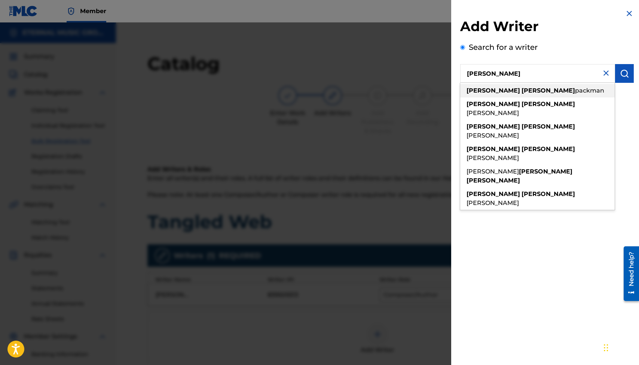
click at [575, 91] on span "packman" at bounding box center [589, 90] width 29 height 7
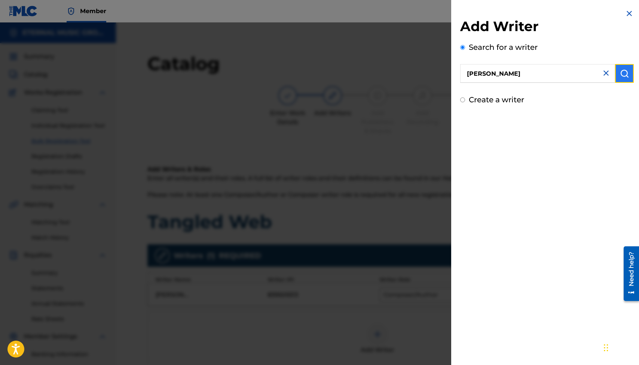
click at [618, 74] on img "submit" at bounding box center [624, 73] width 9 height 9
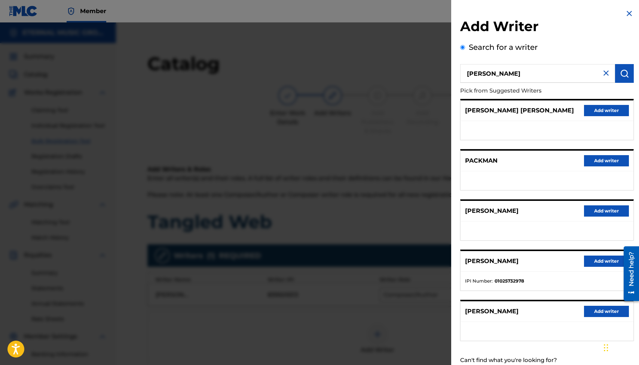
click at [543, 80] on input "[PERSON_NAME]" at bounding box center [537, 73] width 155 height 19
paste input "1025732978"
type input "1025732978"
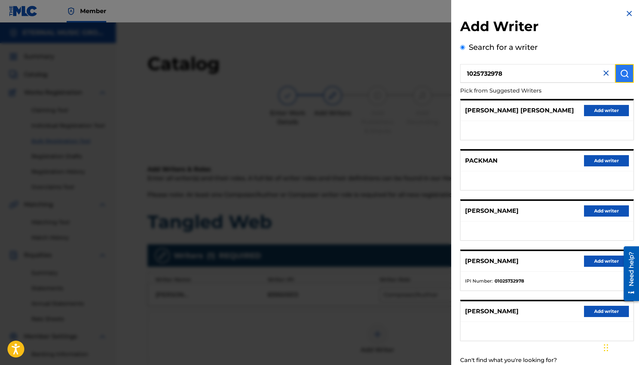
click at [618, 71] on img "submit" at bounding box center [624, 73] width 9 height 9
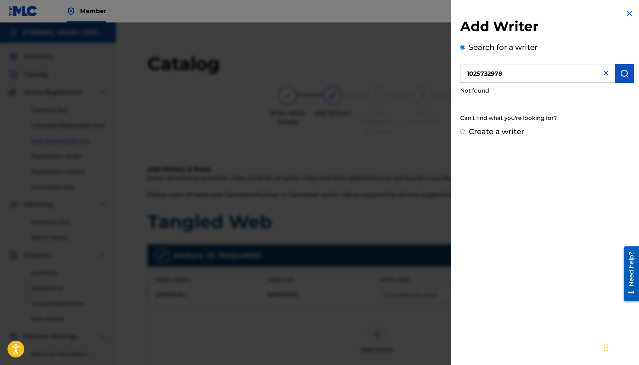
click at [488, 127] on label "Create a writer" at bounding box center [496, 131] width 55 height 9
radio input "true"
click at [465, 129] on input "Create a writer" at bounding box center [462, 131] width 5 height 5
radio input "false"
radio input "true"
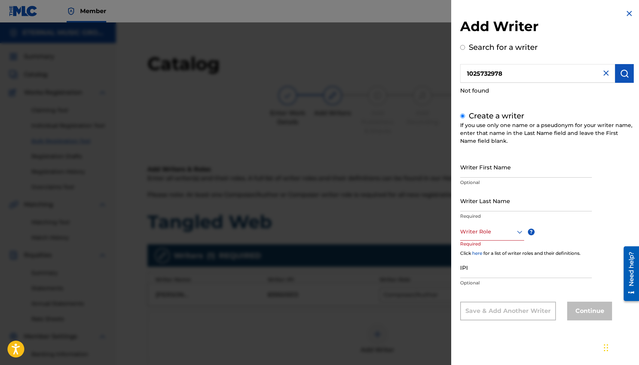
click at [481, 233] on div at bounding box center [492, 231] width 64 height 9
click at [486, 248] on div "Composer/Author" at bounding box center [492, 248] width 63 height 17
click at [494, 270] on input "IPI" at bounding box center [526, 267] width 132 height 21
paste input "1025732978"
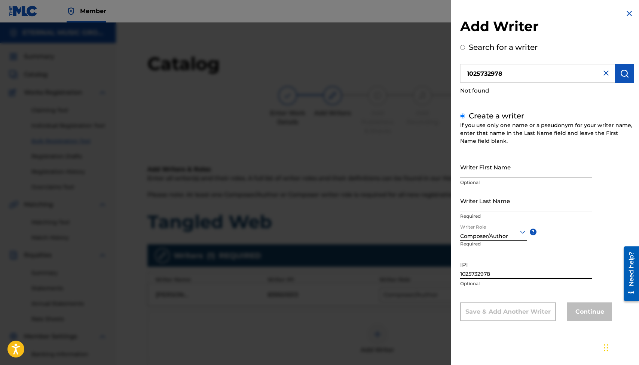
type input "1025732978"
click at [486, 188] on div "Writer First Name Optional" at bounding box center [526, 173] width 132 height 34
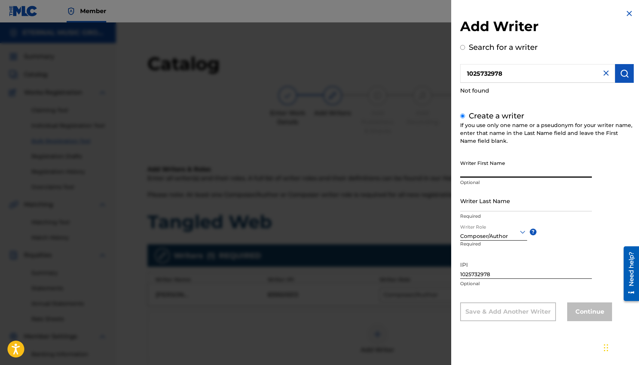
click at [481, 164] on input "Writer First Name" at bounding box center [526, 166] width 132 height 21
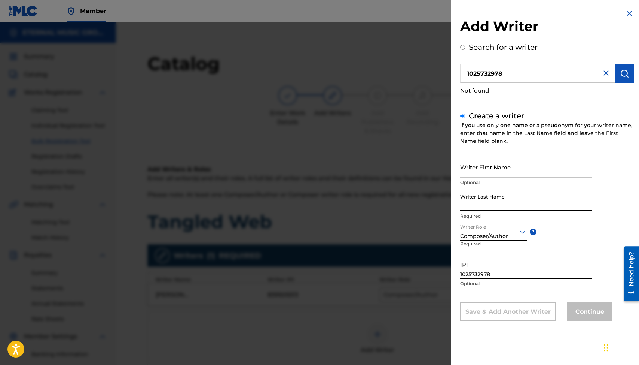
click at [486, 200] on input "Writer Last Name" at bounding box center [526, 200] width 132 height 21
paste input "Packman"
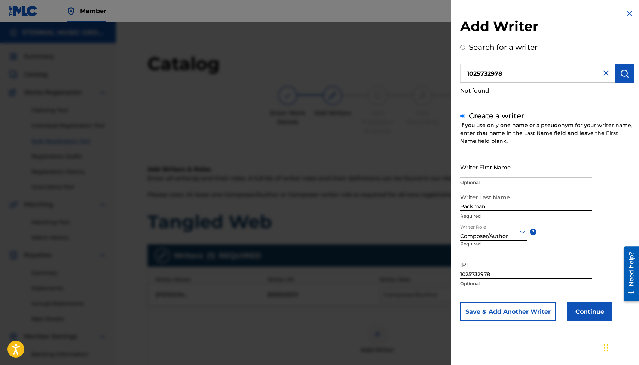
type input "Packman"
click at [487, 170] on input "Writer First Name" at bounding box center [526, 166] width 132 height 21
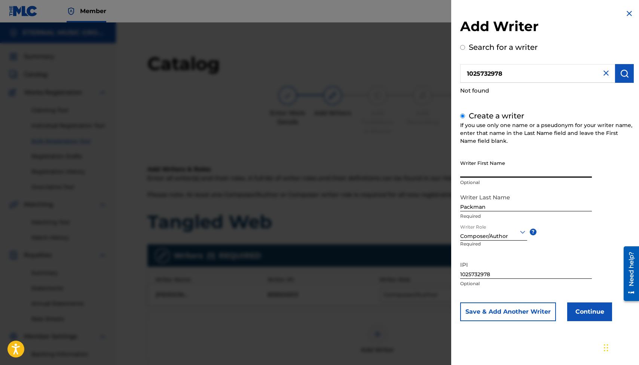
paste input "[PERSON_NAME]"
type input "[PERSON_NAME]"
click at [584, 311] on button "Continue" at bounding box center [589, 311] width 45 height 19
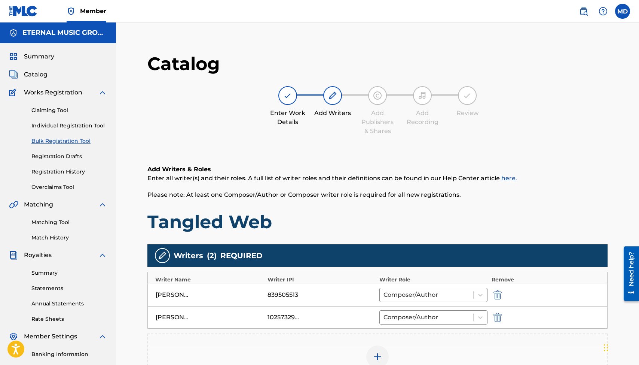
scroll to position [96, 0]
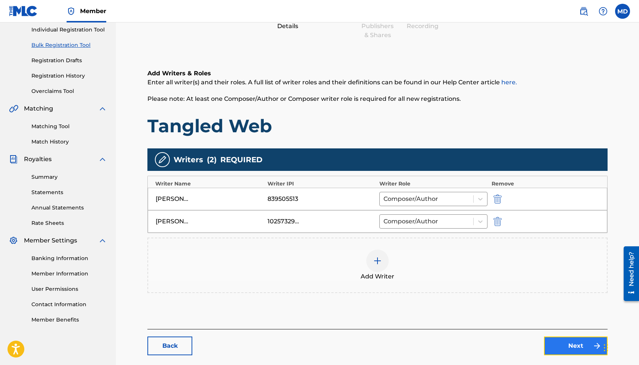
click at [564, 348] on link "Next" at bounding box center [576, 345] width 64 height 19
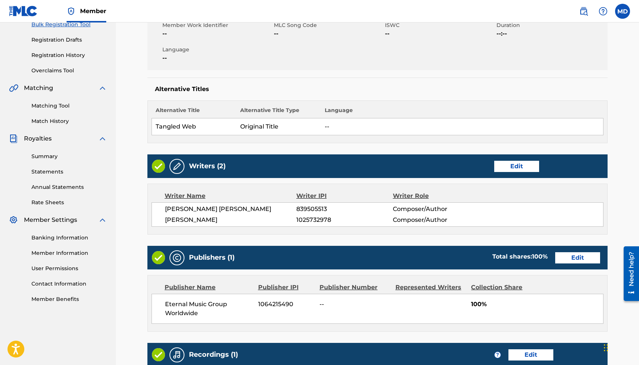
scroll to position [116, 0]
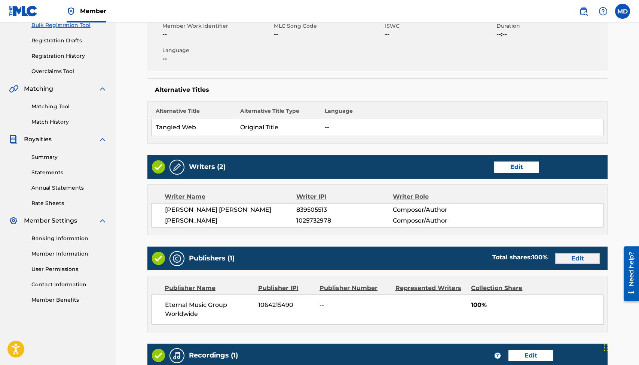
click at [573, 260] on link "Edit" at bounding box center [577, 258] width 45 height 11
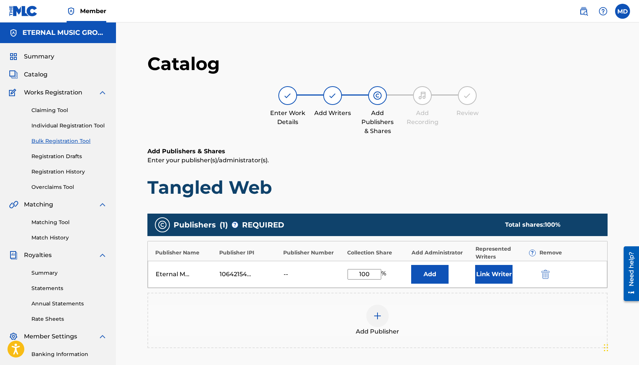
click at [376, 311] on img at bounding box center [377, 315] width 9 height 9
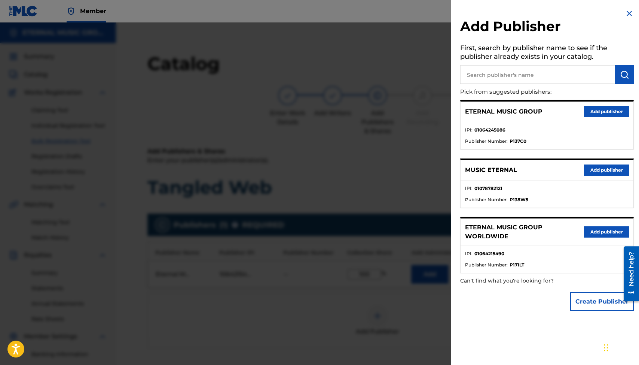
click at [536, 71] on input "text" at bounding box center [537, 74] width 155 height 19
paste input "1064245086"
type input "1064245086"
click at [618, 73] on img "submit" at bounding box center [624, 74] width 9 height 9
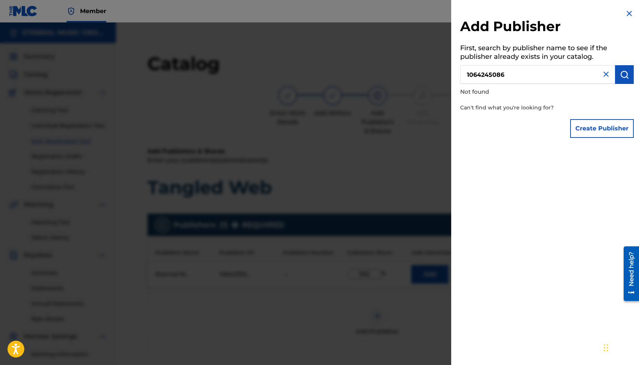
click at [602, 73] on img at bounding box center [606, 74] width 9 height 9
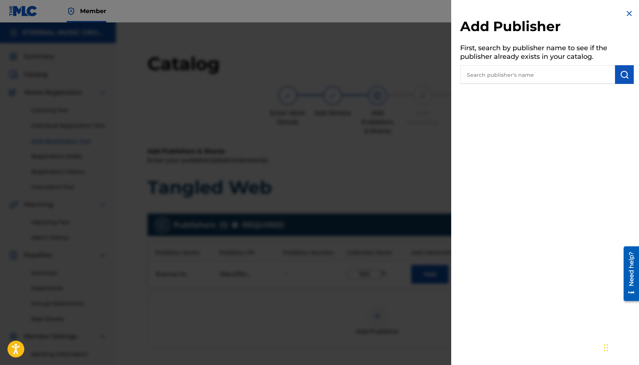
click at [577, 77] on input "text" at bounding box center [537, 74] width 155 height 19
paste input "1064245086"
type input "1064245086"
click at [617, 74] on button "submit" at bounding box center [624, 74] width 19 height 19
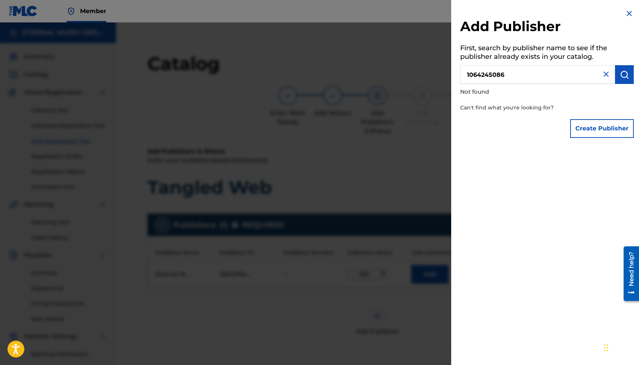
click at [604, 73] on img at bounding box center [606, 74] width 9 height 9
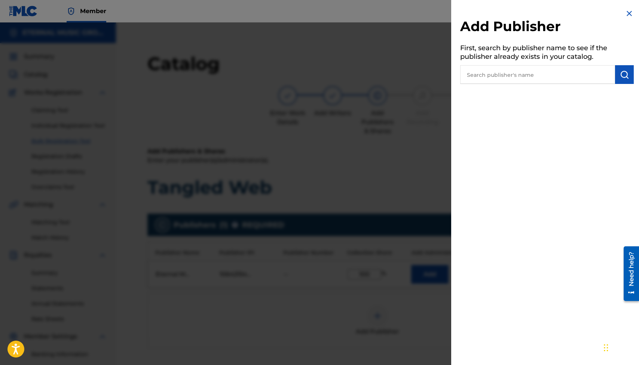
click at [618, 14] on img at bounding box center [629, 13] width 9 height 9
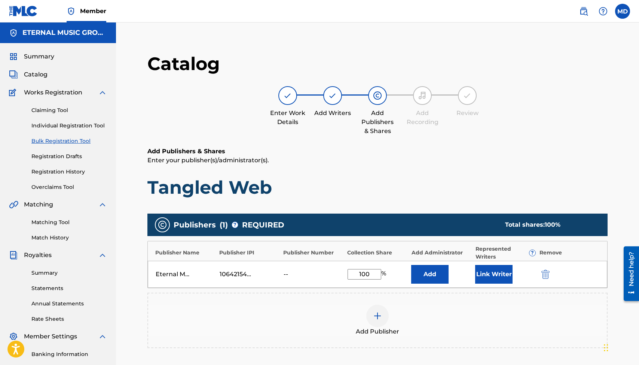
click at [174, 273] on div "Eternal Music Group Worldwide" at bounding box center [173, 273] width 34 height 9
click at [375, 319] on img at bounding box center [377, 315] width 9 height 9
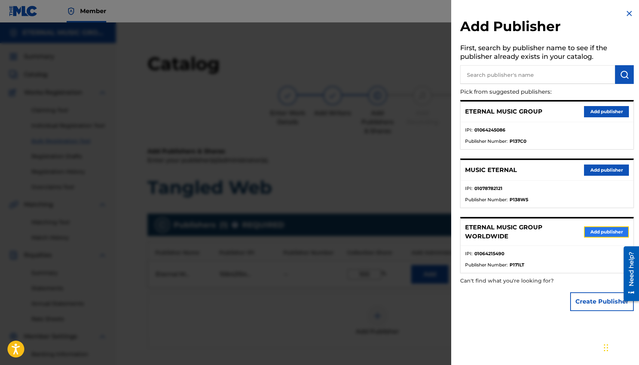
click at [591, 232] on button "Add publisher" at bounding box center [606, 231] width 45 height 11
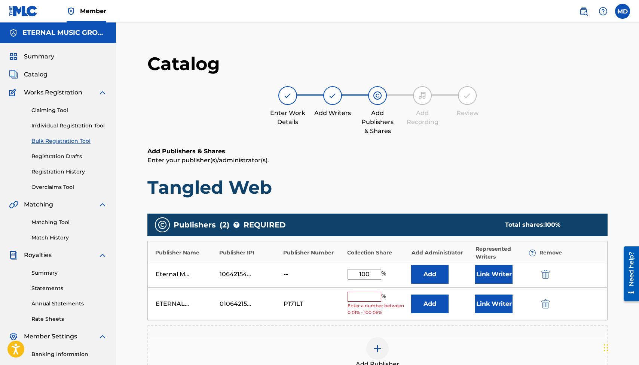
click at [369, 298] on input "text" at bounding box center [365, 297] width 34 height 10
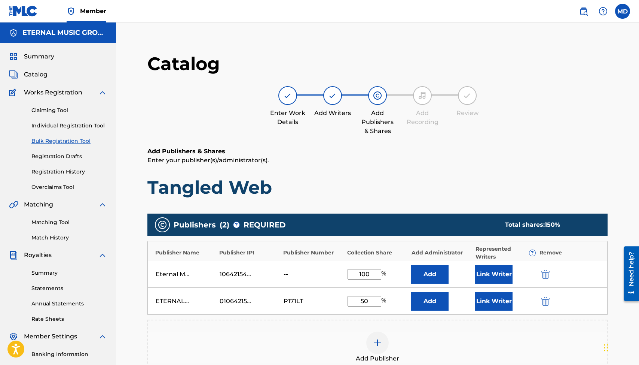
type input "50"
click at [364, 268] on div "Eternal Music Group Worldwide 1064215490 -- 100 % Add Link Writer" at bounding box center [378, 273] width 460 height 27
click at [364, 271] on input "100" at bounding box center [365, 274] width 34 height 10
type input "50"
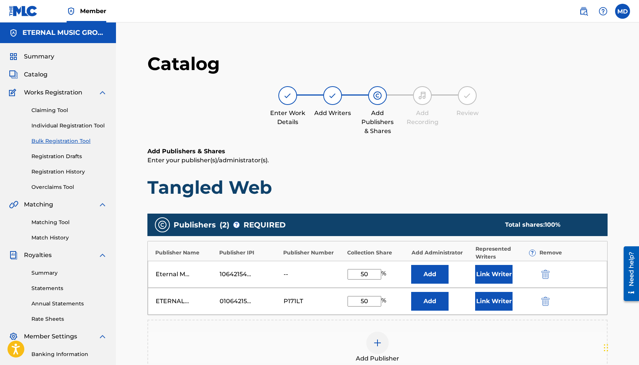
click at [246, 295] on div "ETERNAL MUSIC GROUP WORLDWIDE 01064215490 P171LT 50 % Add Link Writer" at bounding box center [378, 300] width 460 height 27
click at [544, 274] on img "submit" at bounding box center [546, 273] width 8 height 9
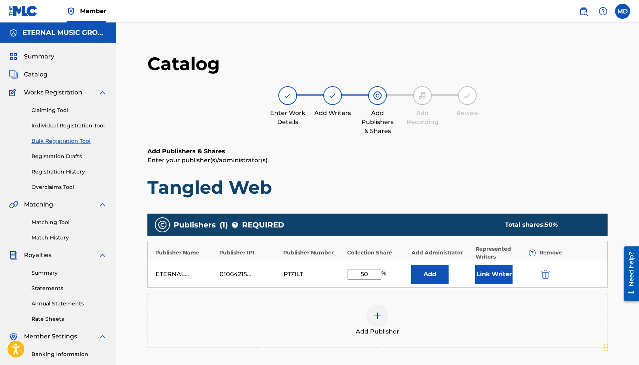
click at [382, 314] on div at bounding box center [377, 315] width 22 height 22
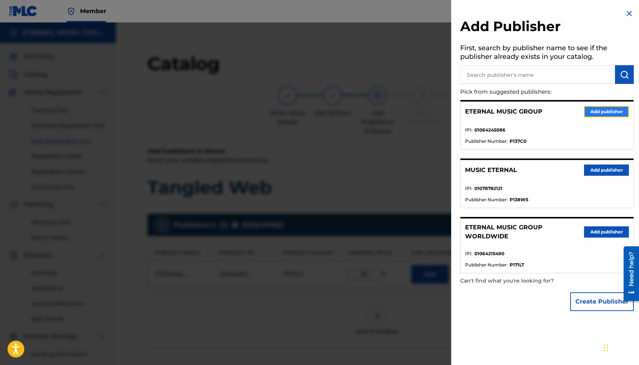
click at [592, 113] on button "Add publisher" at bounding box center [606, 111] width 45 height 11
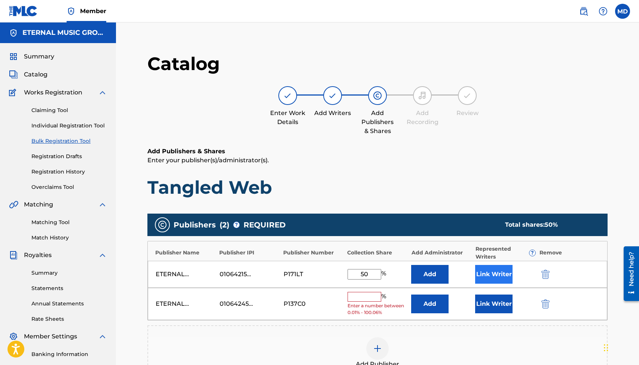
scroll to position [28, 0]
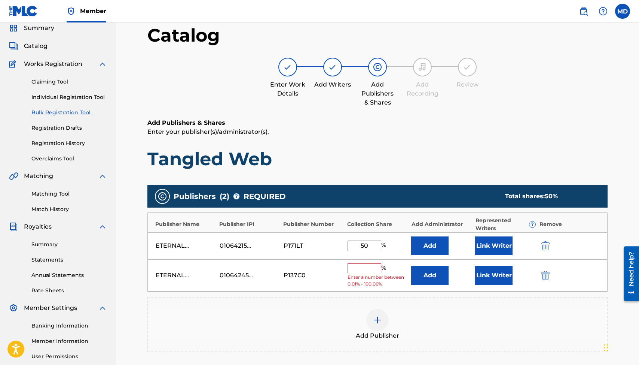
click at [365, 271] on input "text" at bounding box center [365, 268] width 34 height 10
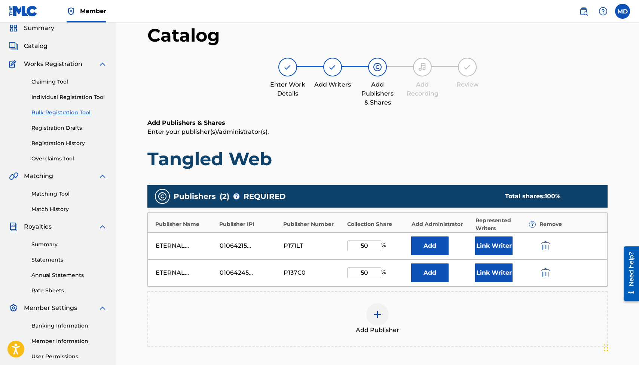
type input "50"
click at [441, 335] on div "Add Publisher" at bounding box center [377, 318] width 460 height 55
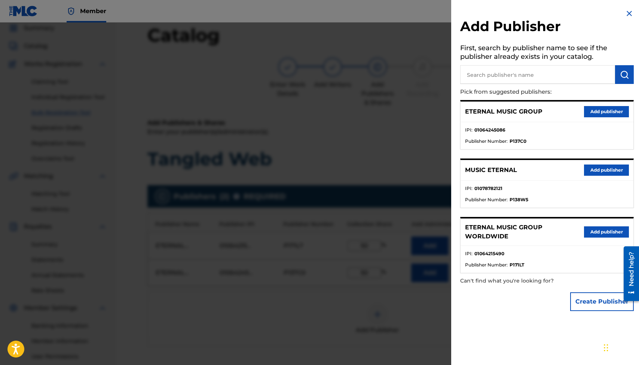
click at [393, 322] on div at bounding box center [319, 204] width 639 height 365
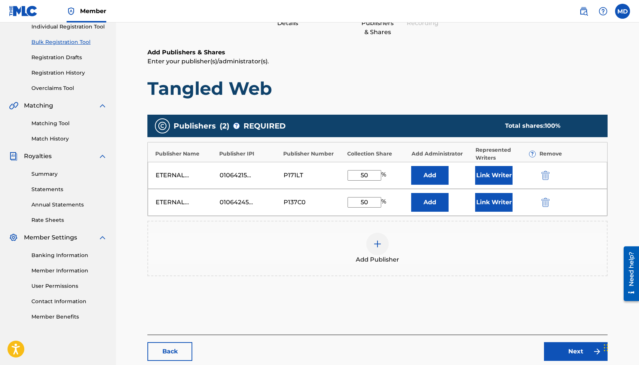
scroll to position [137, 0]
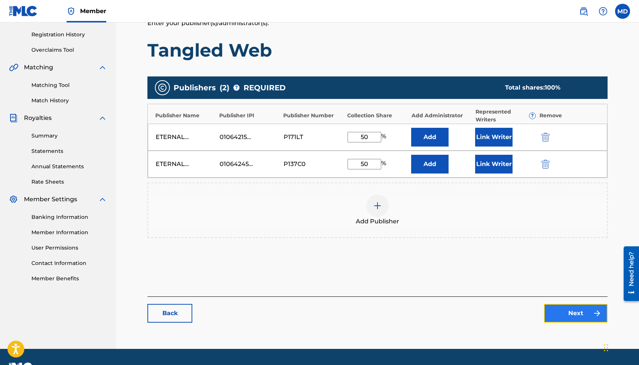
click at [569, 308] on link "Next" at bounding box center [576, 313] width 64 height 19
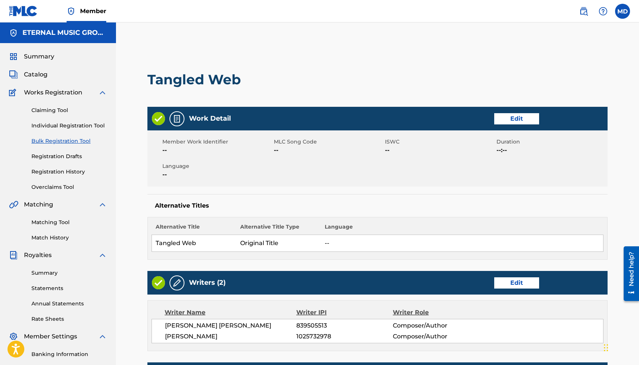
click at [87, 138] on link "Bulk Registration Tool" at bounding box center [69, 141] width 76 height 8
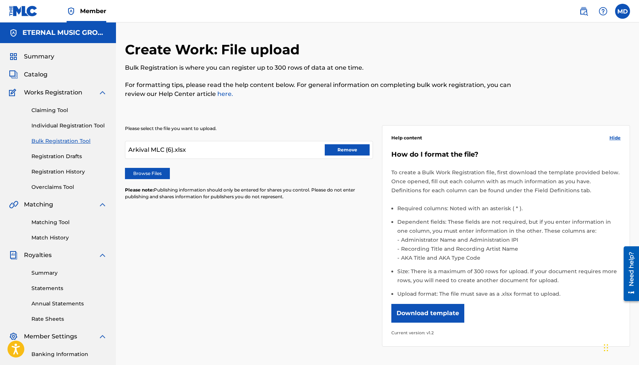
scroll to position [100, 0]
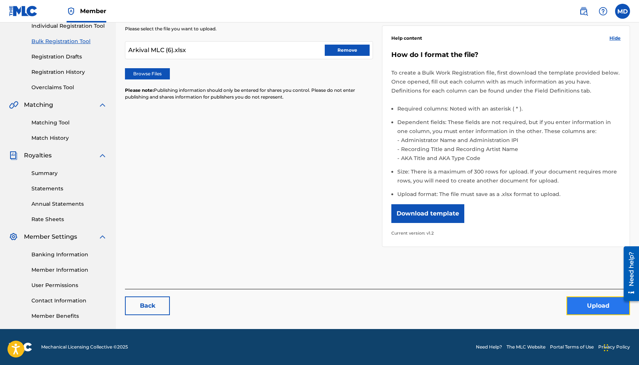
click at [587, 307] on button "Upload" at bounding box center [599, 305] width 64 height 19
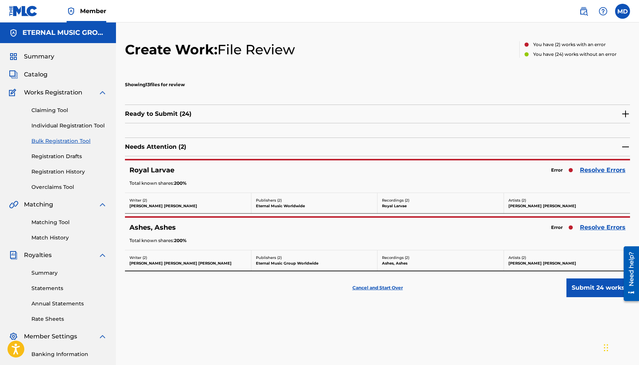
click at [618, 113] on img at bounding box center [625, 113] width 9 height 9
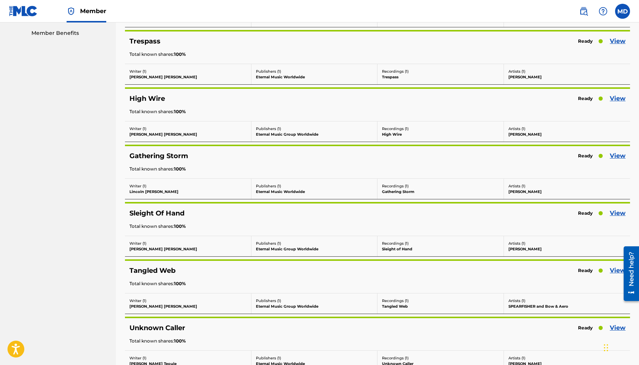
scroll to position [603, 0]
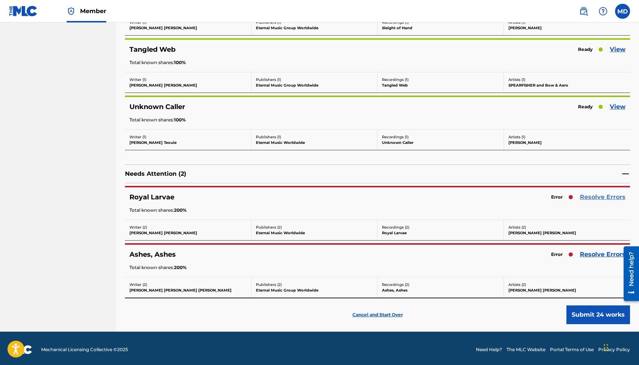
click at [606, 198] on link "Resolve Errors" at bounding box center [603, 196] width 46 height 9
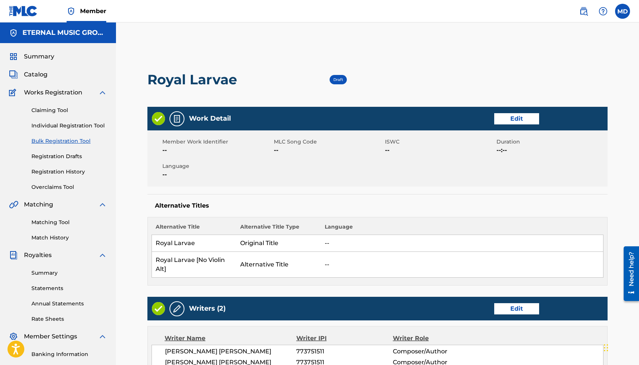
scroll to position [84, 0]
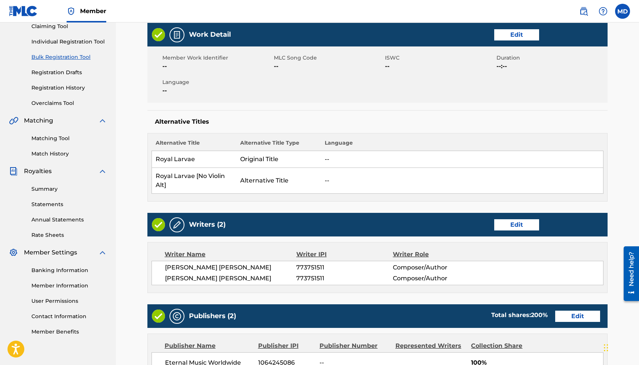
click at [506, 230] on div "Writers (2) Edit" at bounding box center [377, 225] width 460 height 24
click at [514, 221] on link "Edit" at bounding box center [516, 224] width 45 height 11
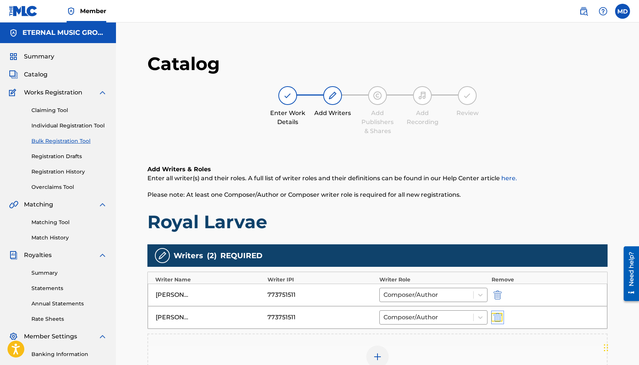
click at [500, 317] on img "submit" at bounding box center [498, 316] width 8 height 9
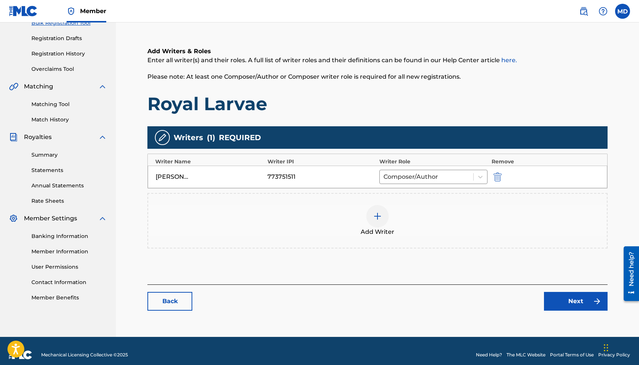
scroll to position [126, 0]
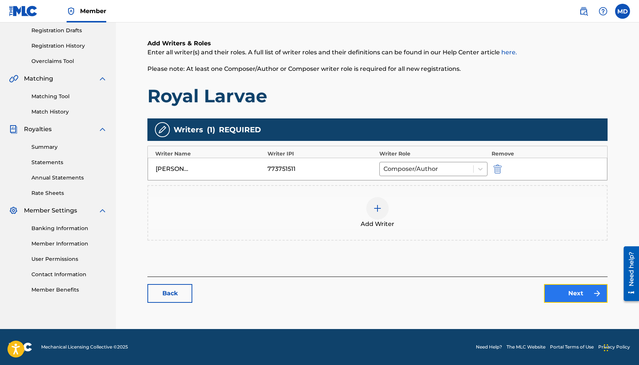
click at [562, 295] on button "Next" at bounding box center [576, 293] width 64 height 19
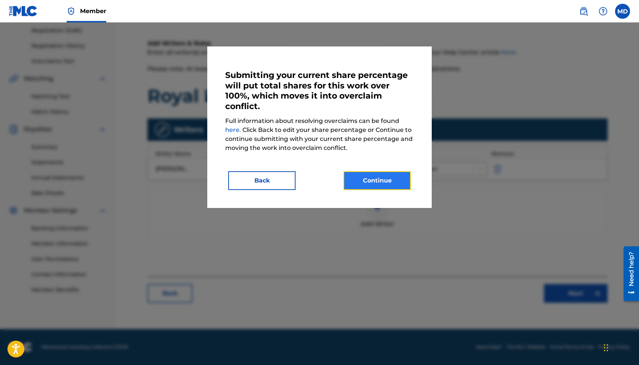
click at [376, 180] on button "Continue" at bounding box center [377, 180] width 67 height 19
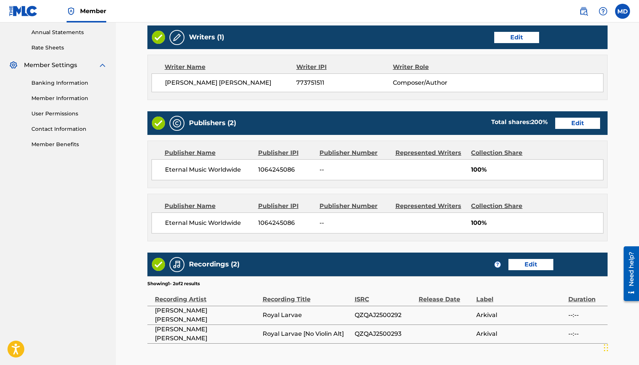
scroll to position [303, 0]
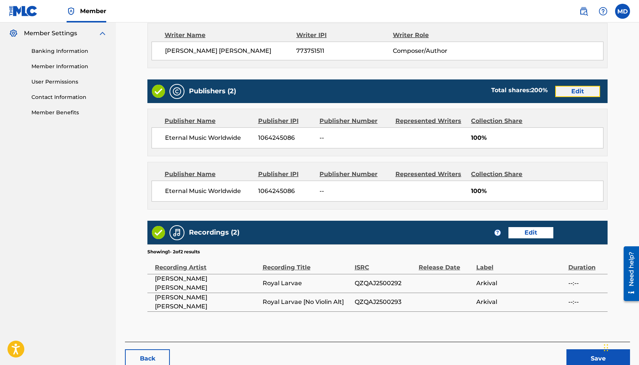
click at [585, 89] on link "Edit" at bounding box center [577, 91] width 45 height 11
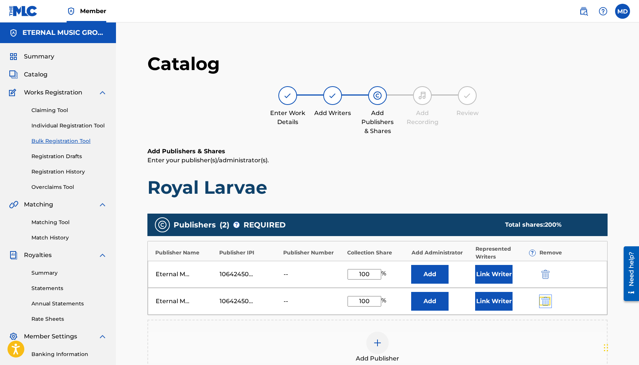
click at [543, 301] on img "submit" at bounding box center [546, 300] width 8 height 9
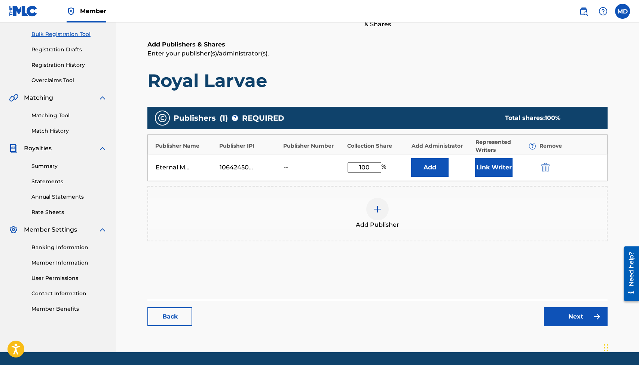
scroll to position [130, 0]
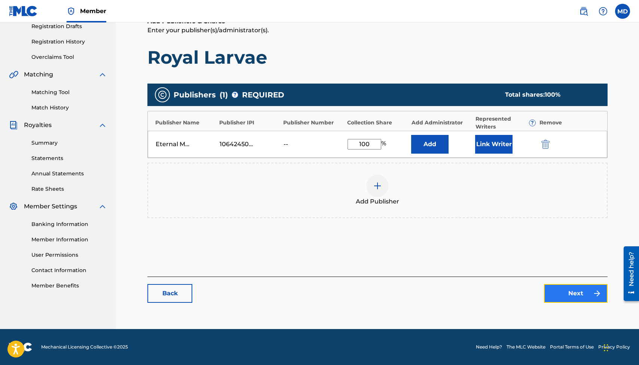
click at [569, 296] on link "Next" at bounding box center [576, 293] width 64 height 19
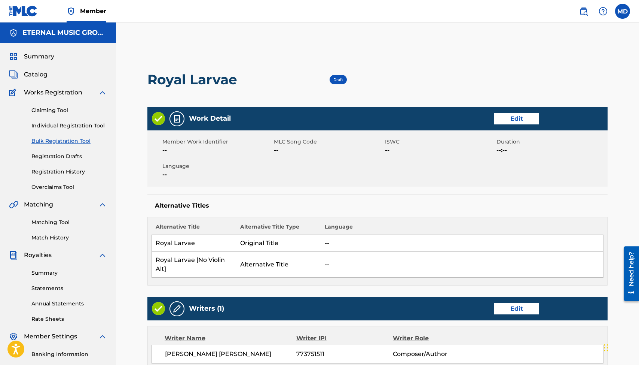
scroll to position [295, 0]
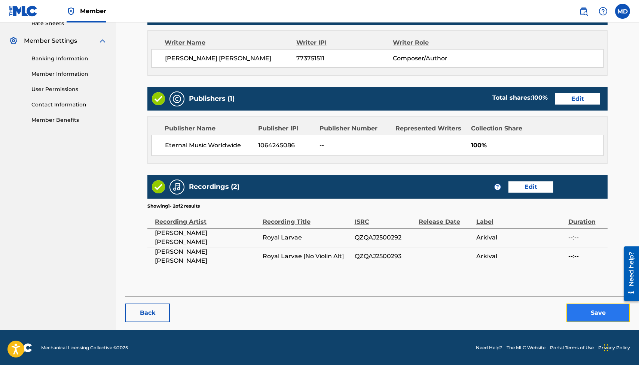
click at [589, 310] on button "Save" at bounding box center [599, 312] width 64 height 19
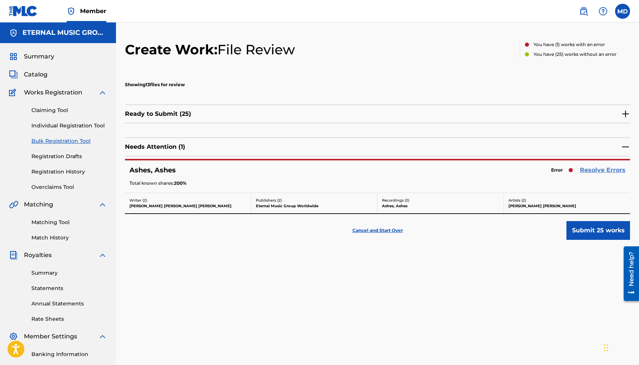
click at [609, 169] on link "Resolve Errors" at bounding box center [603, 169] width 46 height 9
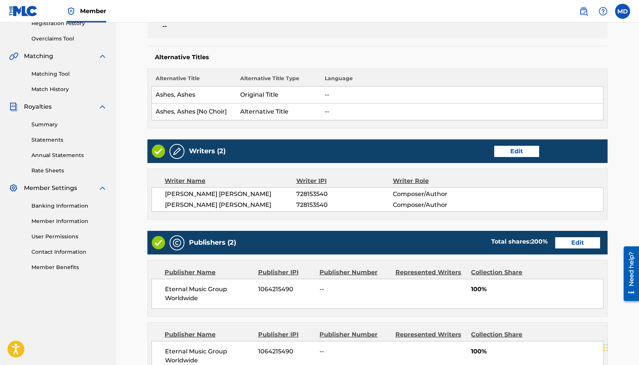
scroll to position [337, 0]
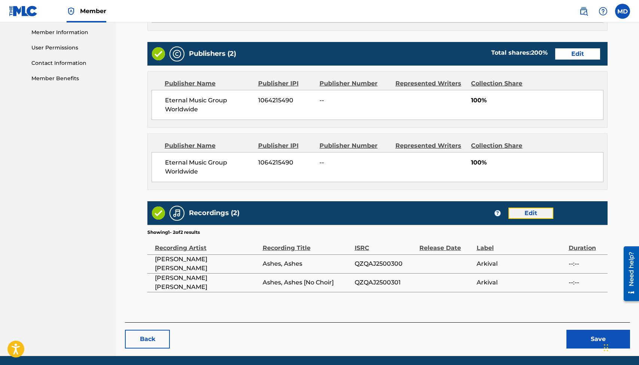
click at [527, 213] on link "Edit" at bounding box center [531, 212] width 45 height 11
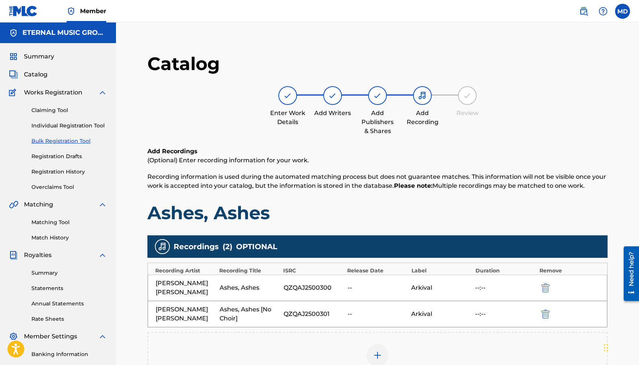
click at [539, 310] on div "[PERSON_NAME] [PERSON_NAME] Ashes, Ashes [No Choir] QZQAJ2500301 -- Arkival --:…" at bounding box center [378, 314] width 460 height 26
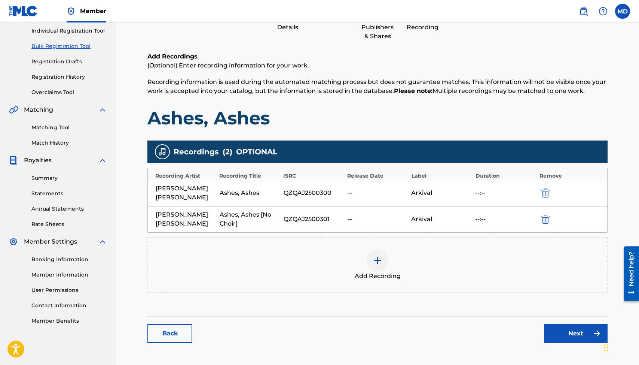
scroll to position [126, 0]
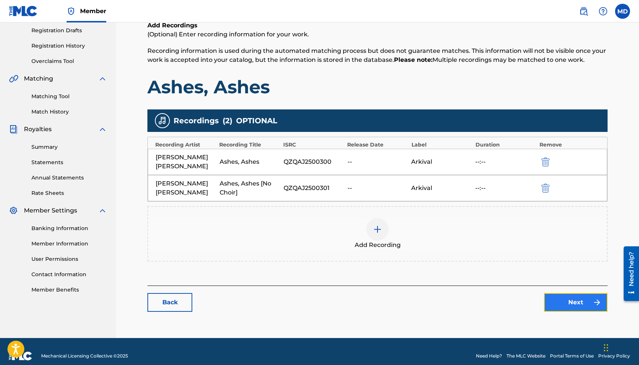
click at [568, 297] on button "Next" at bounding box center [576, 302] width 64 height 19
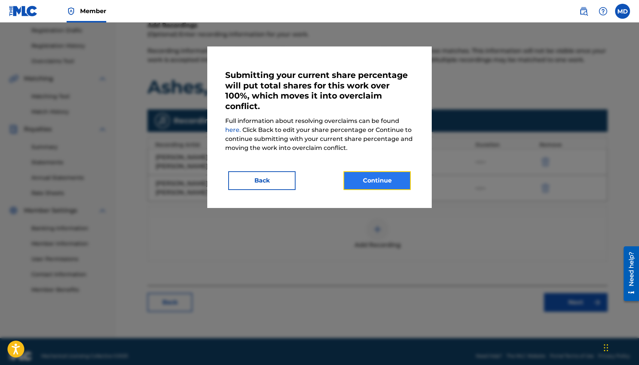
click at [396, 183] on button "Continue" at bounding box center [377, 180] width 67 height 19
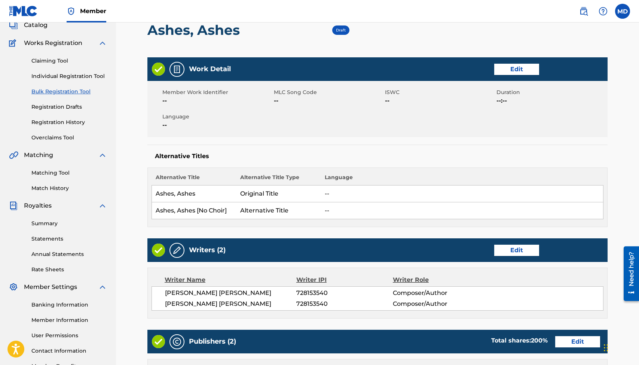
scroll to position [135, 0]
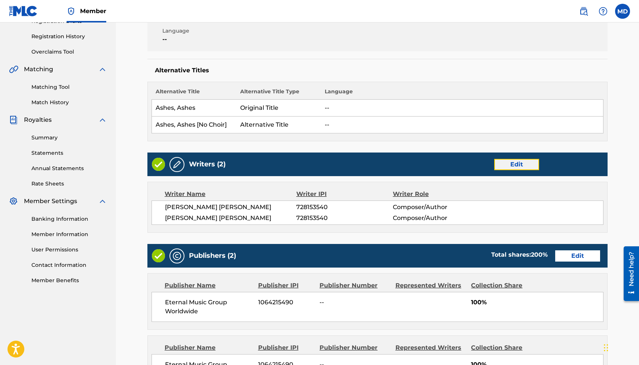
click at [511, 163] on link "Edit" at bounding box center [516, 164] width 45 height 11
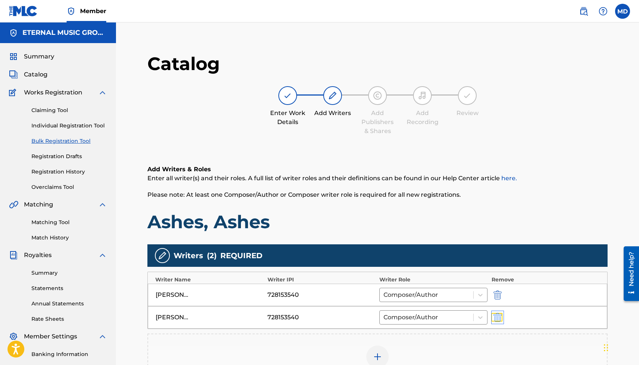
click at [497, 314] on img "submit" at bounding box center [498, 316] width 8 height 9
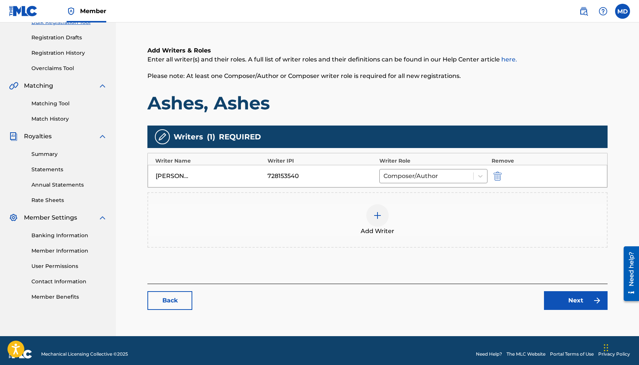
scroll to position [126, 0]
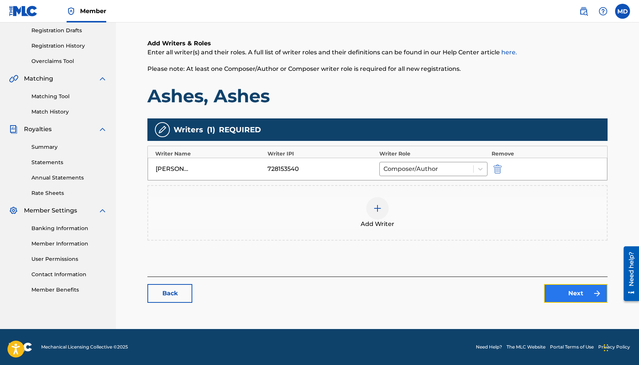
click at [576, 292] on button "Next" at bounding box center [576, 293] width 64 height 19
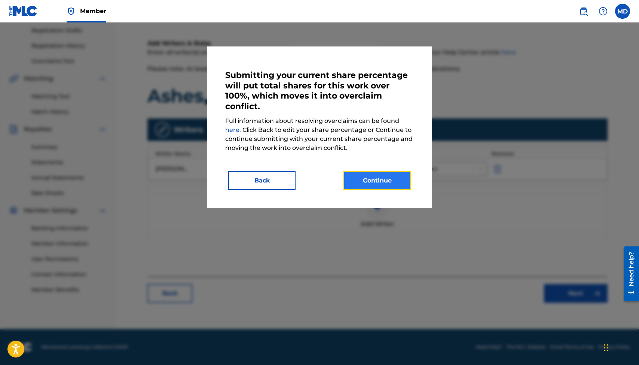
click at [396, 182] on button "Continue" at bounding box center [377, 180] width 67 height 19
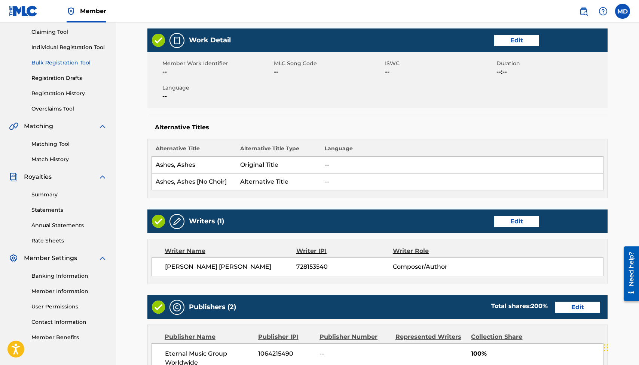
scroll to position [186, 0]
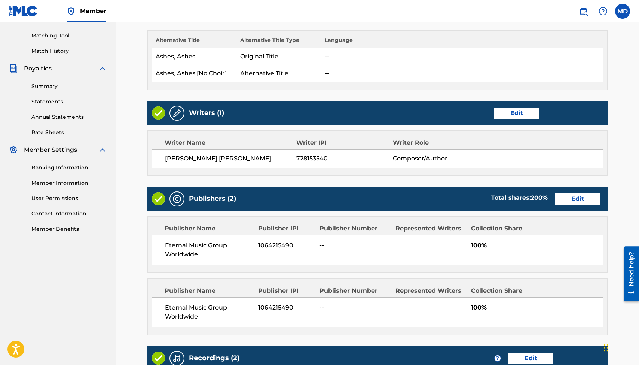
click at [565, 205] on div "Publishers (2) Total shares: 200 % Edit" at bounding box center [377, 199] width 460 height 24
click at [567, 199] on link "Edit" at bounding box center [577, 198] width 45 height 11
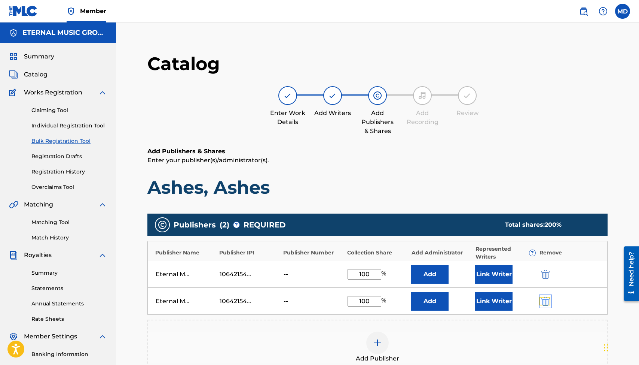
click at [542, 303] on img "submit" at bounding box center [546, 300] width 8 height 9
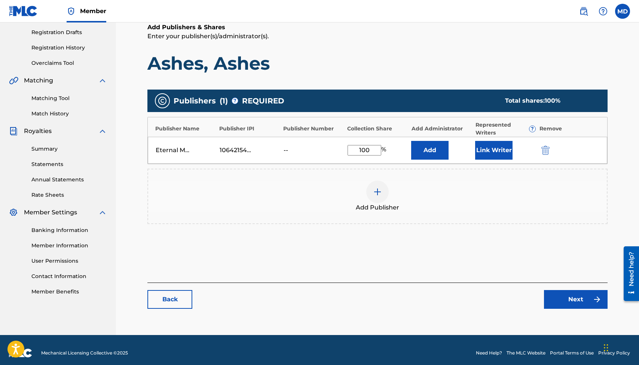
scroll to position [130, 0]
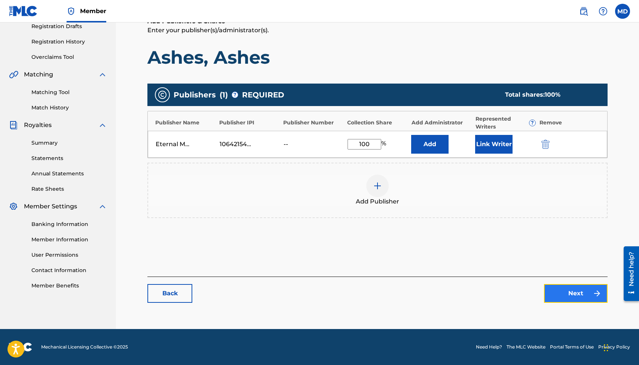
click at [559, 290] on link "Next" at bounding box center [576, 293] width 64 height 19
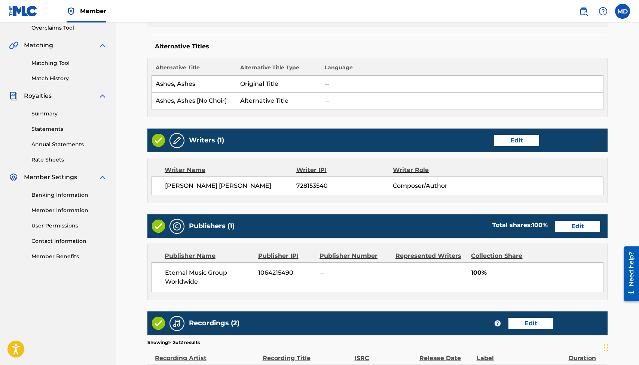
scroll to position [243, 0]
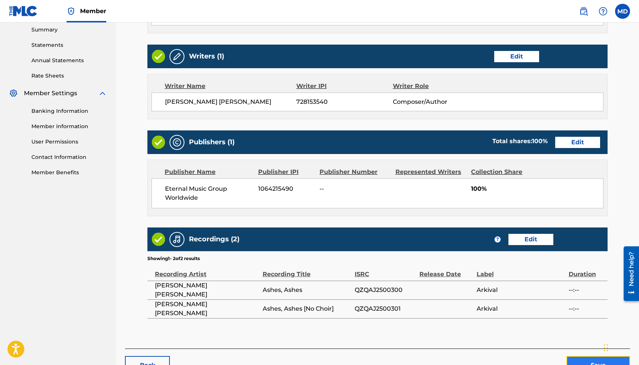
click at [580, 358] on button "Save" at bounding box center [599, 365] width 64 height 19
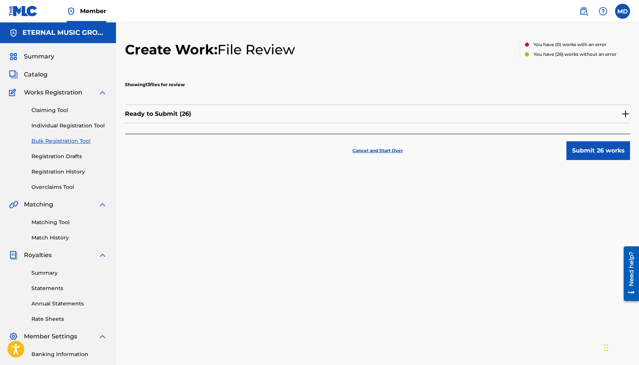
click at [416, 118] on div "Ready to Submit ( 26 )" at bounding box center [377, 113] width 505 height 19
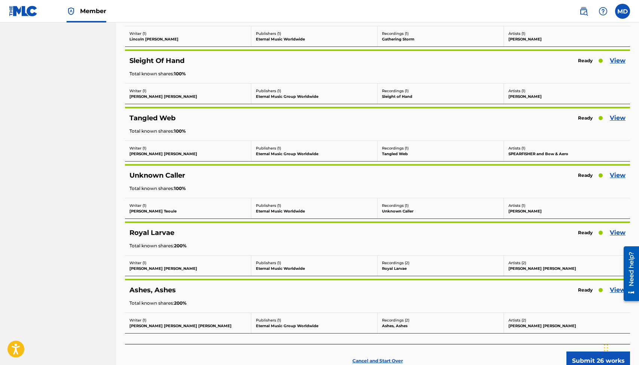
scroll to position [534, 0]
click at [618, 119] on link "View" at bounding box center [618, 118] width 16 height 9
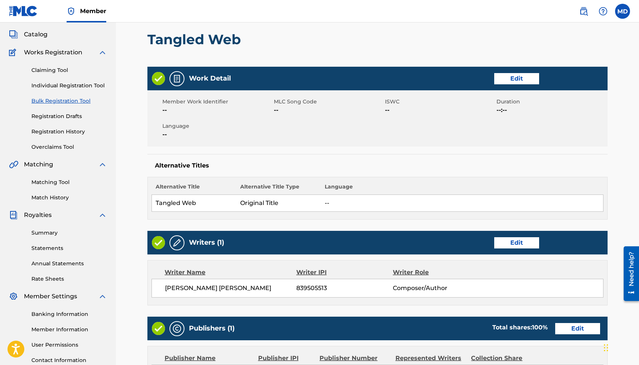
scroll to position [95, 0]
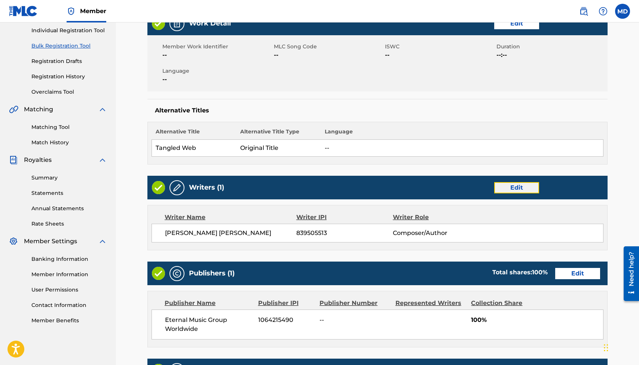
click at [525, 192] on link "Edit" at bounding box center [516, 187] width 45 height 11
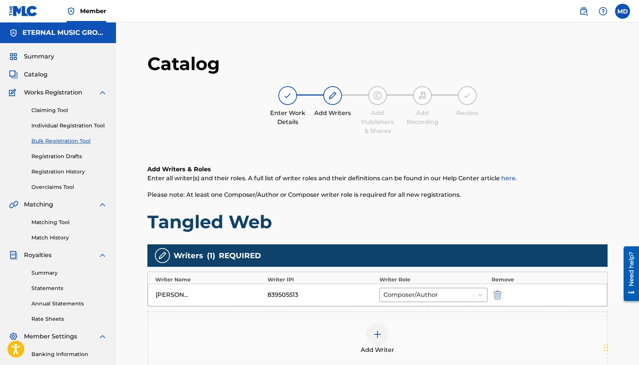
click at [382, 336] on div at bounding box center [377, 334] width 22 height 22
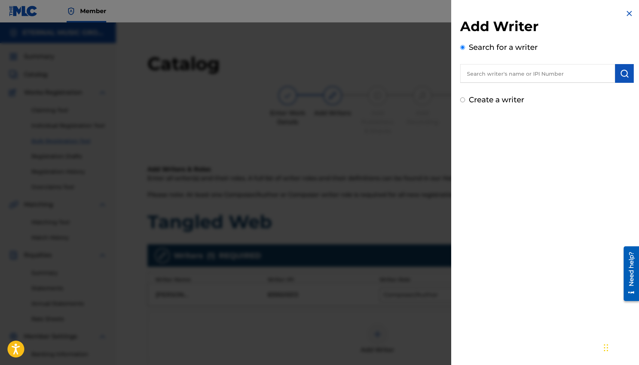
click at [496, 73] on input "text" at bounding box center [537, 73] width 155 height 19
click at [481, 106] on div "Add Writer Search for a writer Create a writer" at bounding box center [547, 57] width 192 height 114
click at [476, 99] on label "Create a writer" at bounding box center [496, 99] width 55 height 9
radio input "true"
click at [465, 99] on input "Create a writer" at bounding box center [462, 99] width 5 height 5
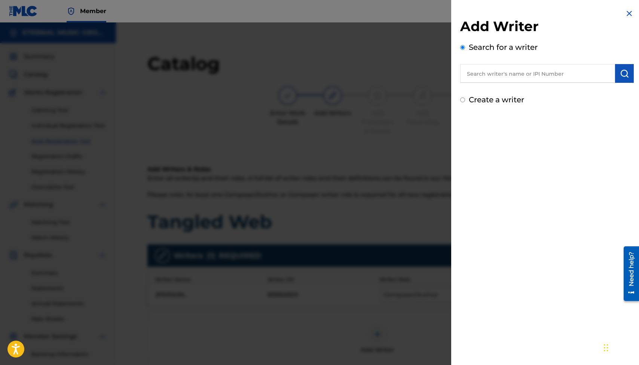
radio input "false"
radio input "true"
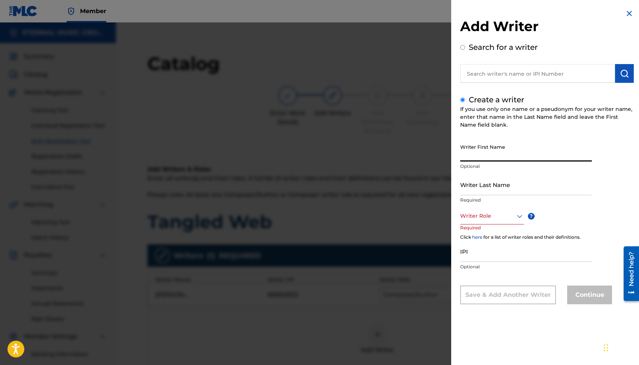
click at [485, 152] on input "Writer First Name" at bounding box center [526, 150] width 132 height 21
paste input "[PERSON_NAME]"
type input "[PERSON_NAME]"
click at [485, 185] on input "Writer Last Name" at bounding box center [526, 184] width 132 height 21
type input "Packman"
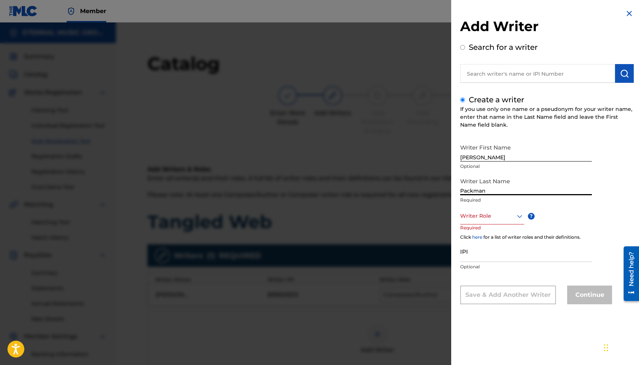
click at [495, 216] on div at bounding box center [492, 215] width 64 height 9
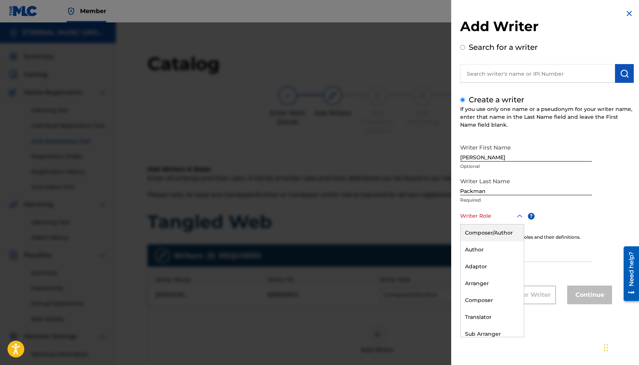
click at [488, 235] on div "Composer/Author" at bounding box center [492, 232] width 63 height 17
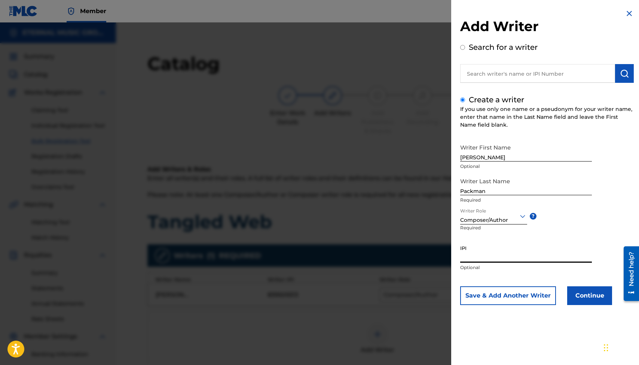
click at [478, 256] on input "IPI" at bounding box center [526, 251] width 132 height 21
paste input "1025732978"
type input "1025732978"
click at [588, 298] on button "Continue" at bounding box center [589, 295] width 45 height 19
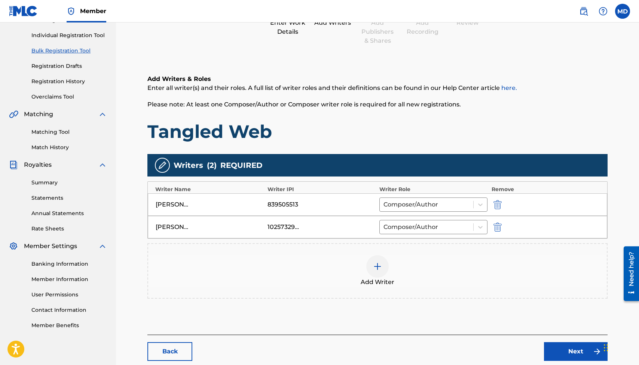
scroll to position [148, 0]
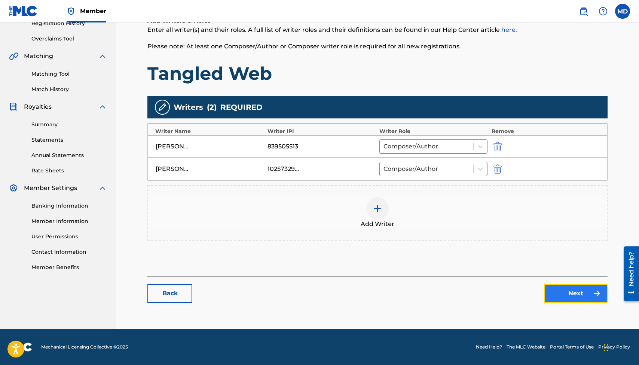
click at [561, 287] on link "Next" at bounding box center [576, 293] width 64 height 19
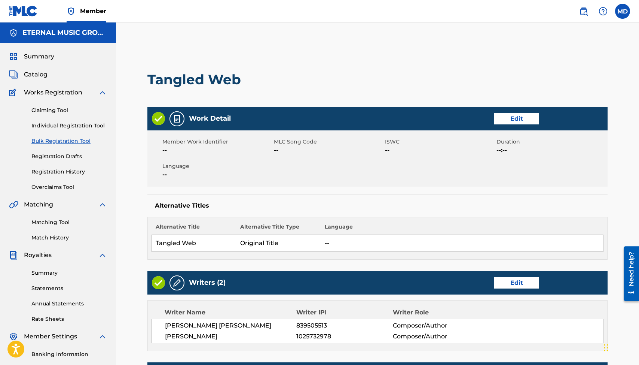
scroll to position [116, 0]
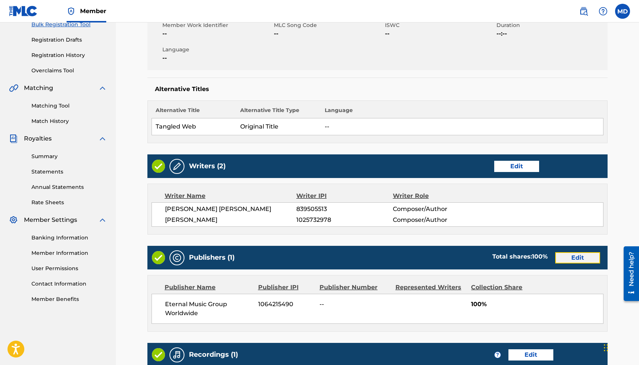
click at [568, 259] on link "Edit" at bounding box center [577, 257] width 45 height 11
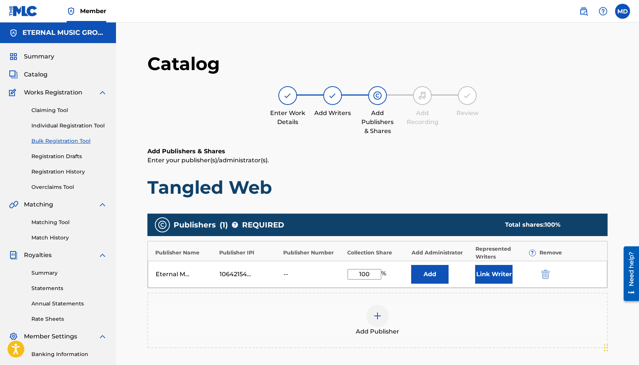
click at [386, 321] on div at bounding box center [377, 315] width 22 height 22
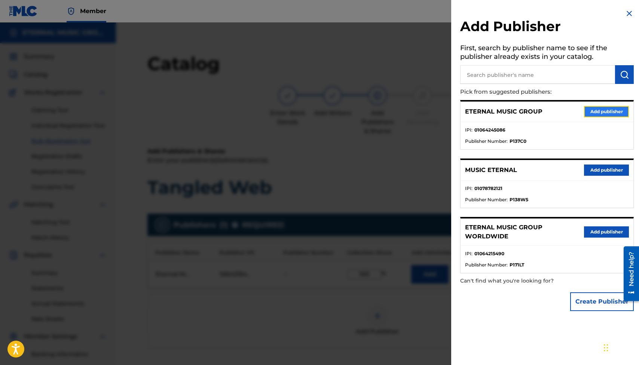
click at [591, 110] on button "Add publisher" at bounding box center [606, 111] width 45 height 11
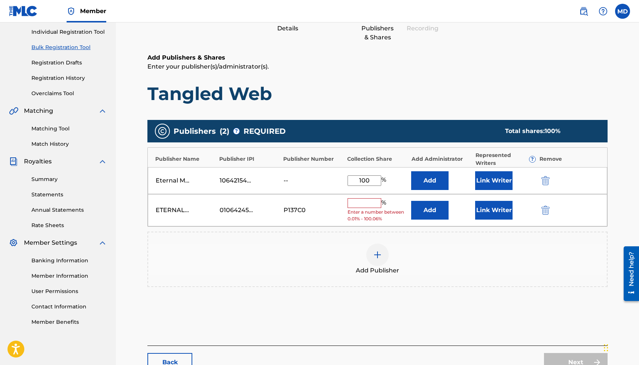
scroll to position [94, 0]
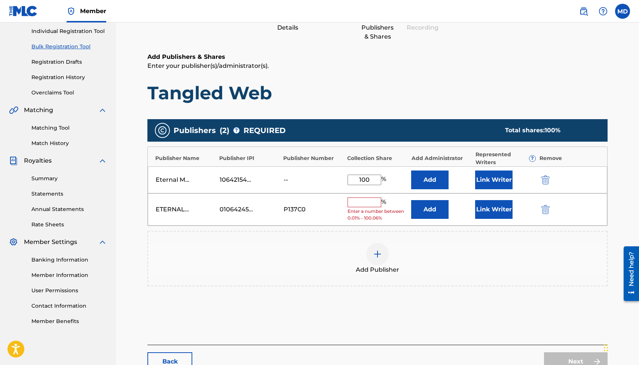
click at [375, 203] on input "text" at bounding box center [365, 202] width 34 height 10
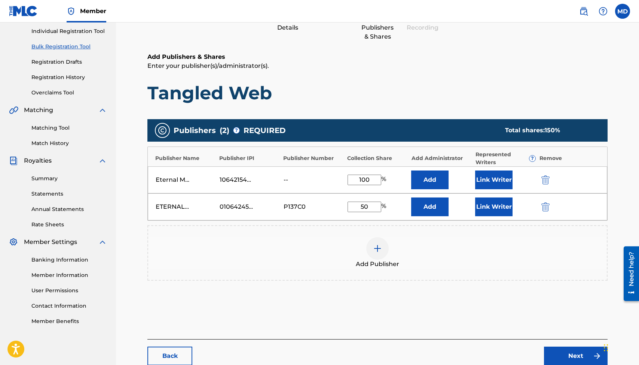
type input "50"
click at [369, 179] on input "100" at bounding box center [365, 179] width 34 height 10
type input "50"
click at [593, 357] on img at bounding box center [597, 355] width 9 height 9
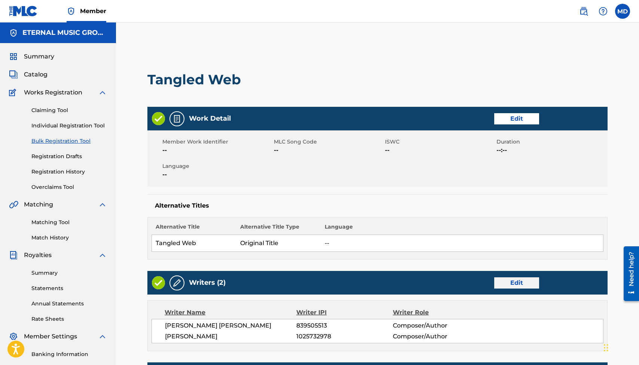
scroll to position [318, 0]
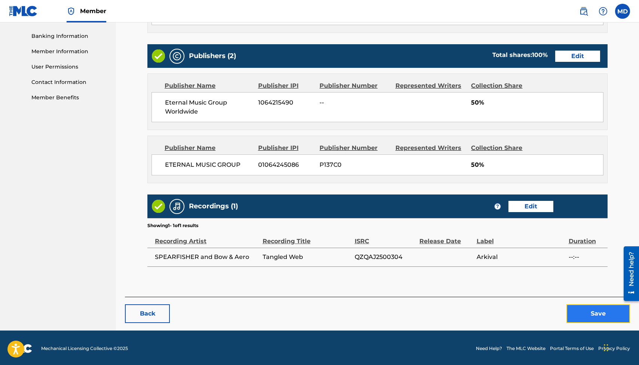
click at [584, 313] on button "Save" at bounding box center [599, 313] width 64 height 19
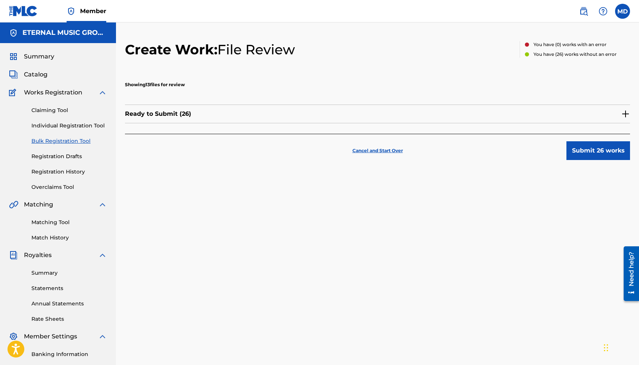
click at [541, 117] on div "Ready to Submit ( 26 )" at bounding box center [377, 113] width 505 height 19
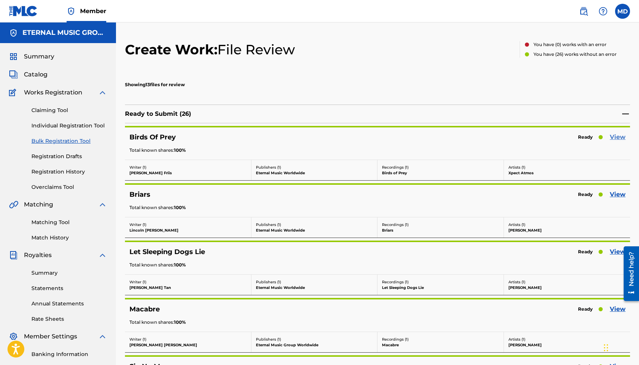
click at [617, 136] on link "View" at bounding box center [618, 136] width 16 height 9
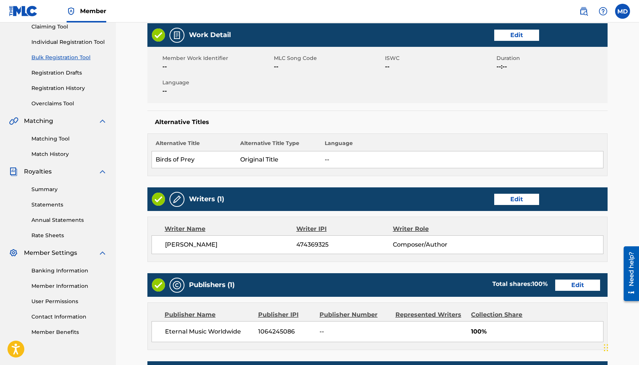
scroll to position [84, 0]
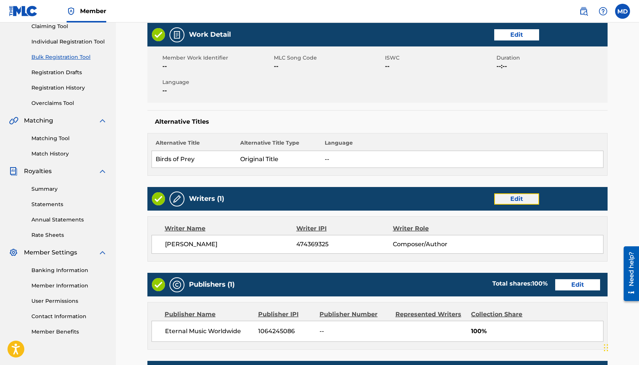
click at [505, 198] on link "Edit" at bounding box center [516, 198] width 45 height 11
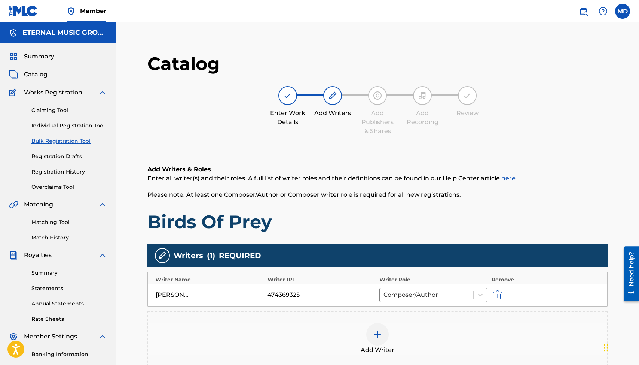
click at [365, 344] on div "Add Writer" at bounding box center [377, 338] width 459 height 31
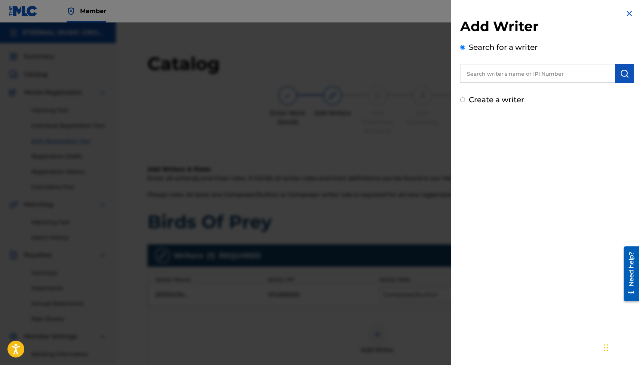
click at [485, 98] on label "Create a writer" at bounding box center [496, 99] width 55 height 9
radio input "true"
click at [465, 98] on input "Create a writer" at bounding box center [462, 99] width 5 height 5
radio input "false"
radio input "true"
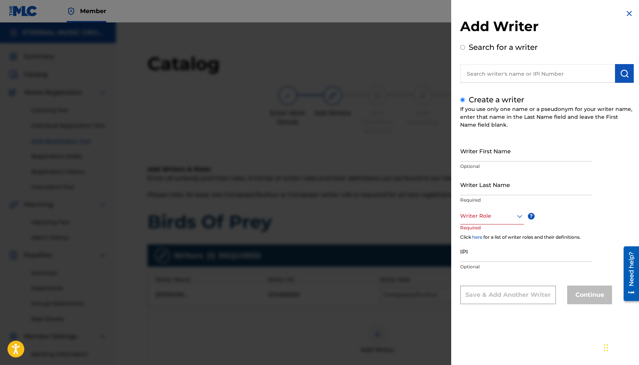
click at [478, 215] on div at bounding box center [492, 215] width 64 height 9
click at [485, 233] on div "Composer/Author" at bounding box center [492, 232] width 63 height 17
click at [481, 186] on input "Writer Last Name" at bounding box center [526, 184] width 132 height 21
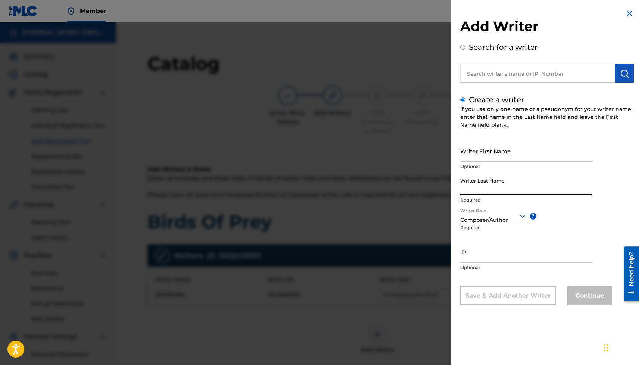
paste input "[PERSON_NAME] [PERSON_NAME]"
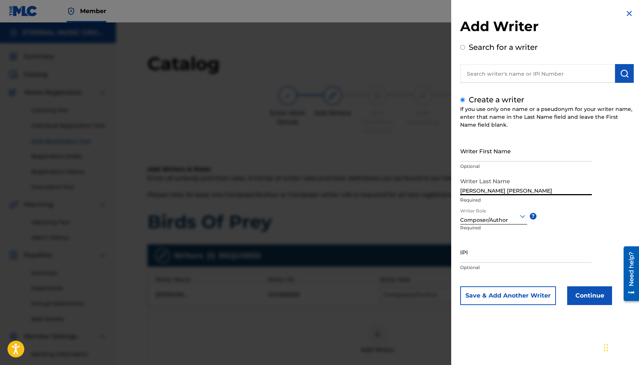
type input "[PERSON_NAME] [PERSON_NAME]"
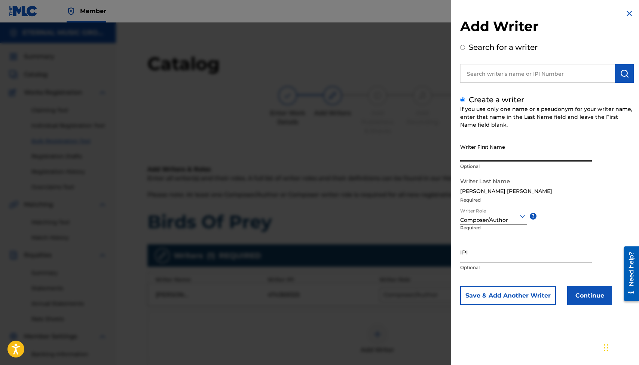
click at [480, 154] on input "Writer First Name" at bounding box center [526, 150] width 132 height 21
paste input "[PERSON_NAME]"
type input "[PERSON_NAME]"
click at [476, 251] on input "IPI" at bounding box center [526, 251] width 132 height 21
paste input "471833740"
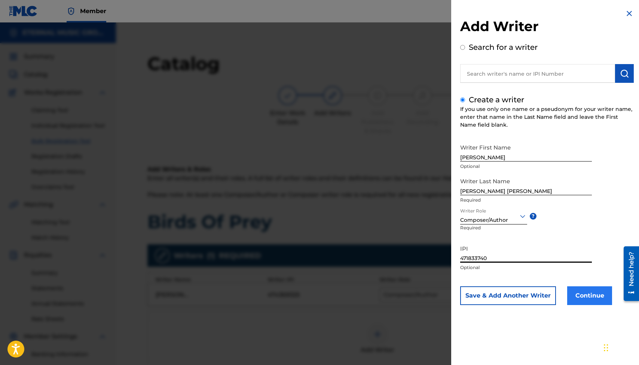
type input "471833740"
click at [591, 298] on button "Continue" at bounding box center [589, 295] width 45 height 19
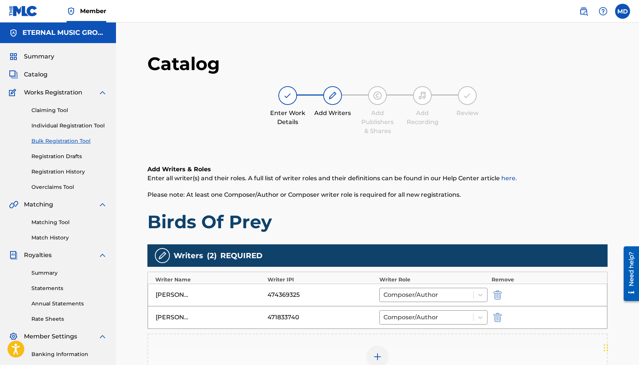
scroll to position [148, 0]
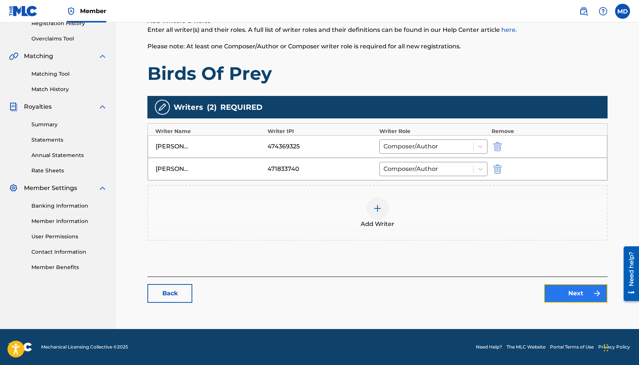
click at [565, 295] on link "Next" at bounding box center [576, 293] width 64 height 19
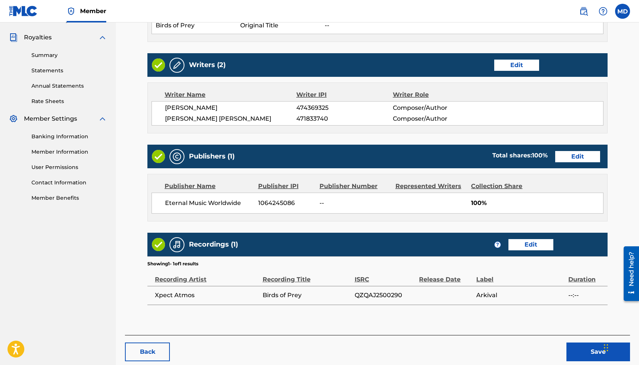
scroll to position [256, 0]
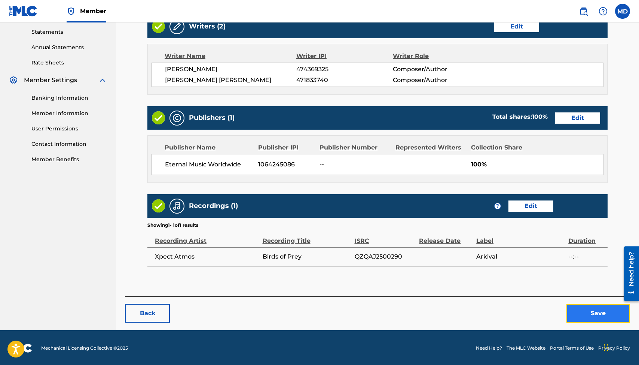
click at [583, 318] on button "Save" at bounding box center [599, 313] width 64 height 19
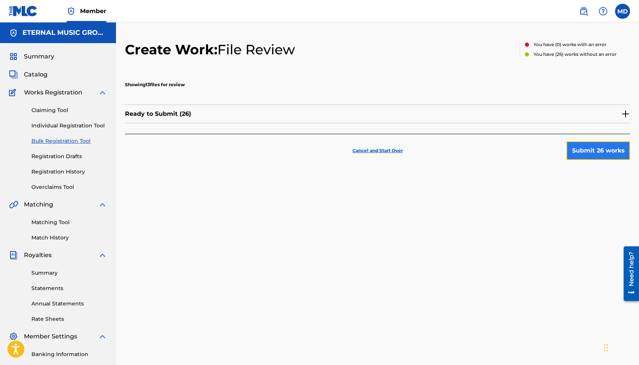
click at [592, 147] on button "Submit 26 works" at bounding box center [599, 150] width 64 height 19
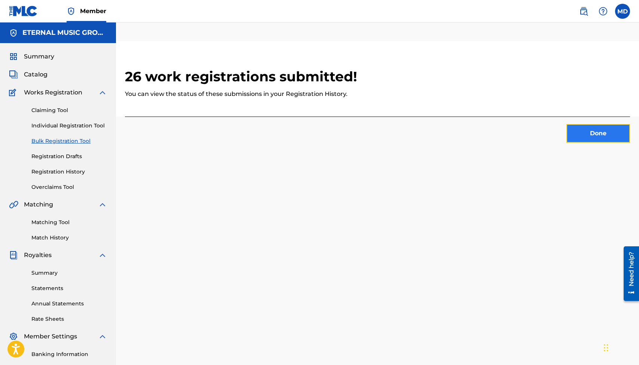
click at [601, 138] on button "Done" at bounding box center [599, 133] width 64 height 19
